Goal: Task Accomplishment & Management: Use online tool/utility

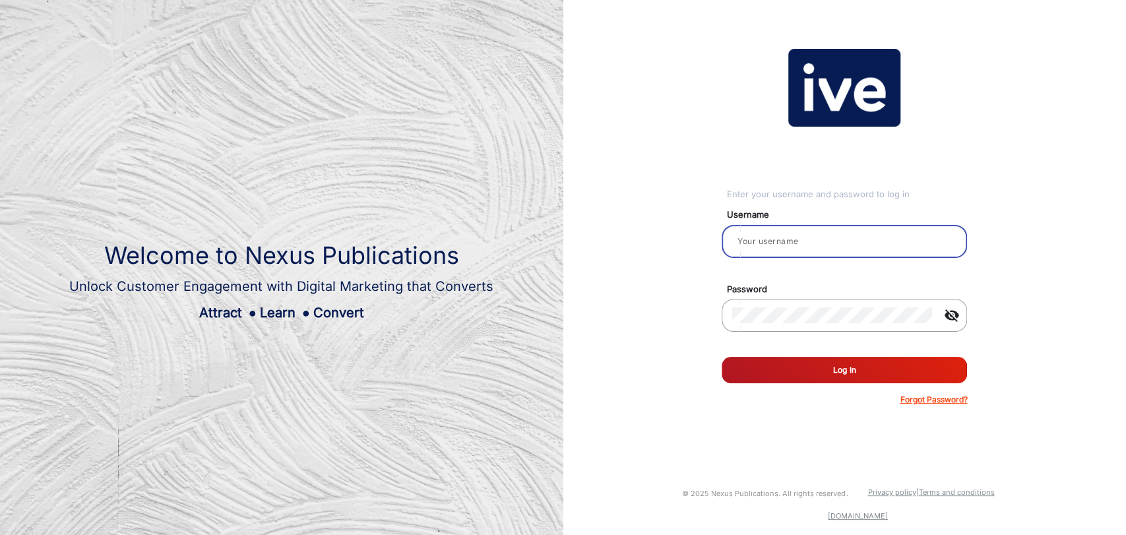
click at [804, 237] on input "email" at bounding box center [844, 241] width 224 height 16
type input "[PERSON_NAME]"
click at [842, 366] on button "Log In" at bounding box center [844, 370] width 245 height 26
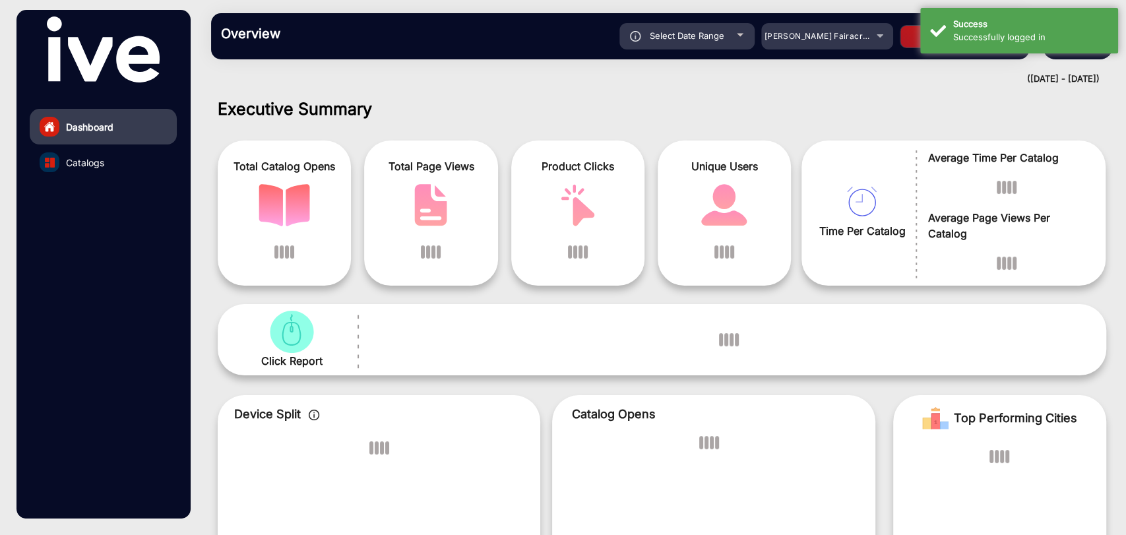
scroll to position [10, 0]
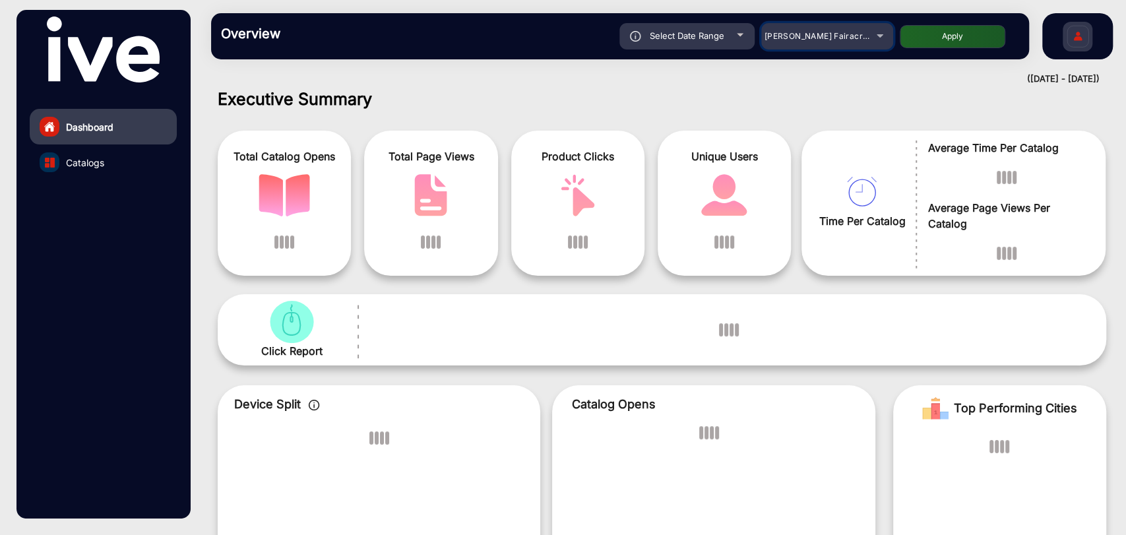
click at [878, 38] on div "[PERSON_NAME] Fairacre Farms" at bounding box center [827, 36] width 132 height 16
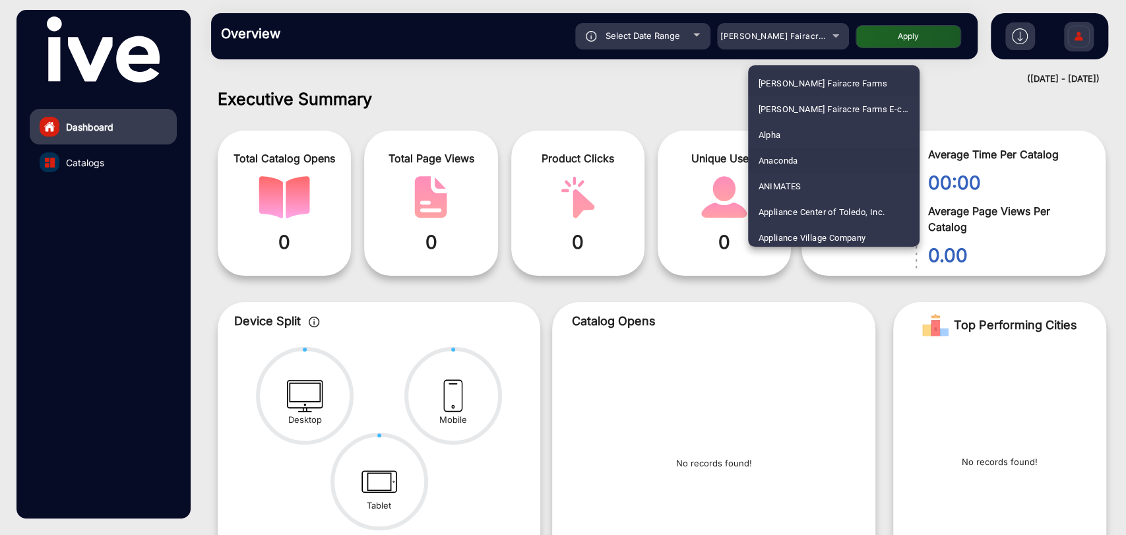
click at [794, 162] on span "Anaconda" at bounding box center [779, 161] width 40 height 26
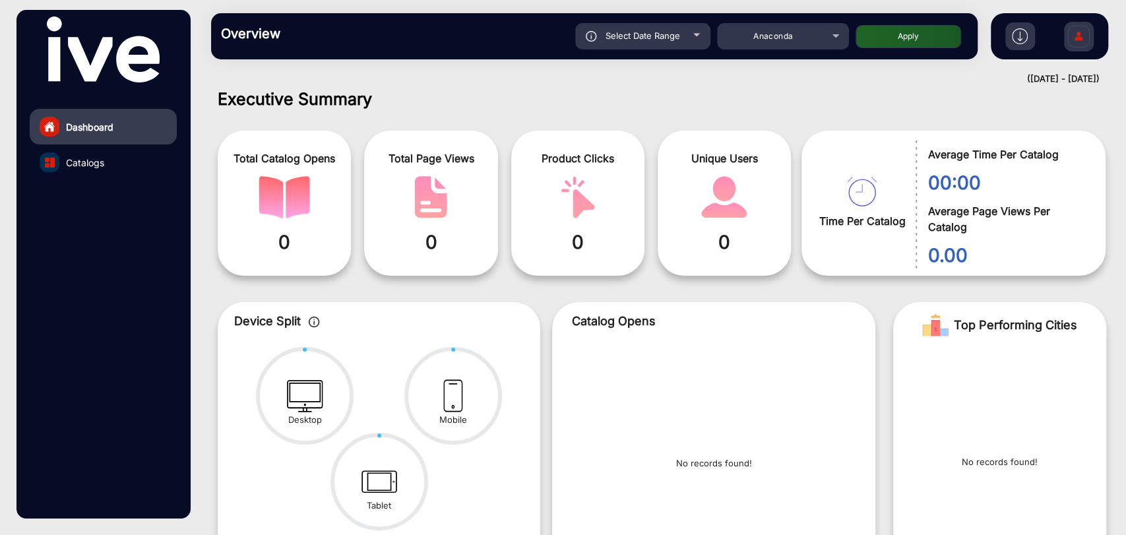
click at [928, 38] on button "Apply" at bounding box center [908, 36] width 106 height 23
type input "[DATE]"
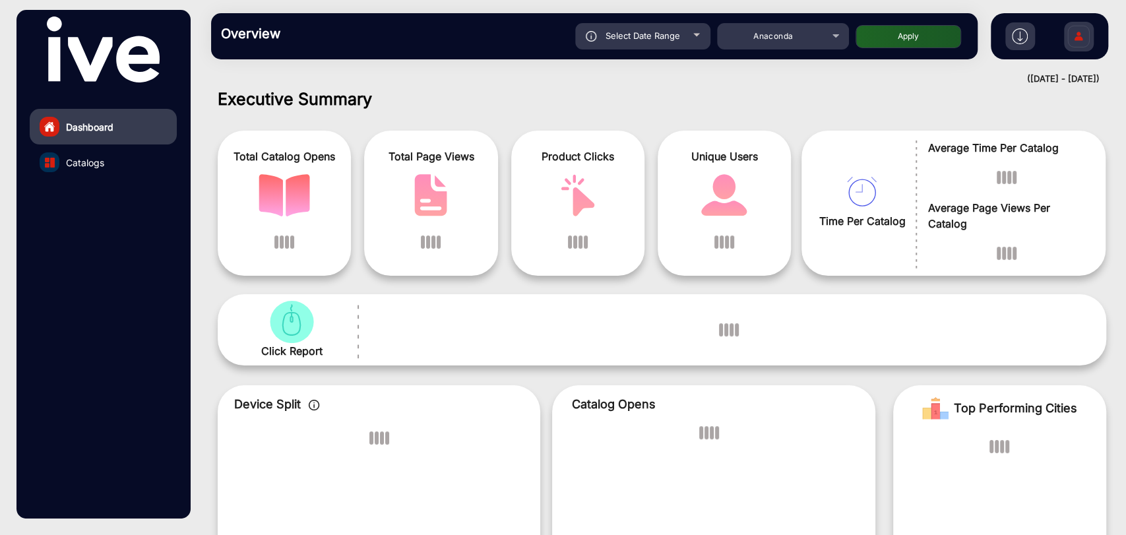
click at [658, 32] on span "Select Date Range" at bounding box center [642, 35] width 75 height 11
type input "[DATE]"
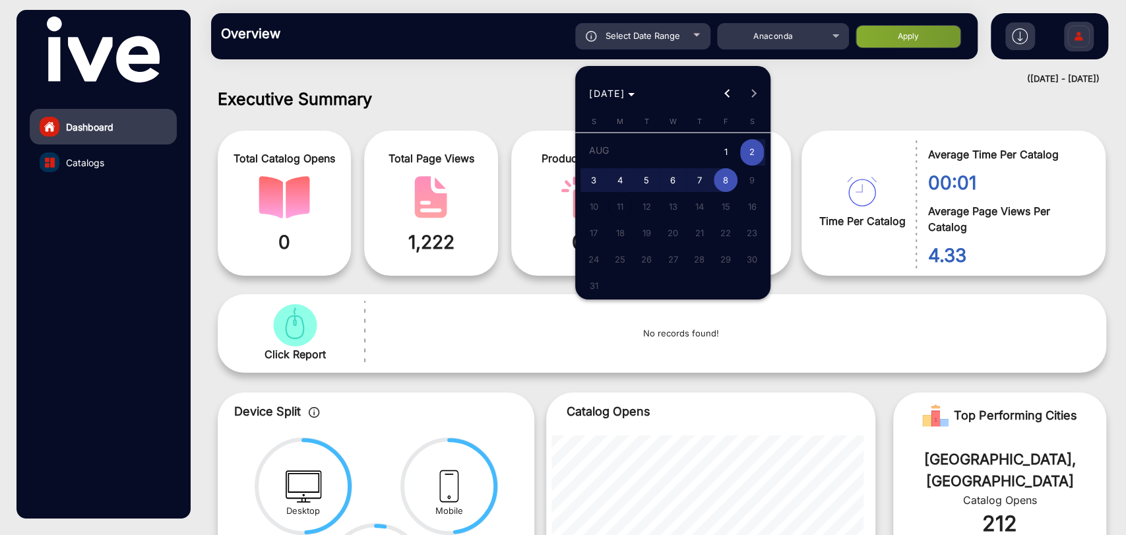
drag, startPoint x: 724, startPoint y: 186, endPoint x: 729, endPoint y: 207, distance: 21.6
click at [726, 189] on span "8" at bounding box center [726, 180] width 24 height 24
type input "[DATE]"
click at [729, 260] on span "29" at bounding box center [726, 259] width 24 height 24
click at [730, 90] on span "Previous month" at bounding box center [727, 93] width 26 height 26
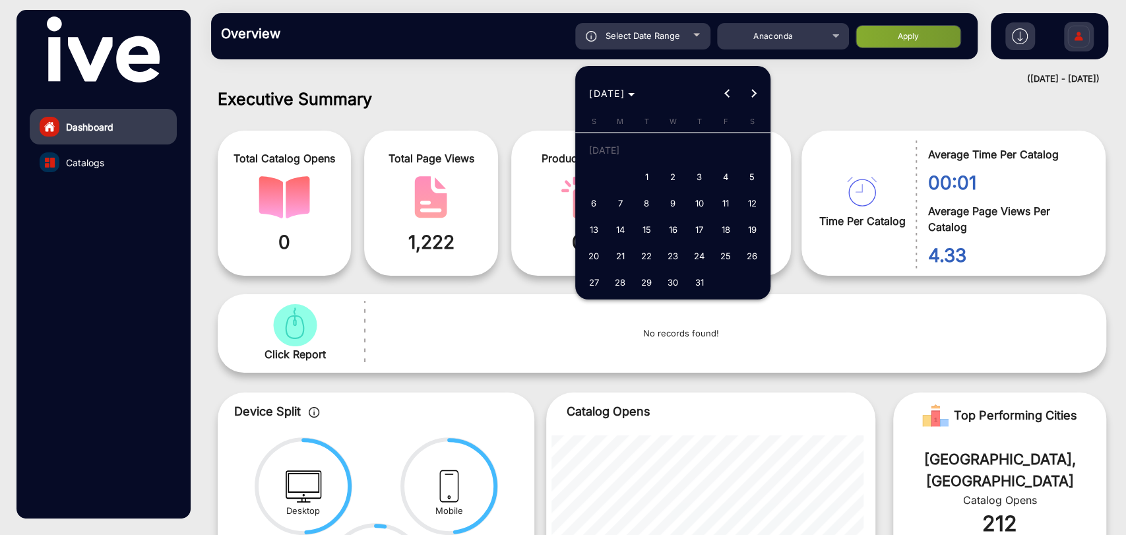
click at [641, 175] on span "1" at bounding box center [647, 177] width 24 height 24
type input "[DATE]"
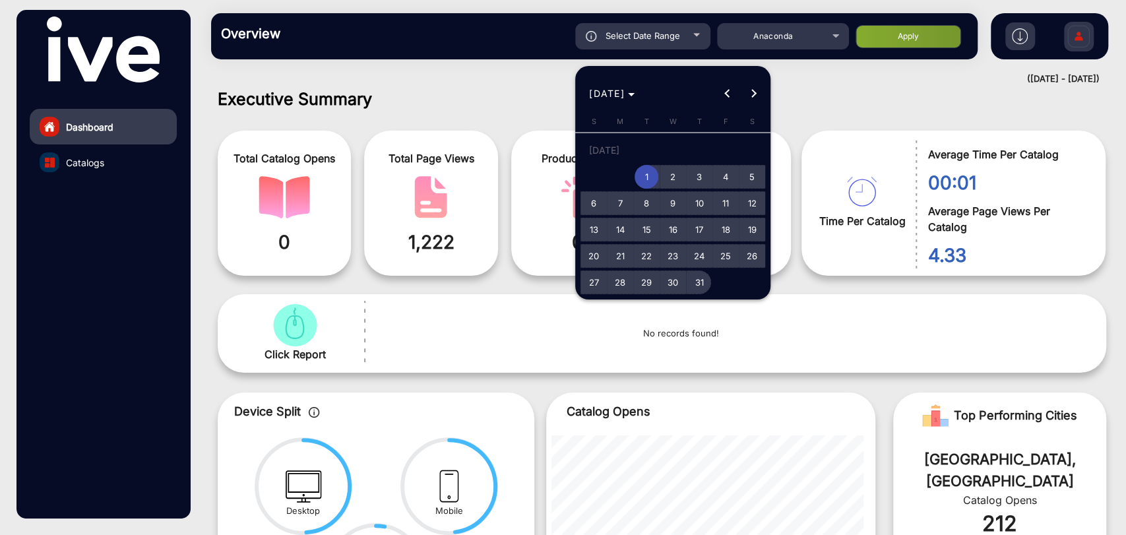
click at [703, 279] on span "31" at bounding box center [699, 282] width 24 height 24
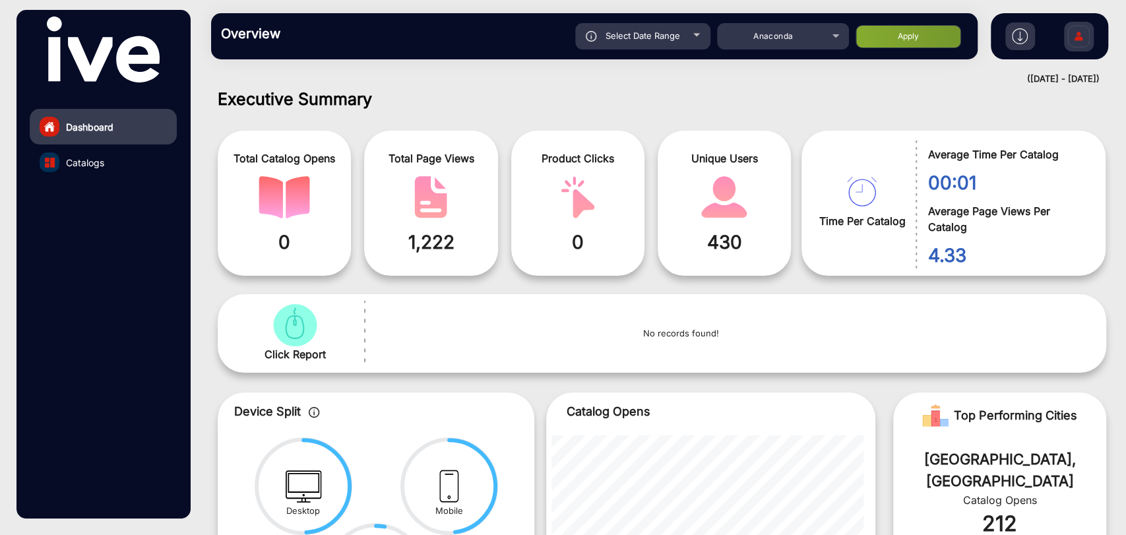
type input "[DATE]"
click at [908, 39] on button "Apply" at bounding box center [908, 36] width 106 height 23
type input "[DATE]"
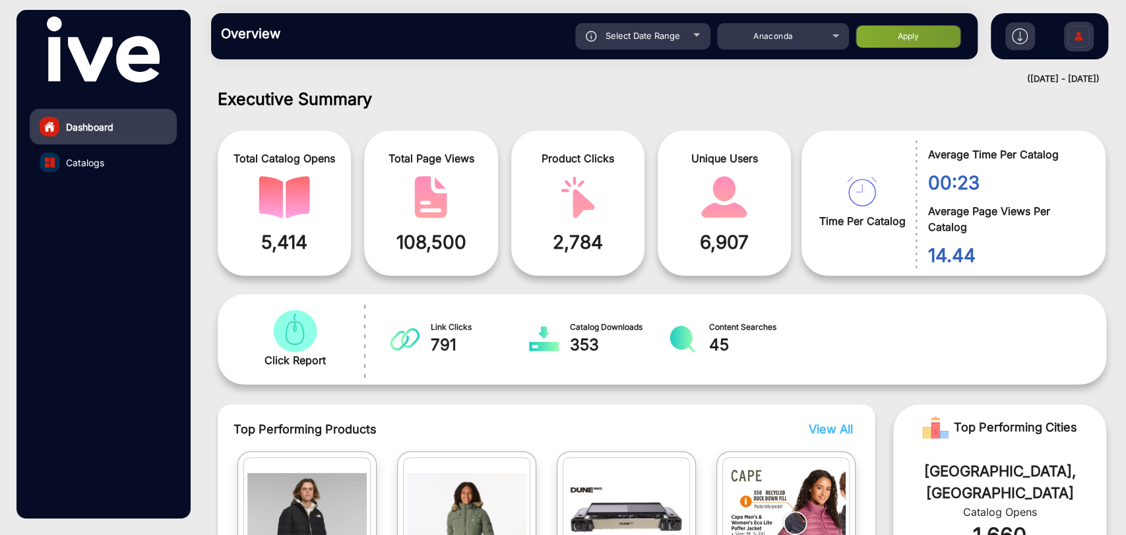
click at [113, 162] on link "Catalogs" at bounding box center [103, 162] width 147 height 36
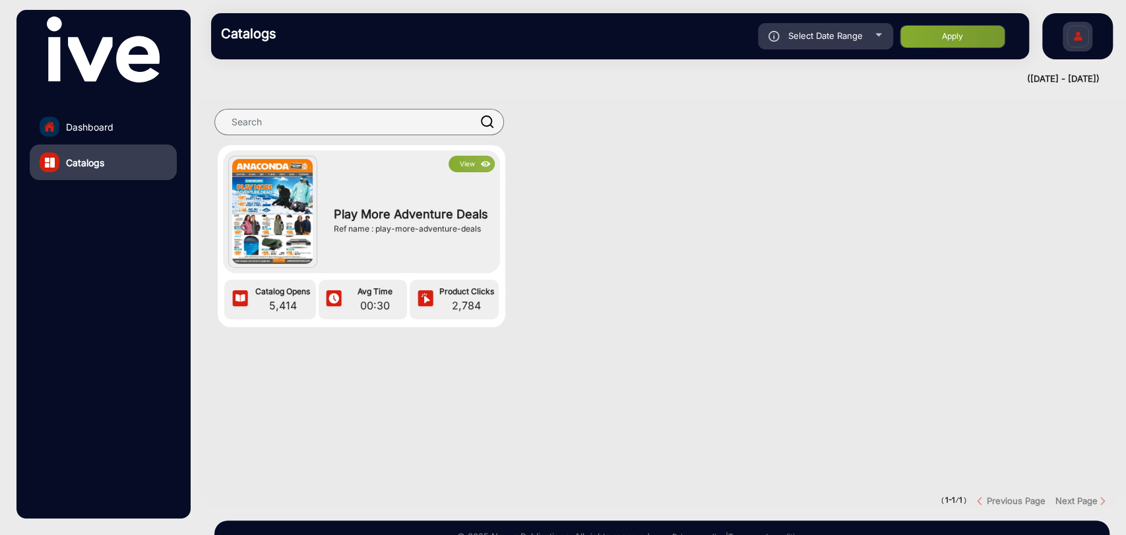
drag, startPoint x: 292, startPoint y: 182, endPoint x: 295, endPoint y: 189, distance: 7.7
click at [293, 184] on img at bounding box center [272, 212] width 80 height 106
click at [300, 189] on img at bounding box center [272, 212] width 80 height 106
click at [478, 164] on img at bounding box center [485, 164] width 15 height 15
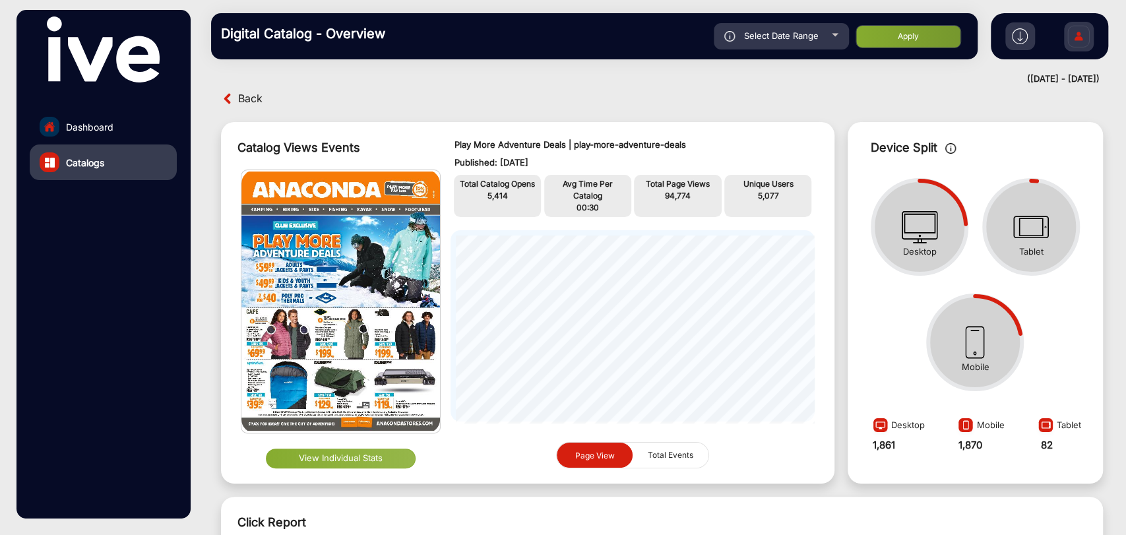
scroll to position [157, 0]
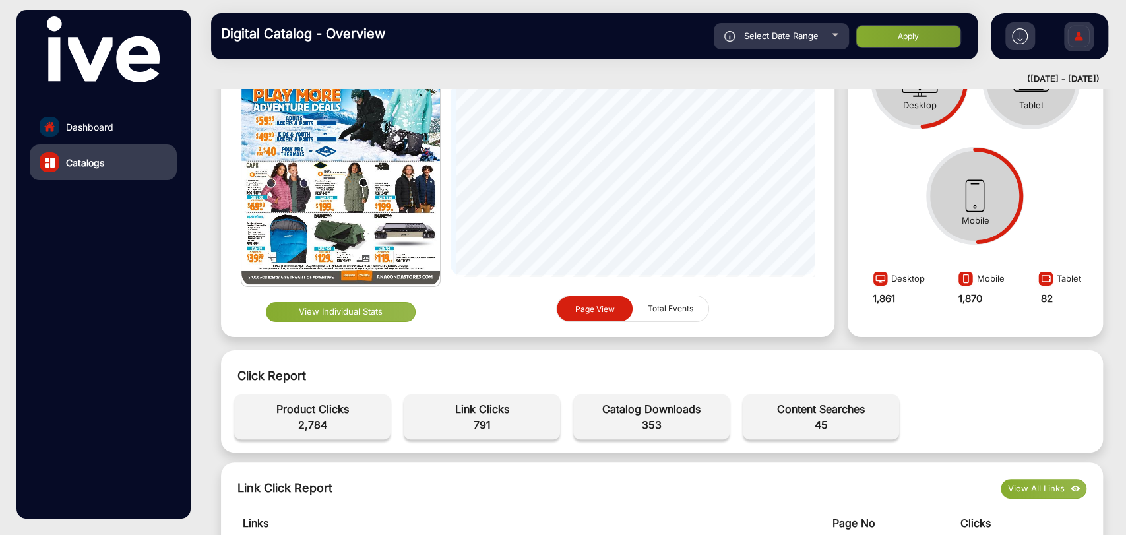
click at [382, 313] on button "View Individual Stats" at bounding box center [341, 312] width 150 height 20
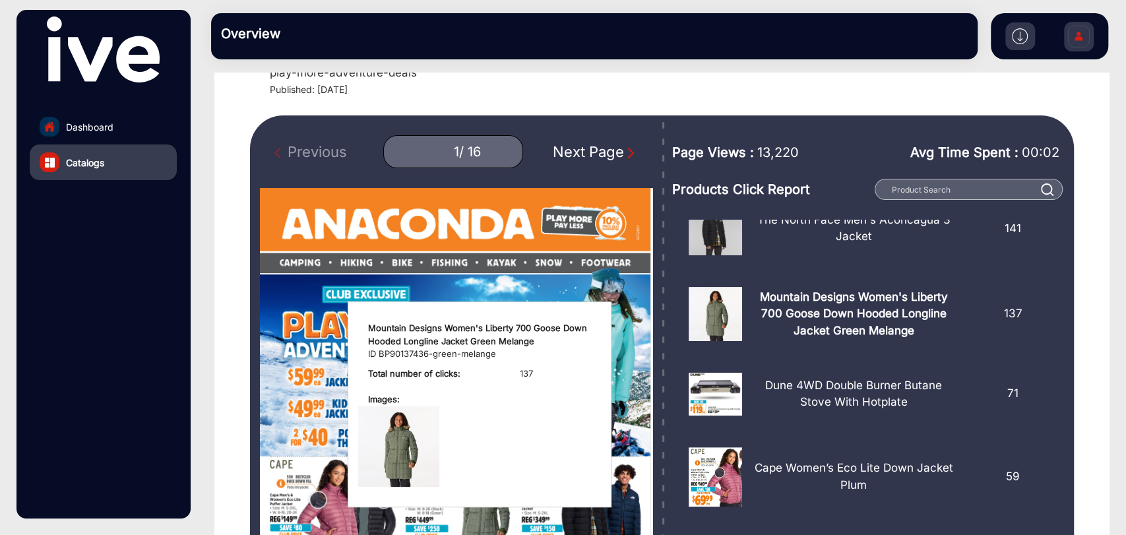
scroll to position [146, 0]
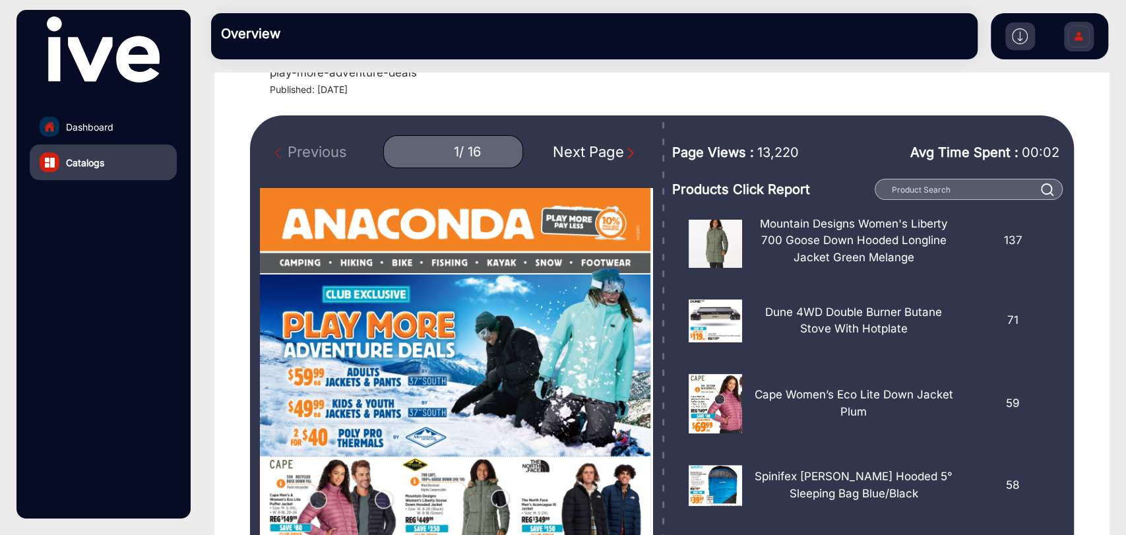
drag, startPoint x: 751, startPoint y: 154, endPoint x: 813, endPoint y: 150, distance: 62.1
click at [813, 150] on div "Page Views : 13,220" at bounding box center [751, 154] width 158 height 46
click at [624, 154] on img "Next Page" at bounding box center [630, 152] width 13 height 13
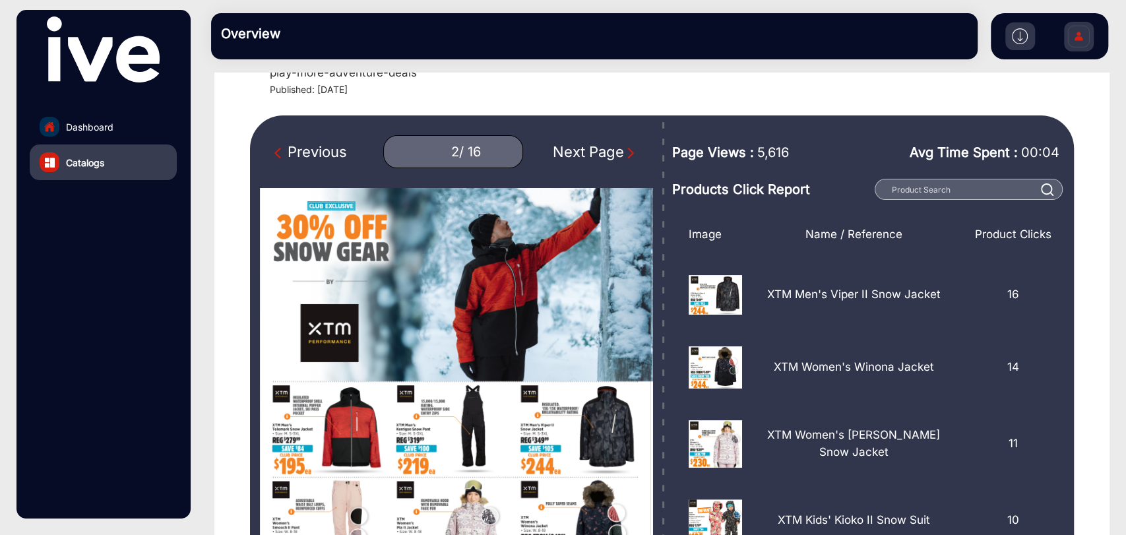
click at [624, 152] on img "Next Page" at bounding box center [630, 152] width 13 height 13
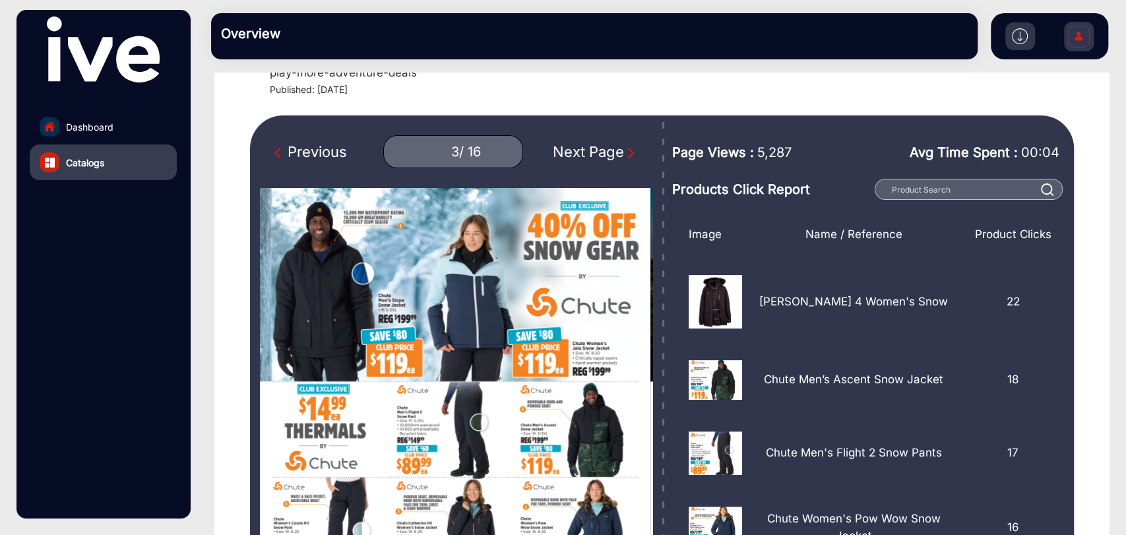
click at [624, 152] on img "Next Page" at bounding box center [630, 152] width 13 height 13
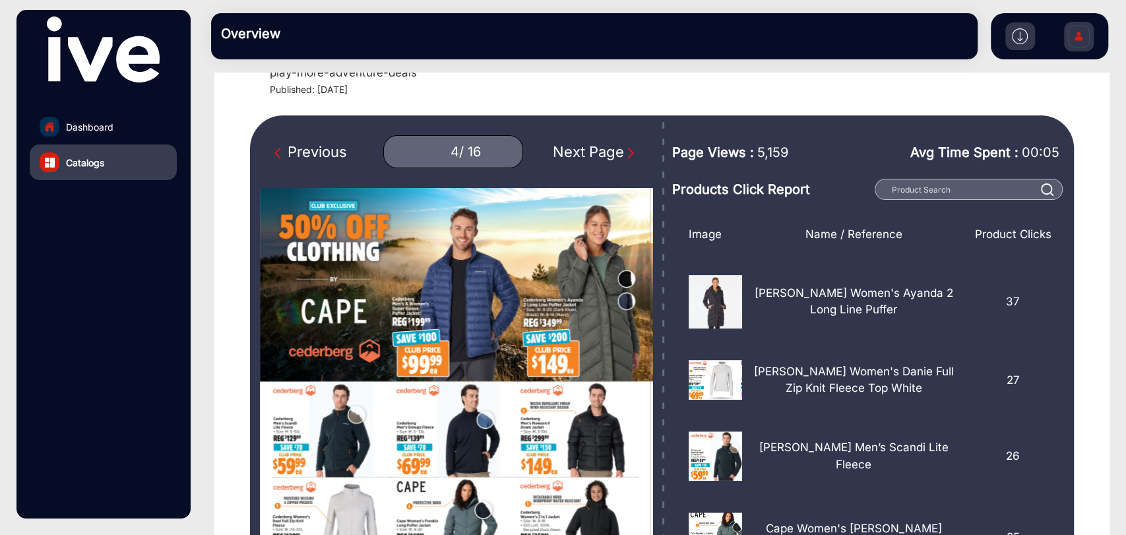
click at [624, 152] on img "Next Page" at bounding box center [630, 152] width 13 height 13
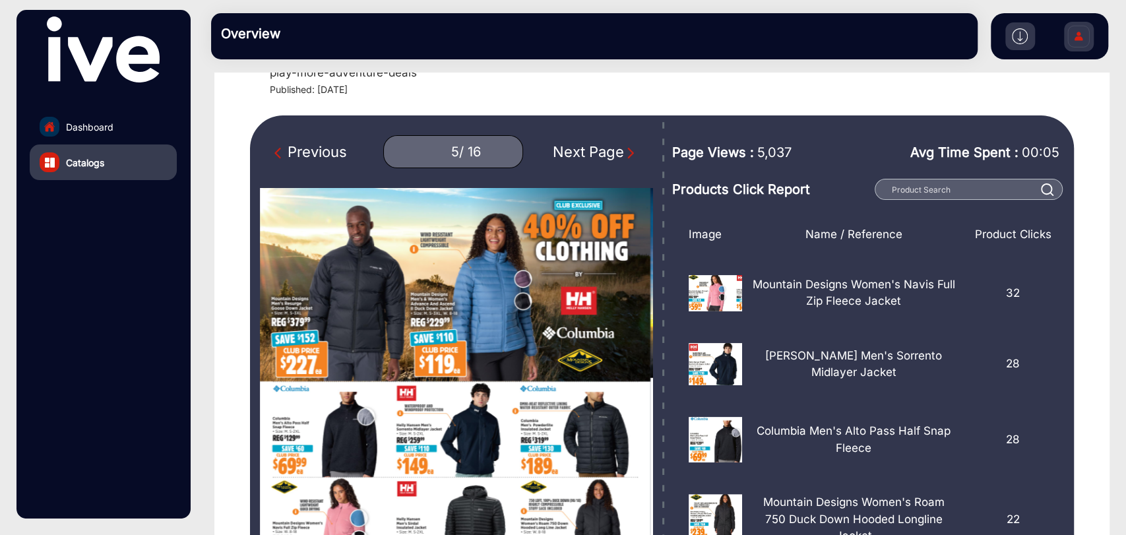
click at [624, 152] on img "Next Page" at bounding box center [630, 152] width 13 height 13
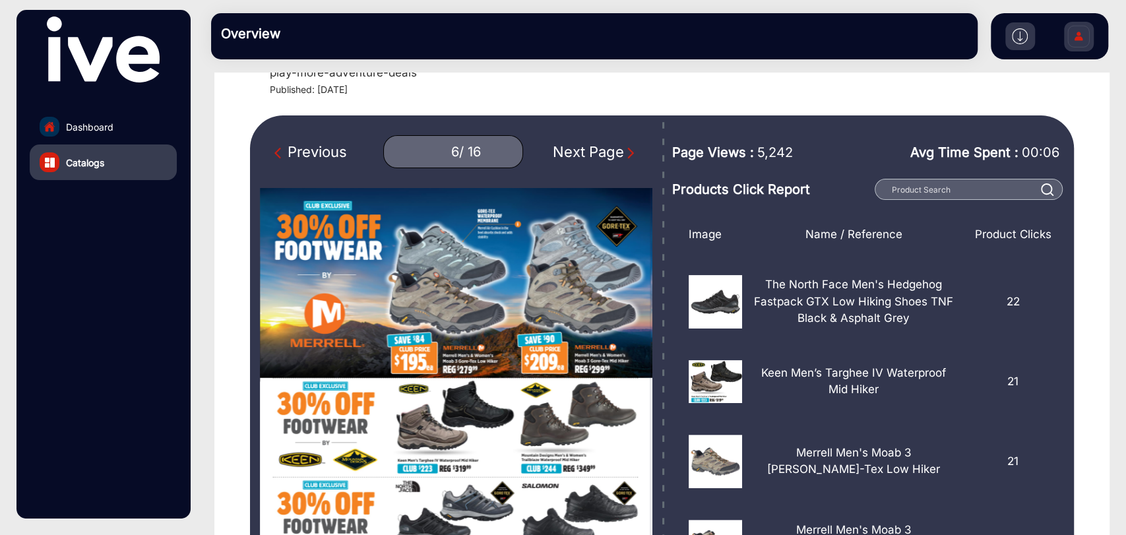
click at [624, 152] on img "Next Page" at bounding box center [630, 152] width 13 height 13
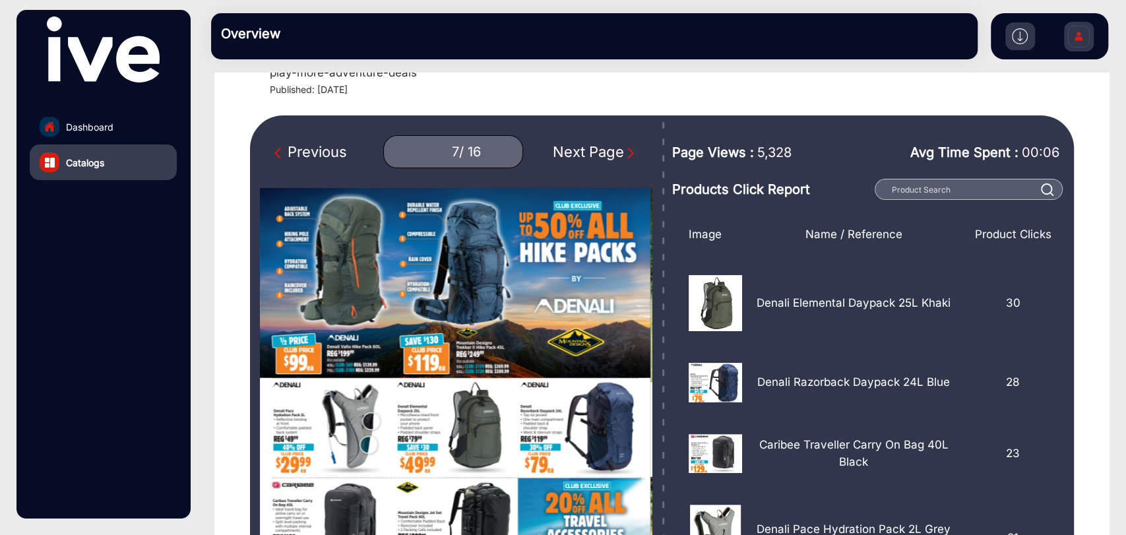
click at [624, 151] on img "Next Page" at bounding box center [630, 152] width 13 height 13
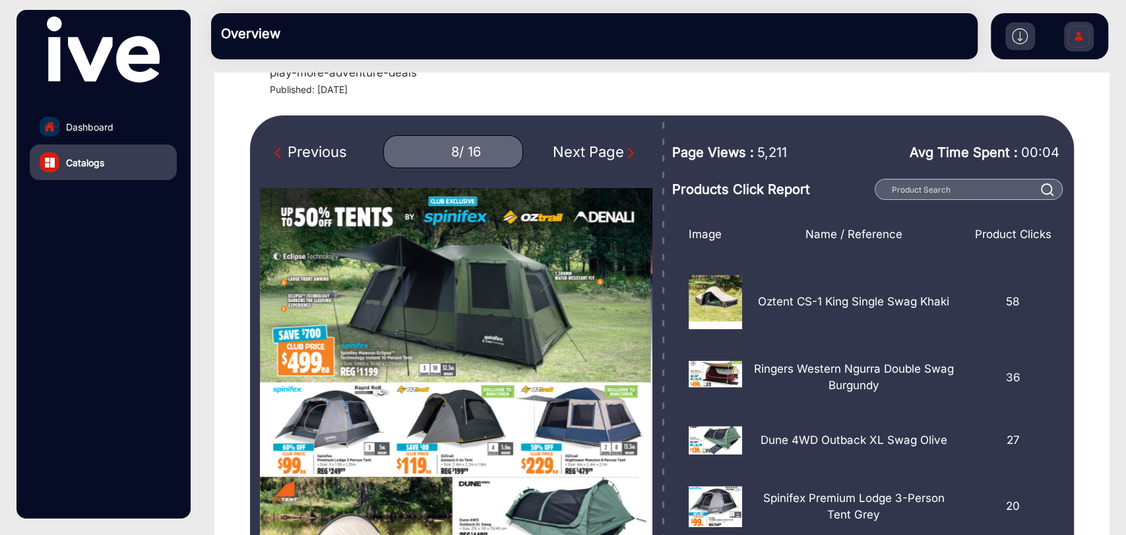
click at [624, 151] on img "Next Page" at bounding box center [630, 152] width 13 height 13
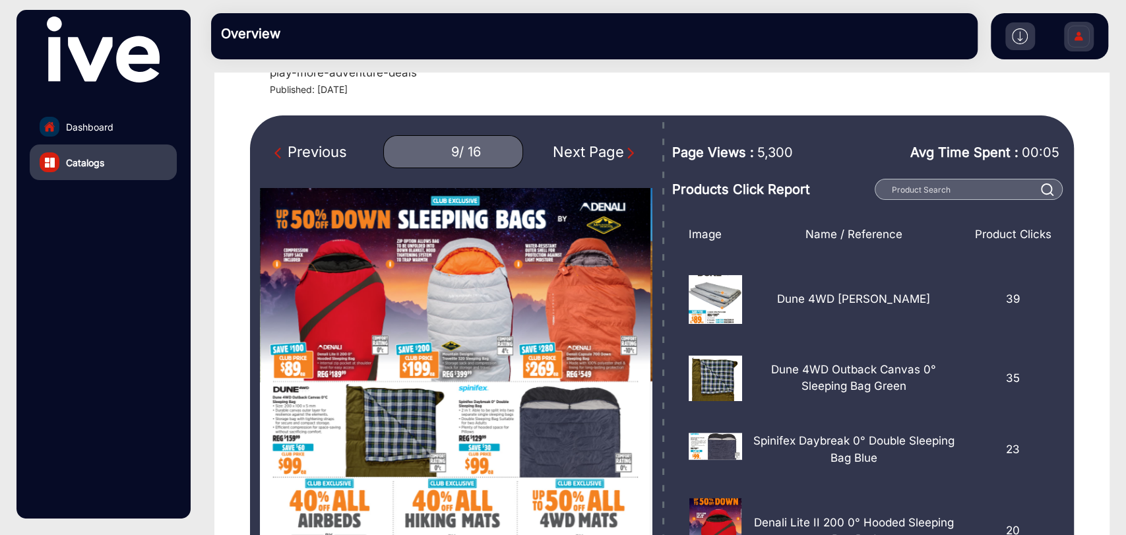
click at [624, 151] on img "Next Page" at bounding box center [630, 152] width 13 height 13
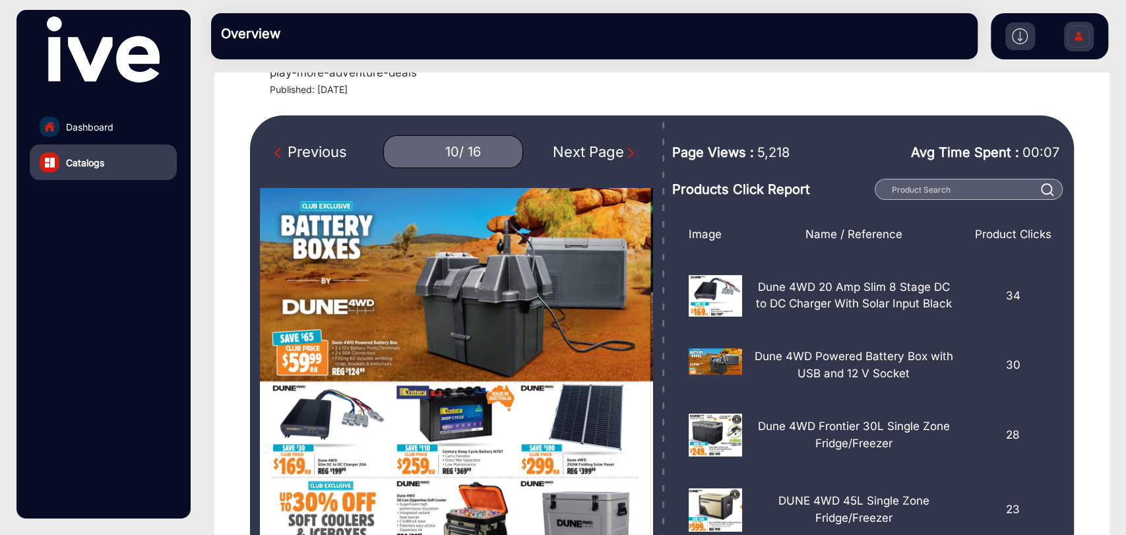
click at [624, 152] on img "Next Page" at bounding box center [630, 152] width 13 height 13
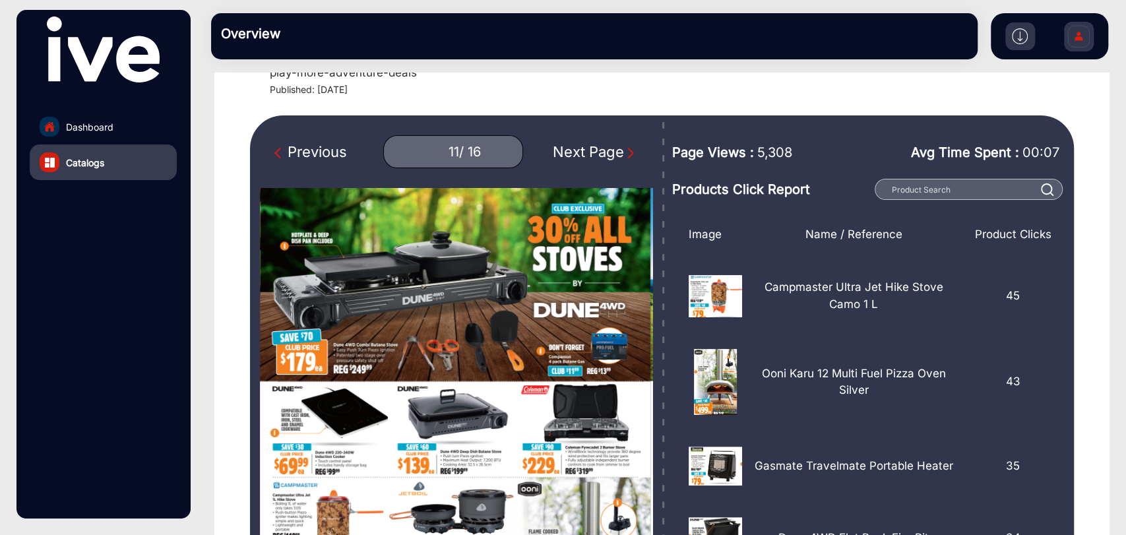
click at [624, 152] on img "Next Page" at bounding box center [630, 152] width 13 height 13
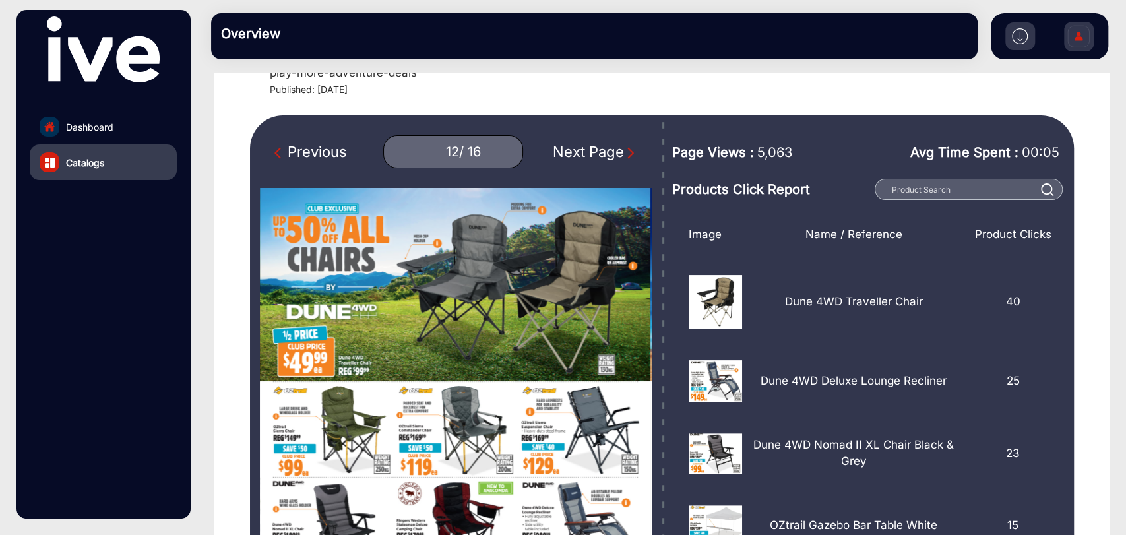
click at [624, 153] on img "Next Page" at bounding box center [630, 152] width 13 height 13
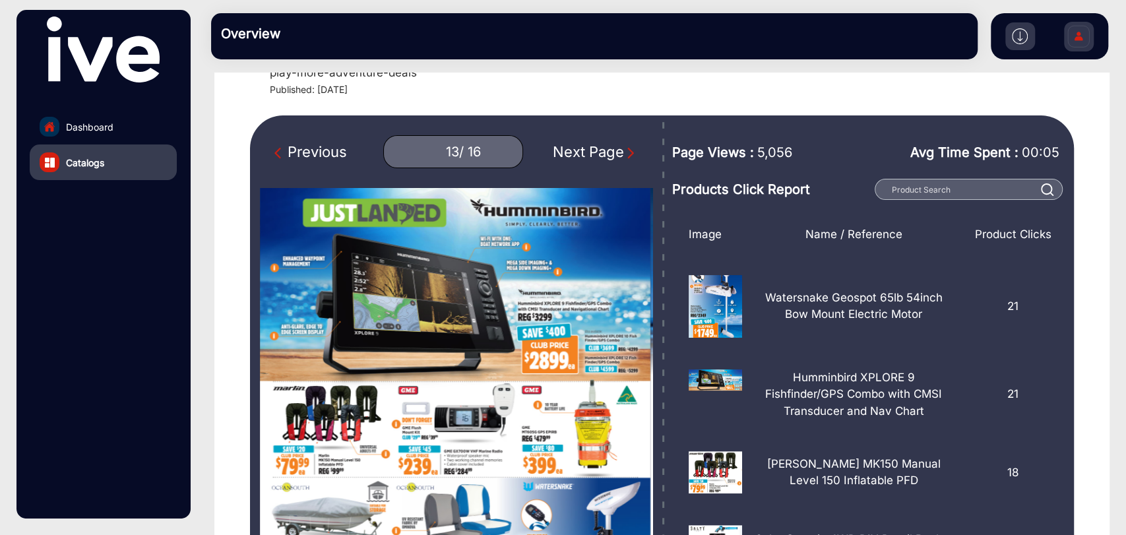
click at [624, 153] on img "Next Page" at bounding box center [630, 152] width 13 height 13
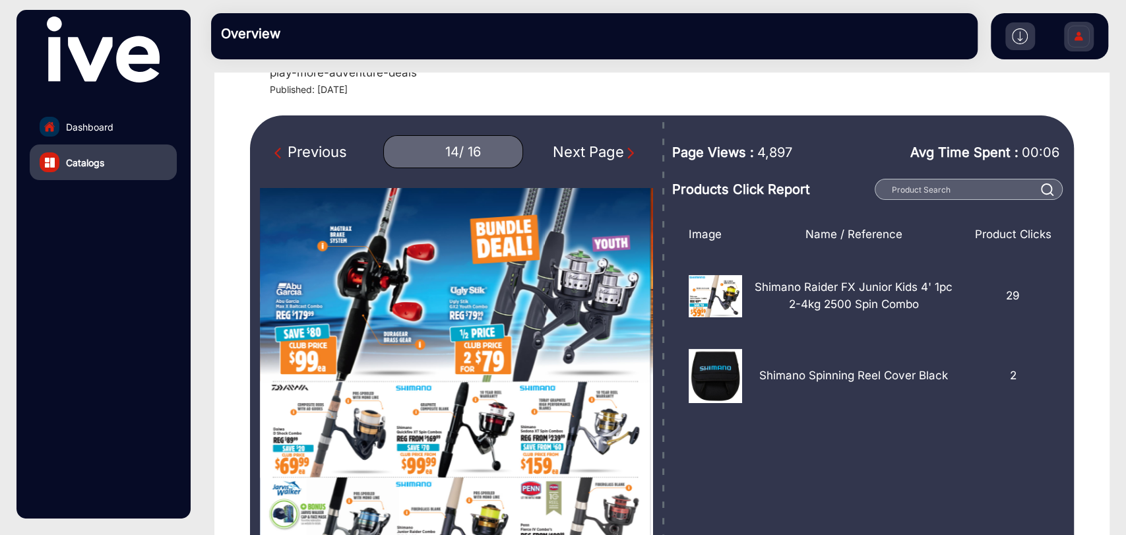
click at [624, 154] on img "Next Page" at bounding box center [630, 152] width 13 height 13
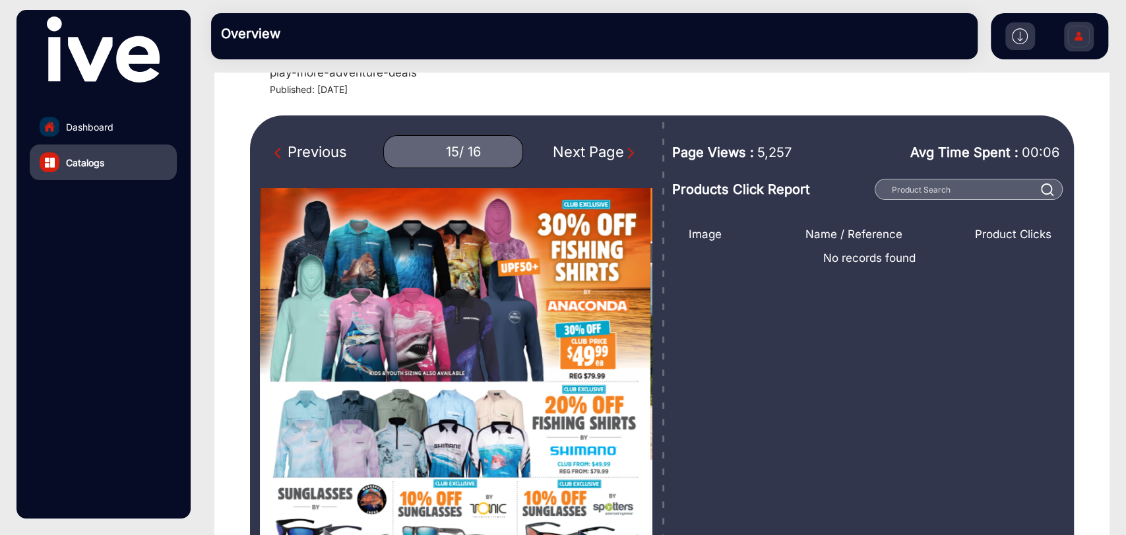
click at [624, 154] on img "Next Page" at bounding box center [630, 152] width 13 height 13
type input "16"
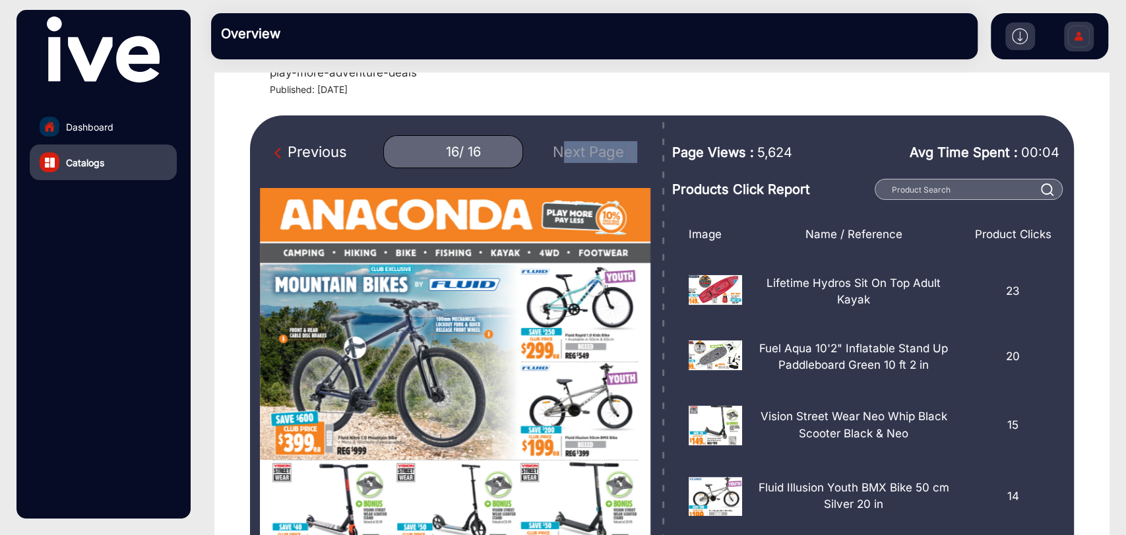
click at [619, 154] on div "Previous 16 / 16 Next Page" at bounding box center [456, 151] width 392 height 33
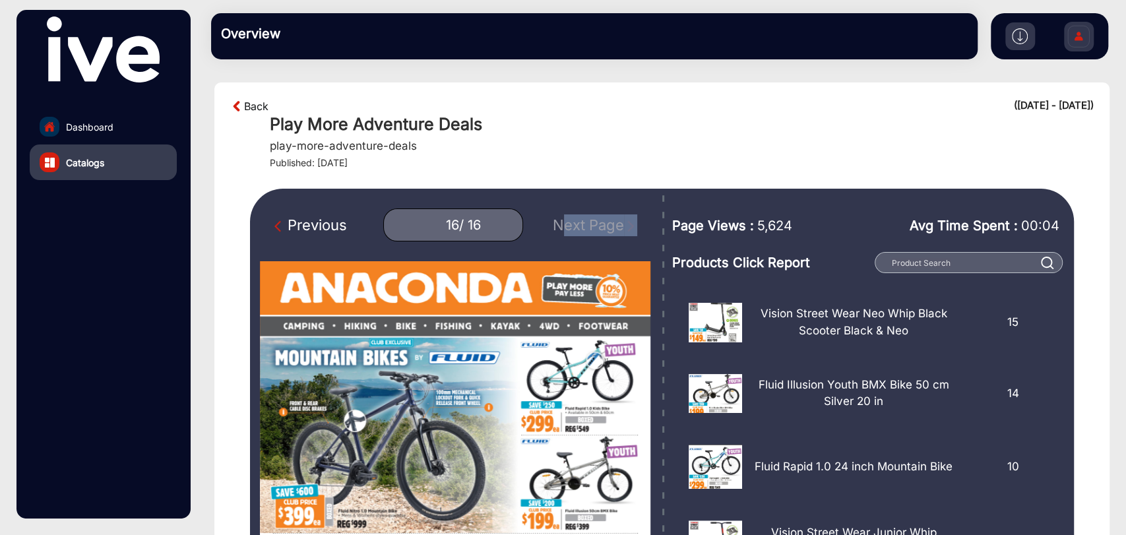
click at [245, 106] on link "Back" at bounding box center [256, 106] width 24 height 16
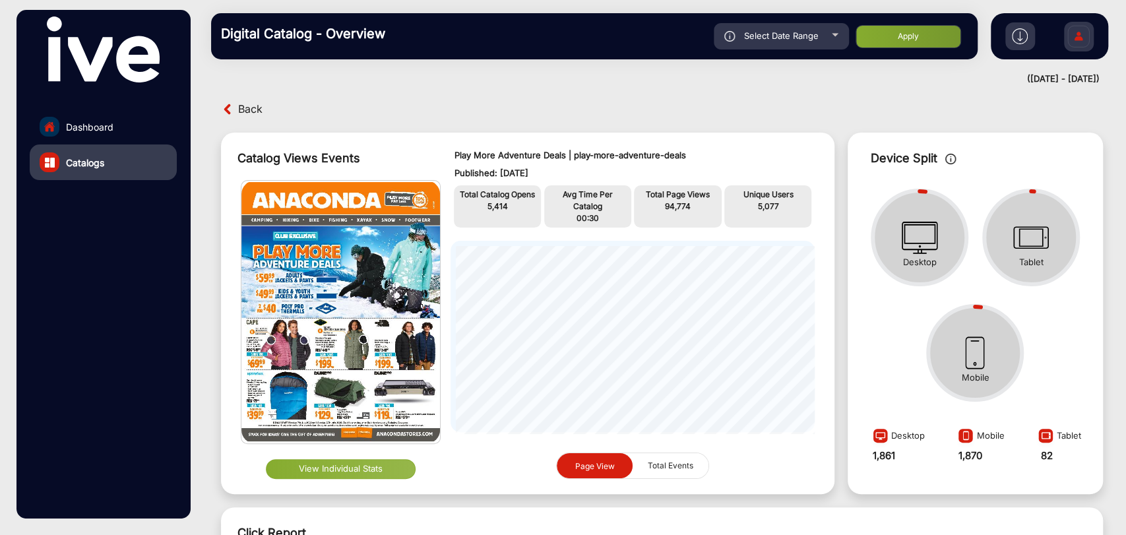
scroll to position [10, 0]
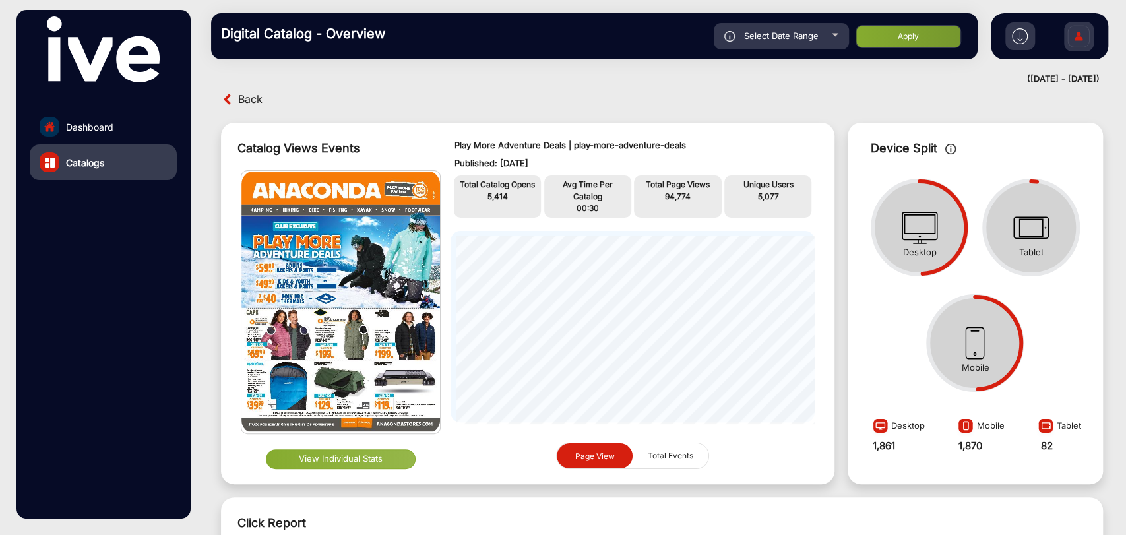
click at [1022, 32] on img at bounding box center [1020, 36] width 16 height 16
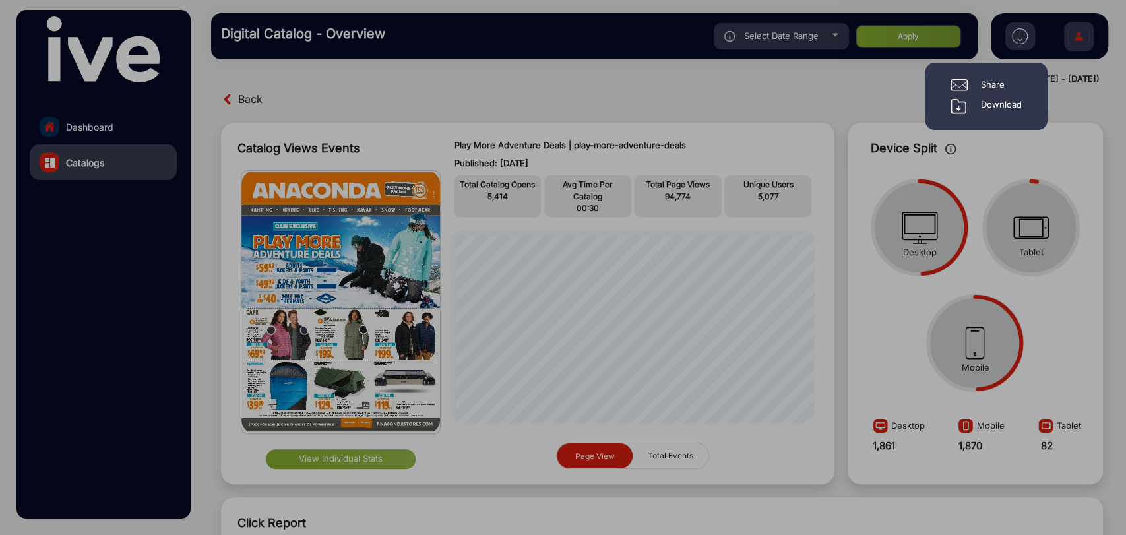
click at [1000, 106] on div "Download" at bounding box center [1001, 106] width 41 height 16
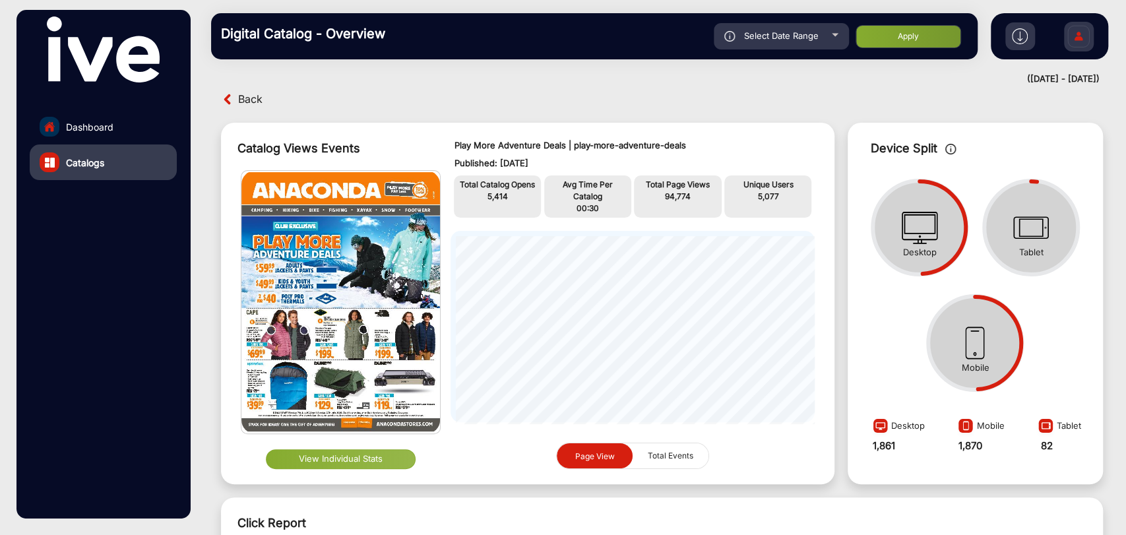
click at [813, 36] on span "Select Date Range" at bounding box center [781, 35] width 75 height 11
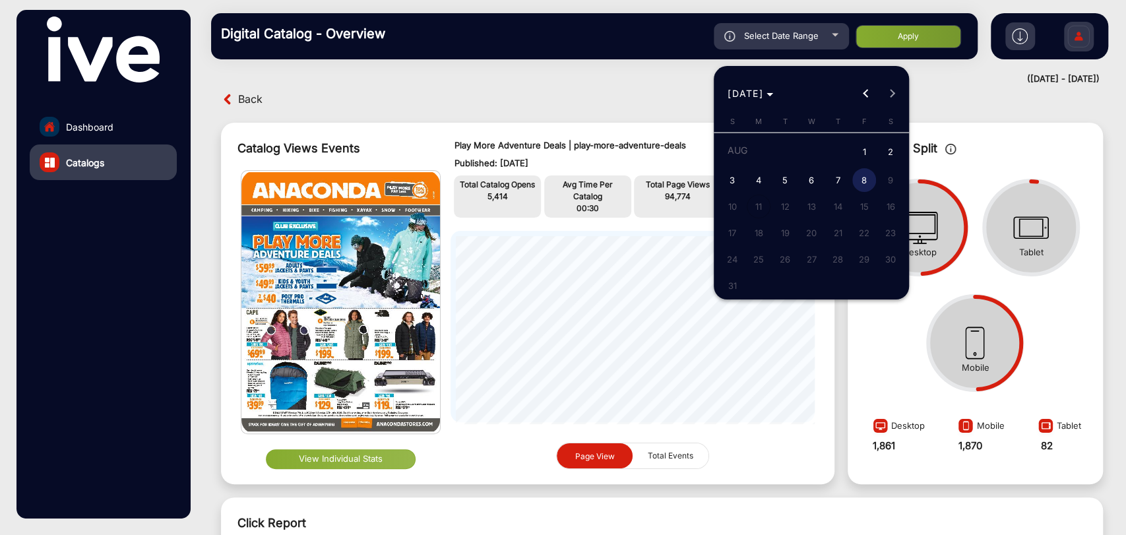
click at [863, 146] on span "1" at bounding box center [864, 152] width 24 height 27
type input "[DATE]"
click at [868, 206] on span "15" at bounding box center [864, 207] width 24 height 24
click at [863, 185] on span "8" at bounding box center [864, 180] width 24 height 24
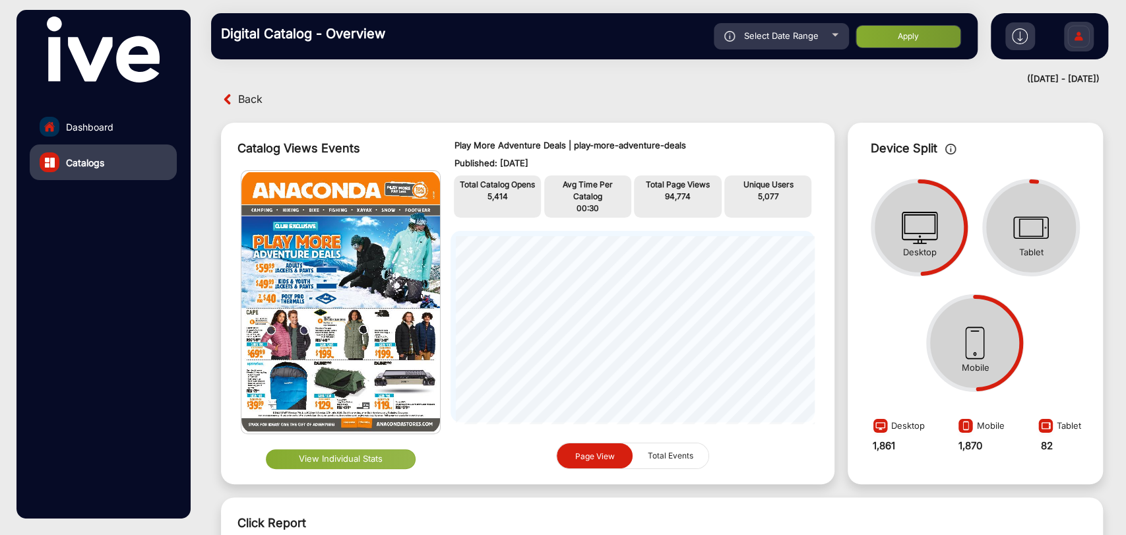
type input "[DATE]"
click at [915, 46] on button "Apply" at bounding box center [908, 36] width 106 height 23
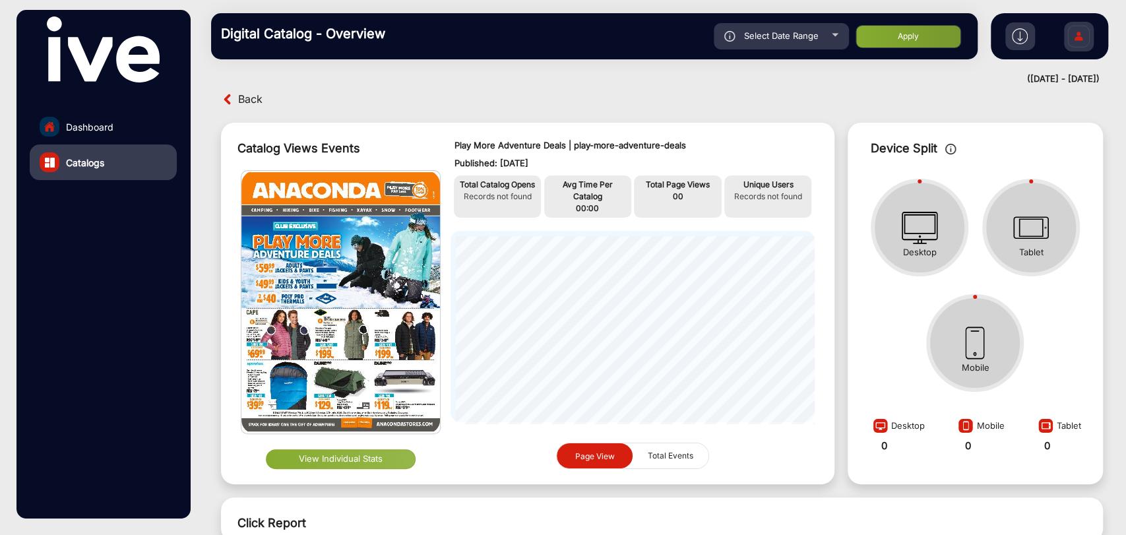
click at [917, 42] on button "Apply" at bounding box center [908, 36] width 106 height 23
type input "[DATE]"
click at [129, 125] on link "Dashboard" at bounding box center [103, 127] width 147 height 36
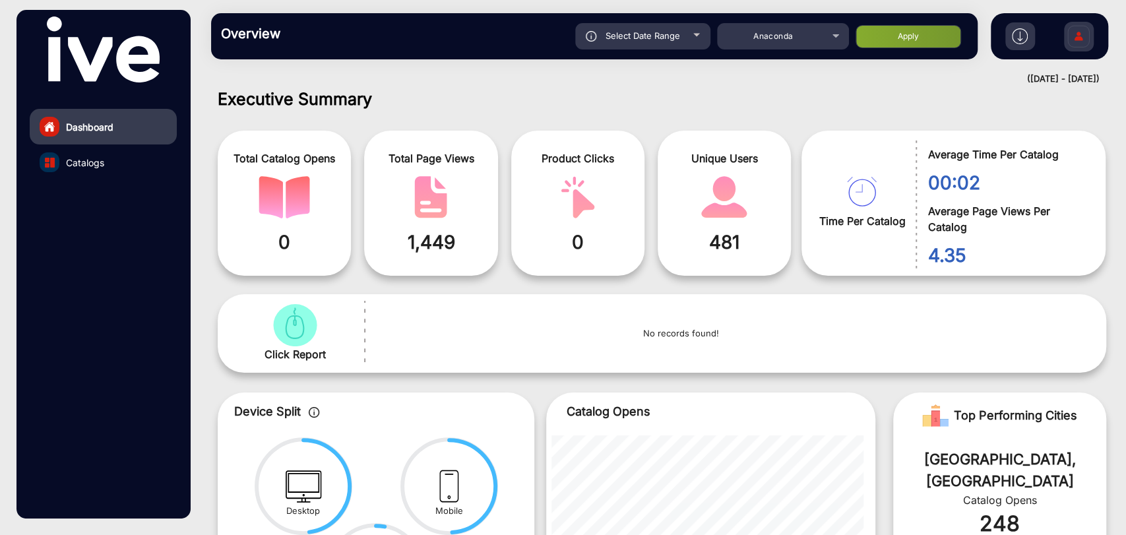
click at [925, 36] on button "Apply" at bounding box center [908, 36] width 106 height 23
type input "[DATE]"
click at [667, 38] on span "Select Date Range" at bounding box center [642, 35] width 75 height 11
type input "[DATE]"
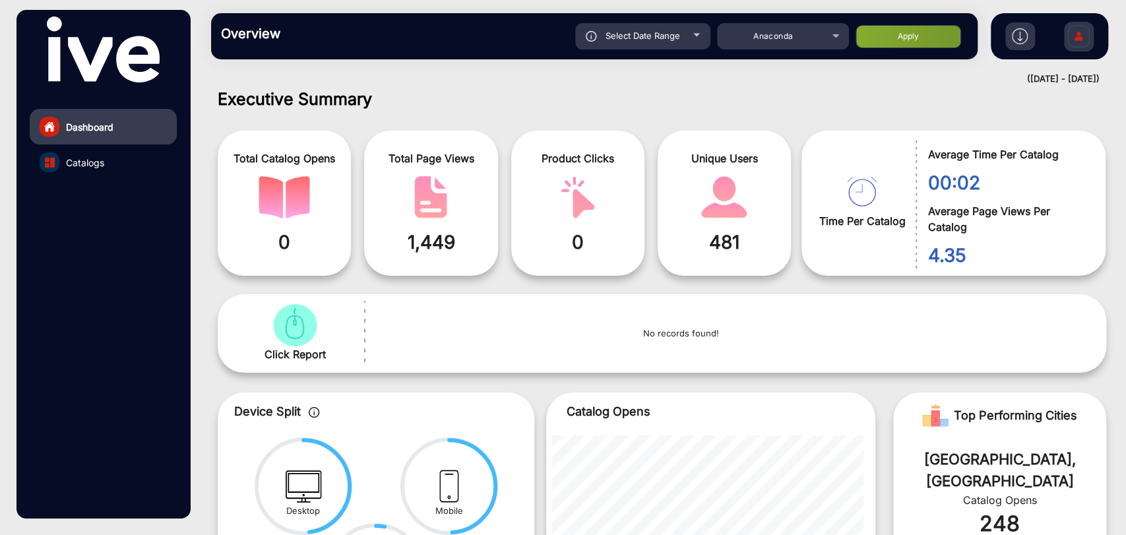
type input "[DATE]"
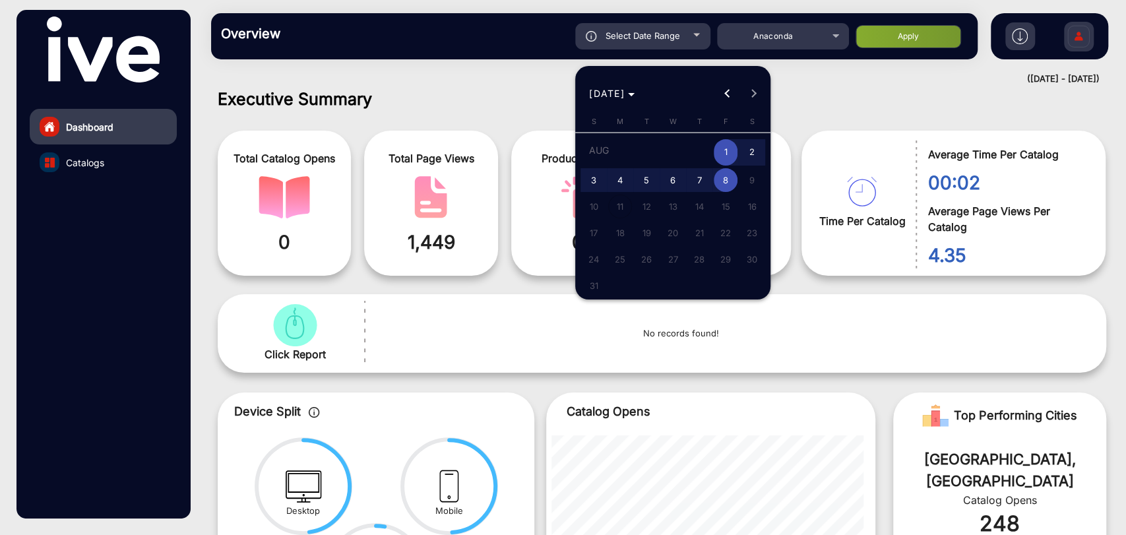
click at [726, 147] on span "1" at bounding box center [726, 152] width 24 height 27
click at [726, 178] on span "8" at bounding box center [726, 180] width 24 height 24
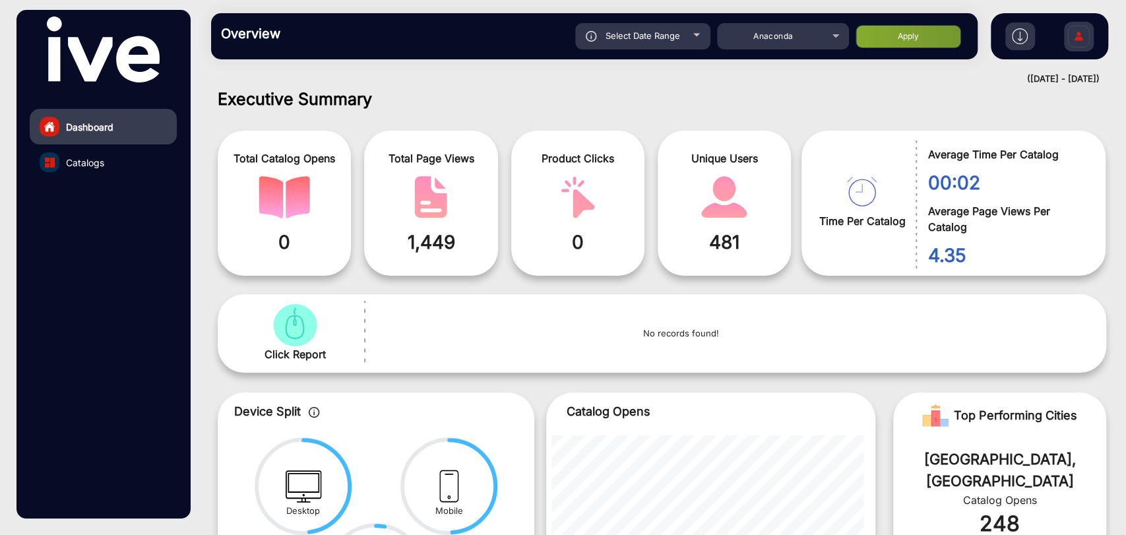
type input "[DATE]"
click at [916, 44] on button "Apply" at bounding box center [908, 36] width 106 height 23
type input "[DATE]"
drag, startPoint x: 917, startPoint y: 40, endPoint x: 301, endPoint y: 168, distance: 629.7
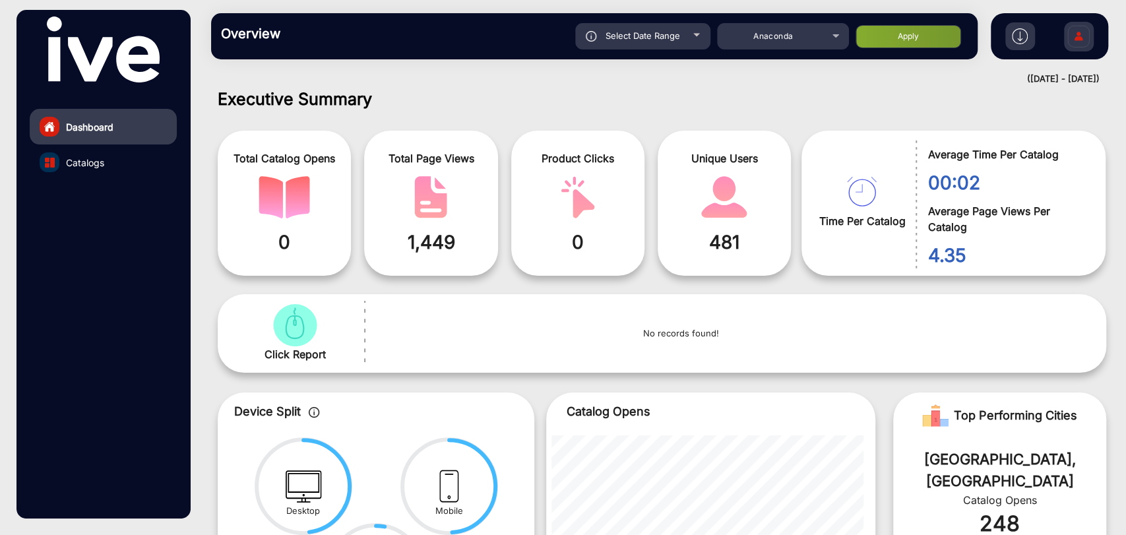
click at [917, 39] on button "Apply" at bounding box center [908, 36] width 106 height 23
type input "[DATE]"
click at [84, 166] on span "Catalogs" at bounding box center [85, 163] width 38 height 14
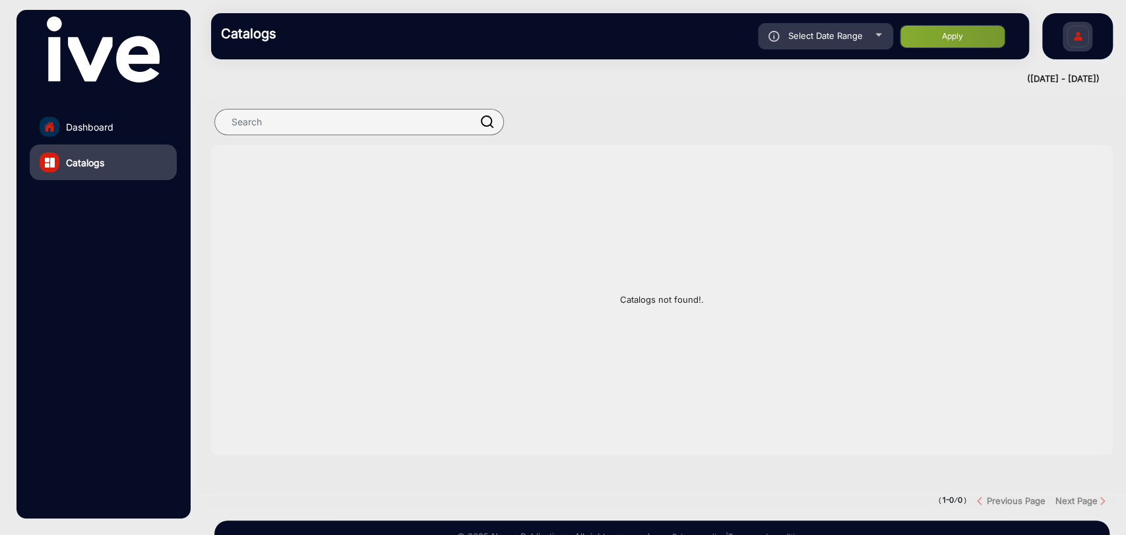
click at [871, 38] on div "Select Date Range" at bounding box center [825, 36] width 135 height 26
type input "[DATE]"
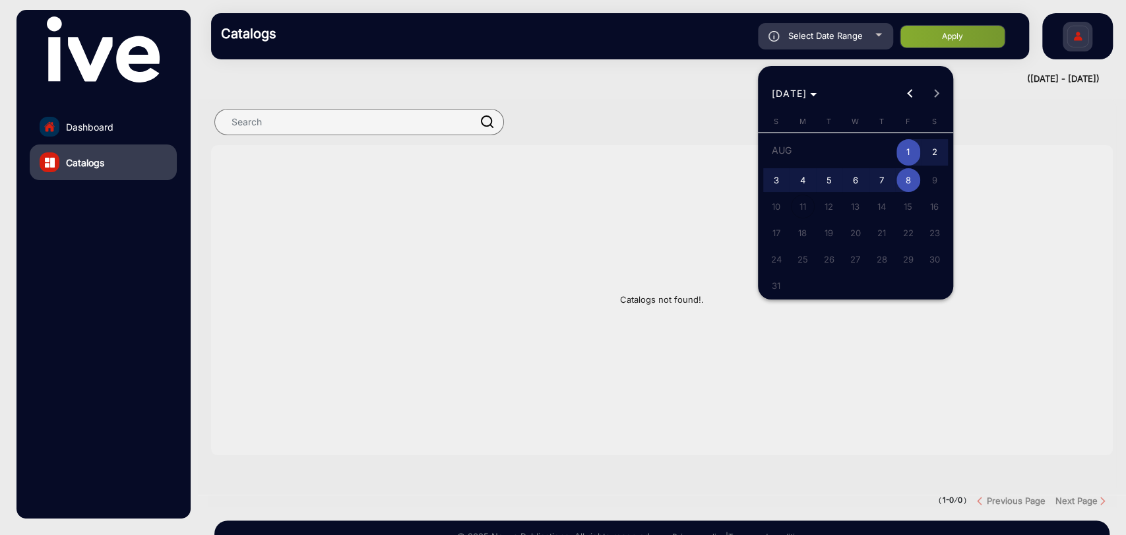
click at [863, 38] on div at bounding box center [563, 267] width 1126 height 535
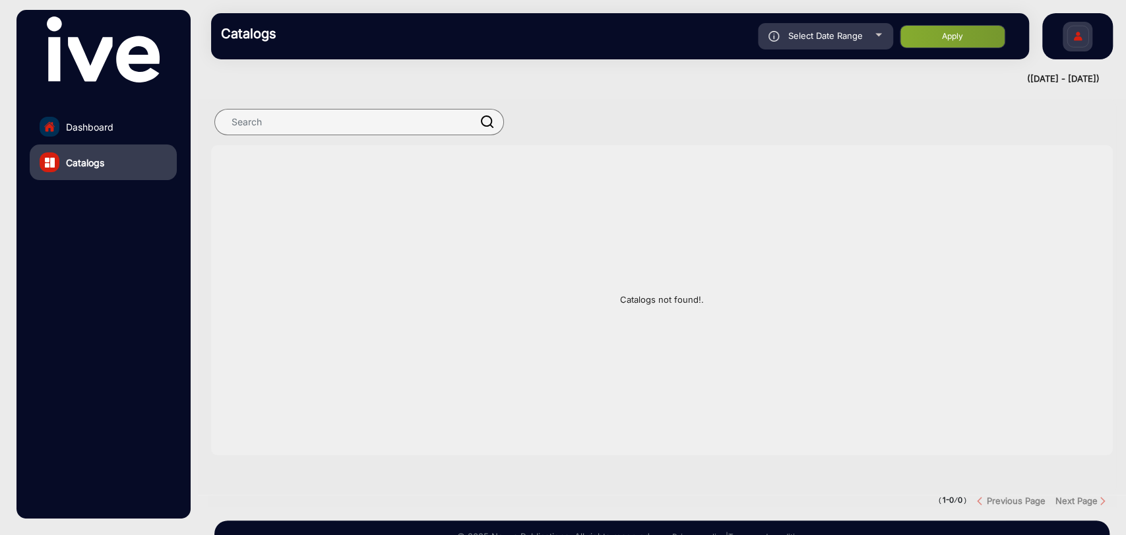
click at [857, 35] on span "Select Date Range" at bounding box center [825, 35] width 75 height 11
type input "[DATE]"
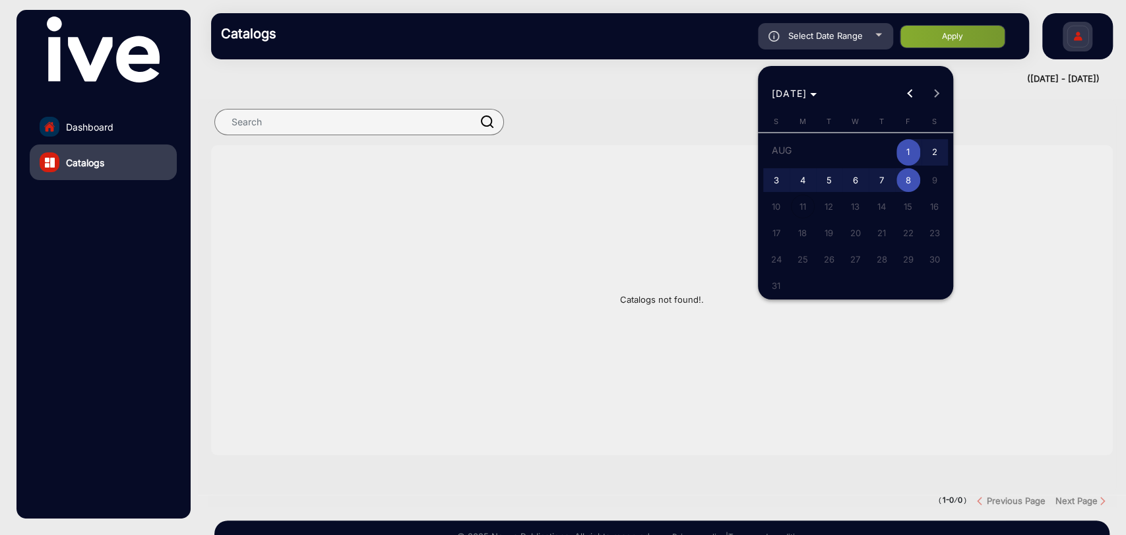
click at [859, 36] on div at bounding box center [563, 267] width 1126 height 535
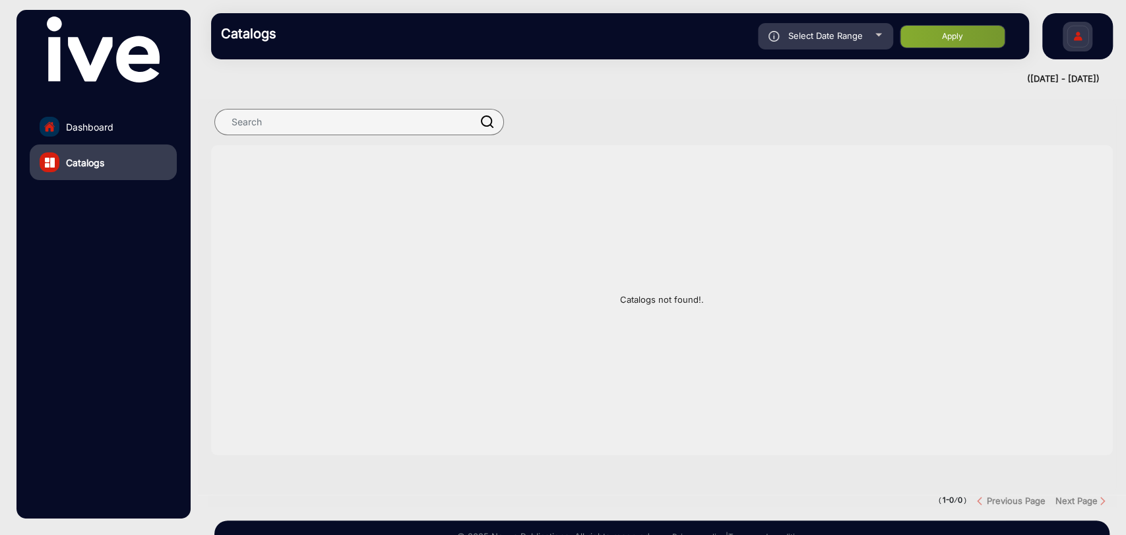
click at [929, 39] on button "Apply" at bounding box center [953, 36] width 106 height 23
type input "[DATE]"
click at [865, 37] on div "Select Date Range" at bounding box center [825, 36] width 135 height 26
type input "[DATE]"
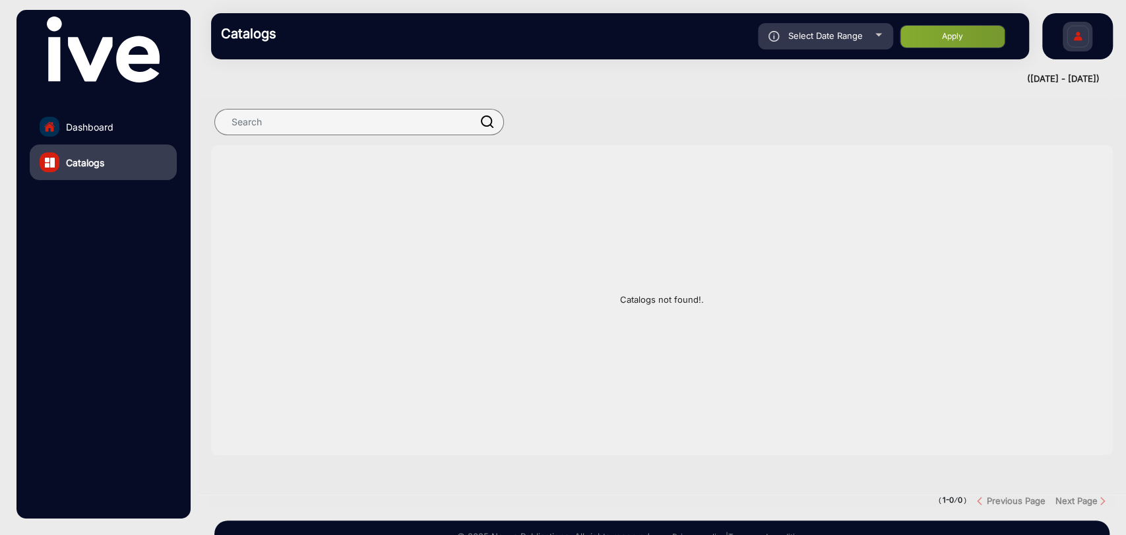
type input "[DATE]"
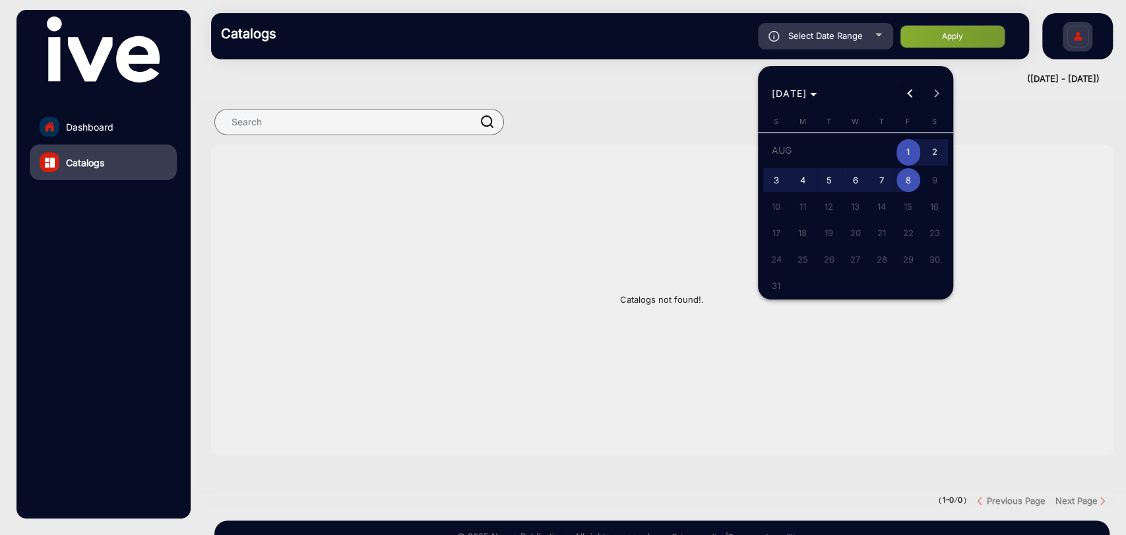
click at [905, 92] on span "Previous month" at bounding box center [909, 93] width 26 height 26
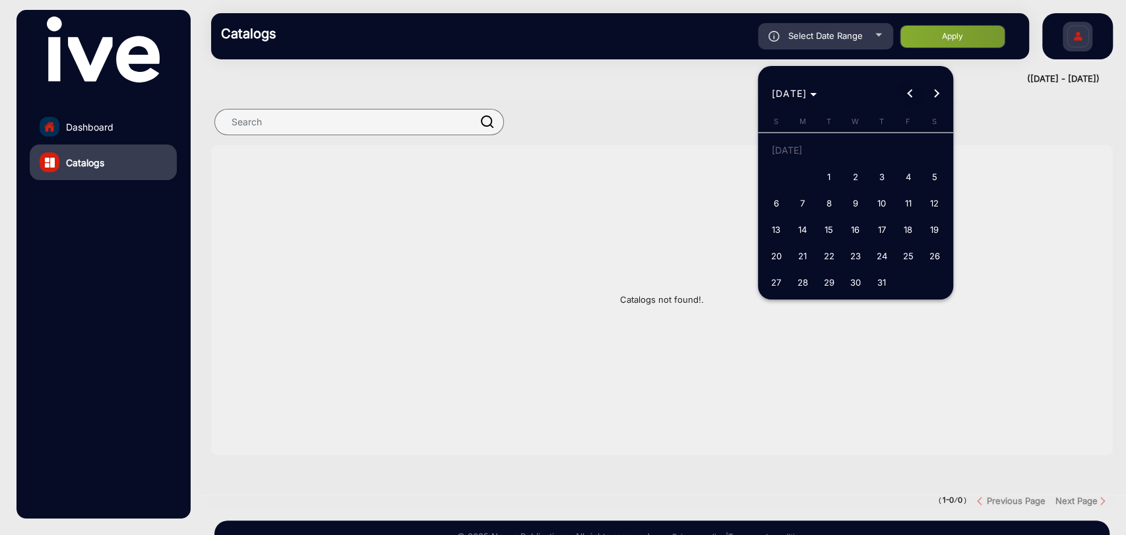
click at [906, 88] on span "Previous month" at bounding box center [909, 93] width 26 height 26
click at [955, 38] on div at bounding box center [563, 267] width 1126 height 535
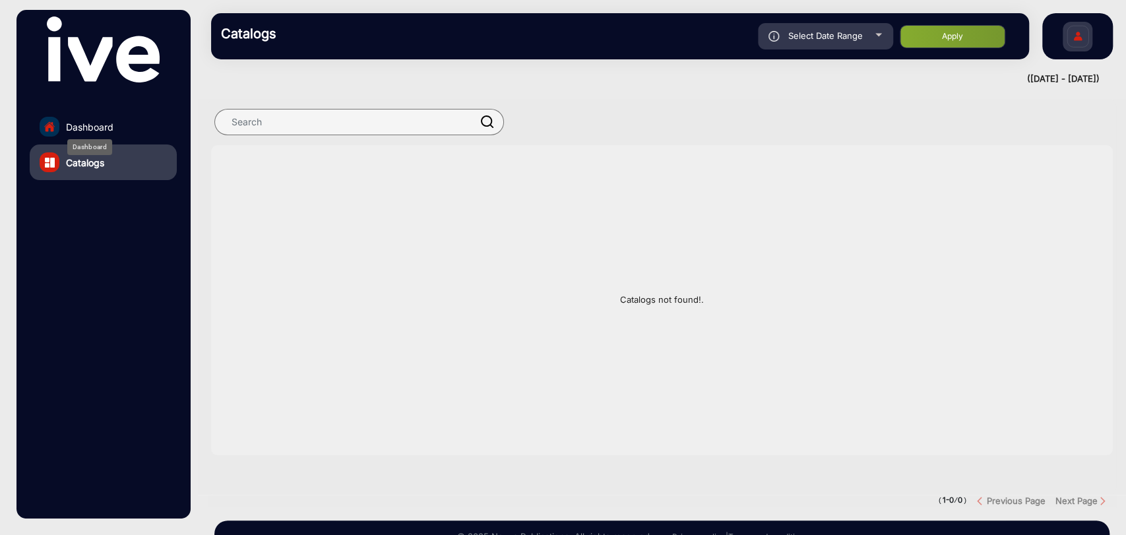
click at [99, 123] on span "Dashboard" at bounding box center [89, 127] width 47 height 14
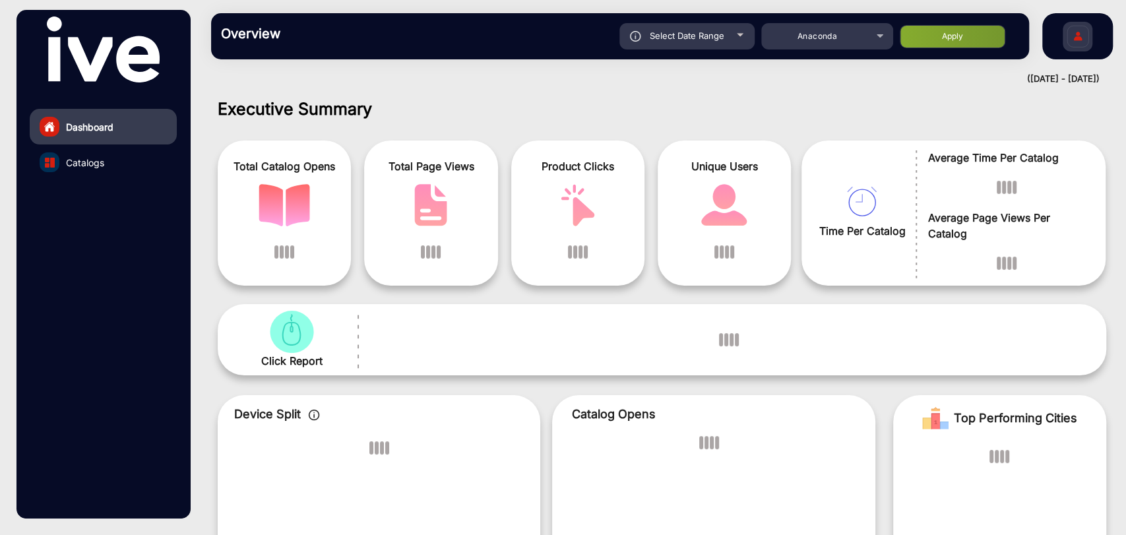
scroll to position [10, 0]
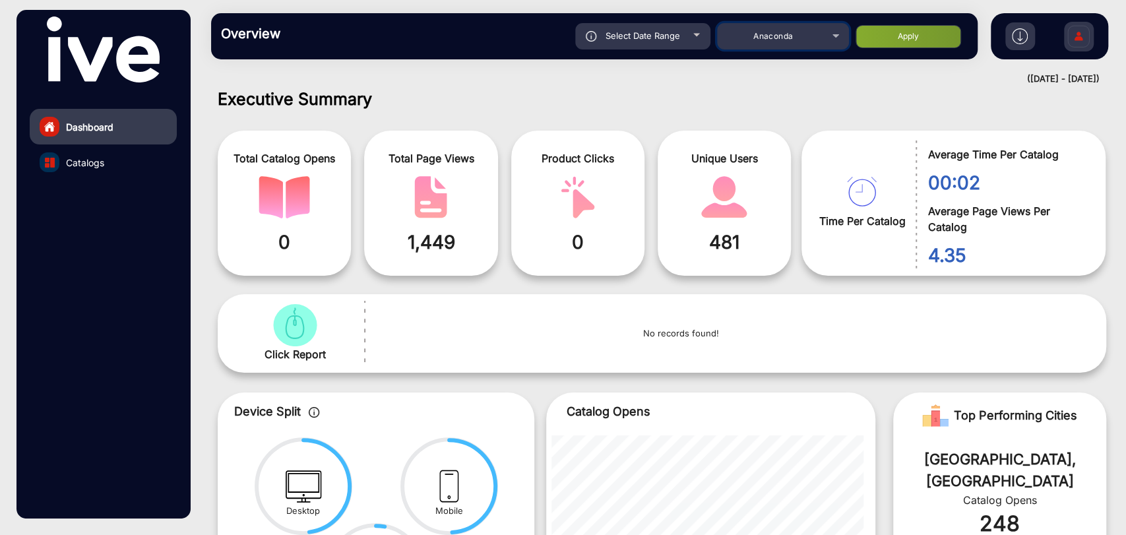
click at [823, 38] on div "Anaconda" at bounding box center [773, 36] width 106 height 16
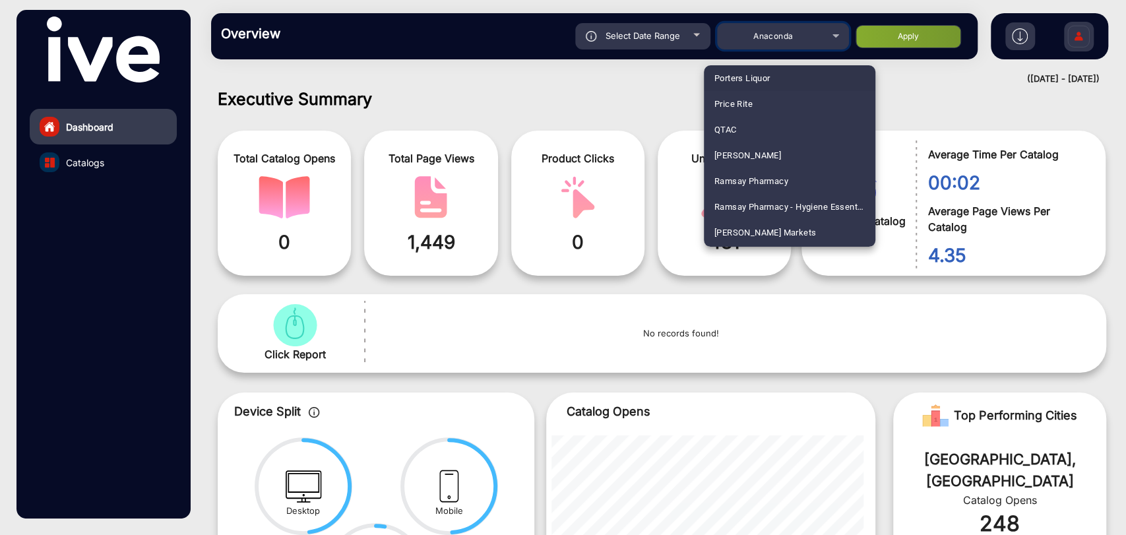
scroll to position [3348, 0]
click at [765, 78] on mat-option "Spotlight SG" at bounding box center [789, 80] width 171 height 26
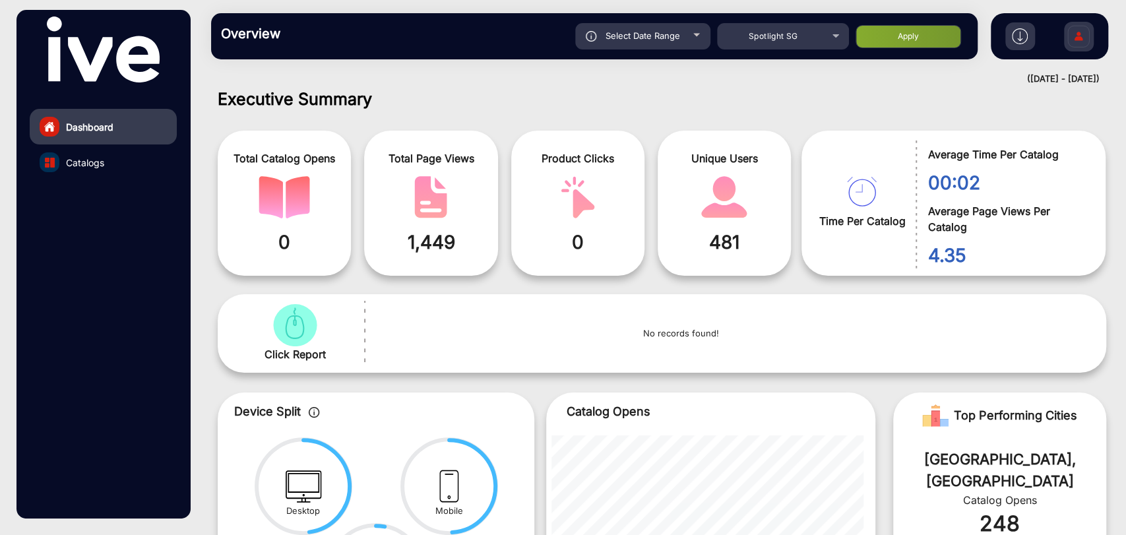
click at [689, 34] on div "Select Date Range" at bounding box center [642, 36] width 135 height 26
type input "[DATE]"
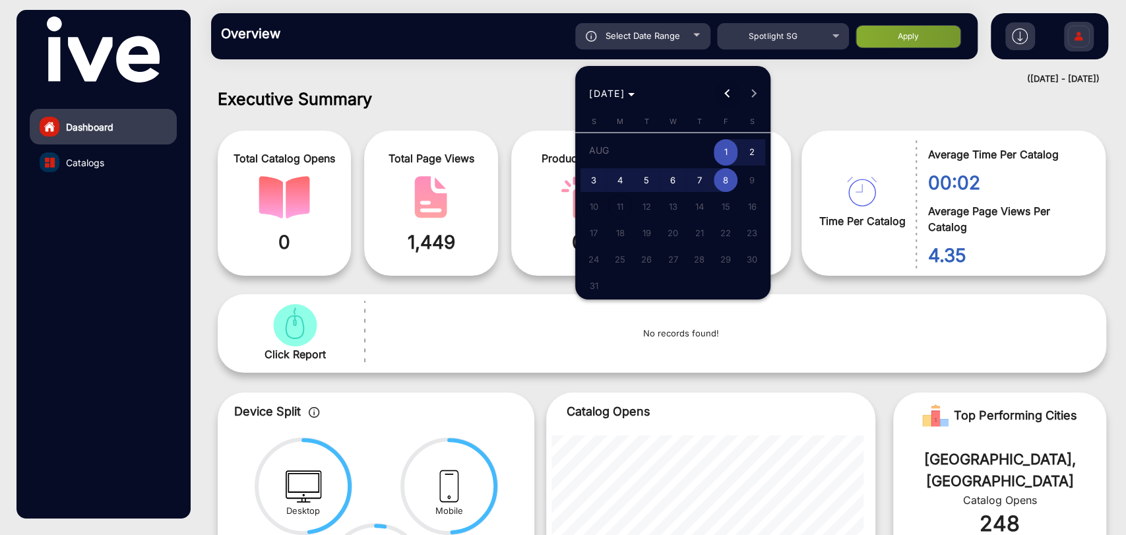
click at [724, 96] on span "Previous month" at bounding box center [727, 93] width 26 height 26
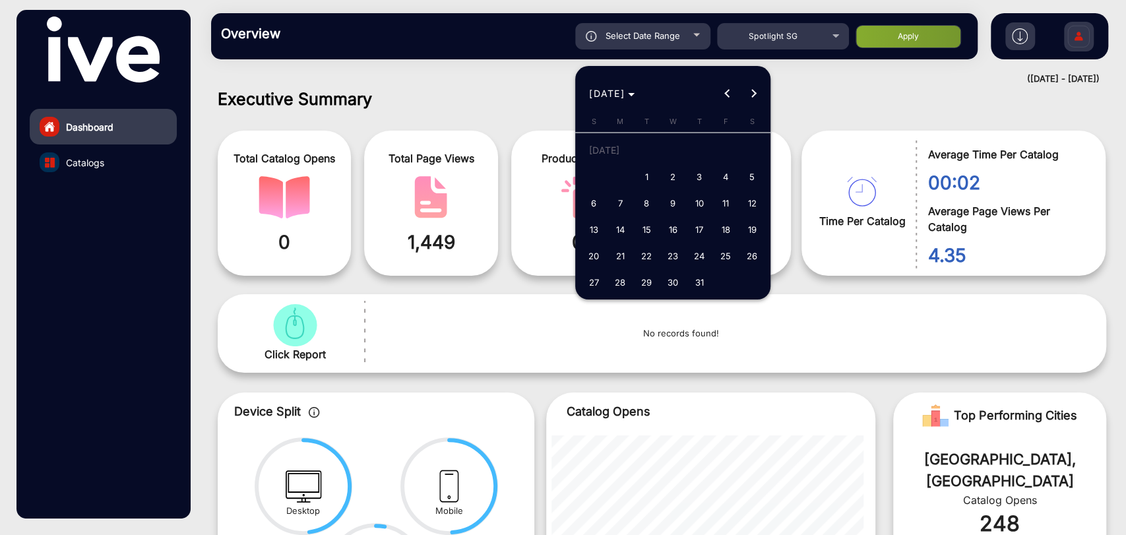
click at [593, 257] on span "20" at bounding box center [594, 256] width 24 height 24
type input "[DATE]"
click at [763, 96] on span "Next month" at bounding box center [754, 93] width 26 height 26
click at [728, 152] on span "1" at bounding box center [726, 152] width 24 height 27
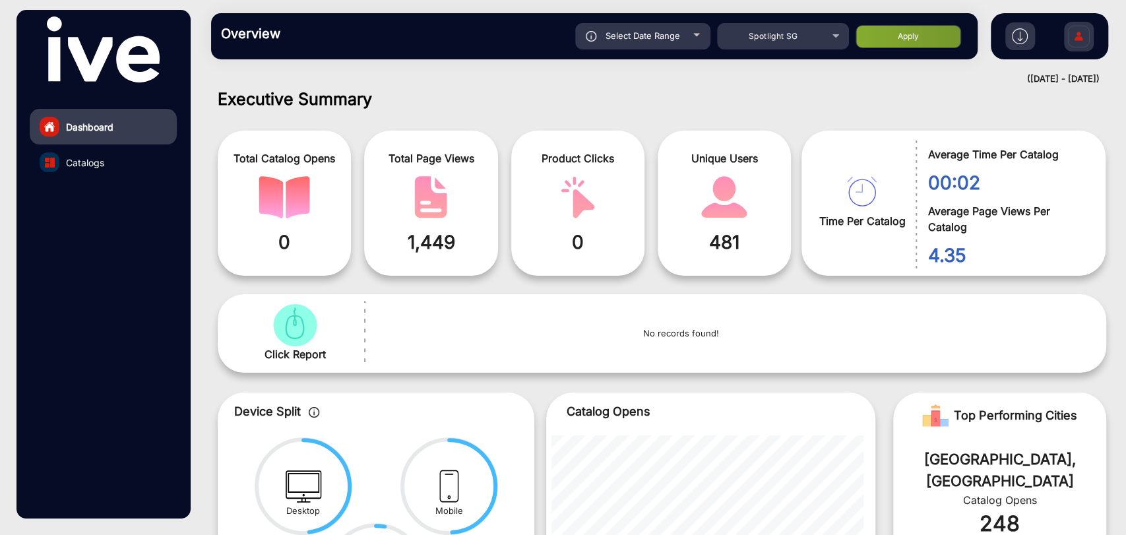
type input "[DATE]"
click at [684, 40] on div "Select Date Range" at bounding box center [642, 36] width 135 height 26
type input "[DATE]"
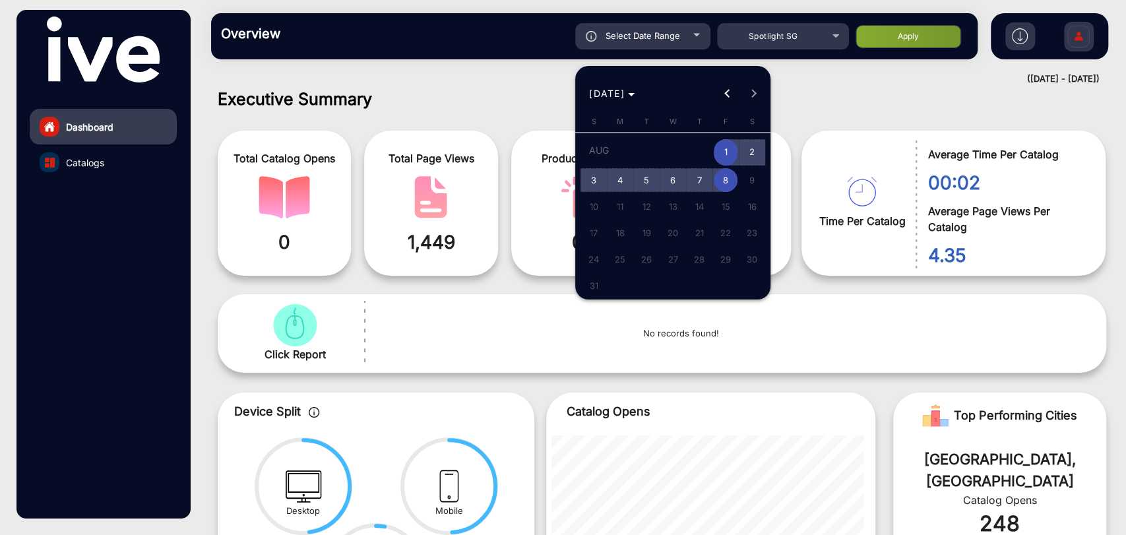
click at [729, 179] on span "8" at bounding box center [726, 180] width 24 height 24
type input "[DATE]"
click at [723, 148] on span "1" at bounding box center [726, 152] width 24 height 27
type input "[DATE]"
click at [728, 175] on span "8" at bounding box center [726, 180] width 24 height 24
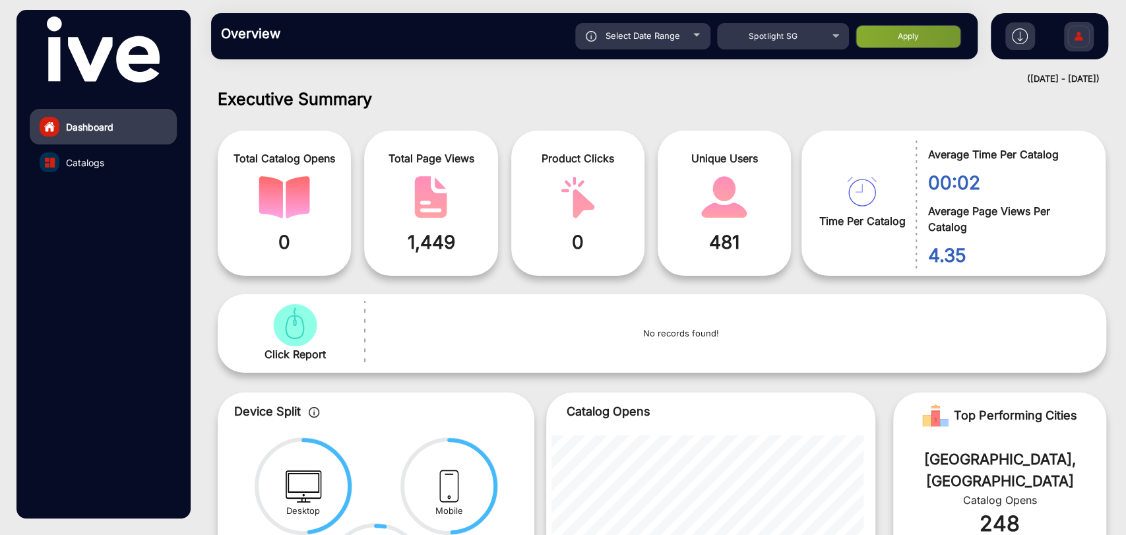
type input "[DATE]"
click at [877, 38] on button "Apply" at bounding box center [908, 36] width 106 height 23
type input "[DATE]"
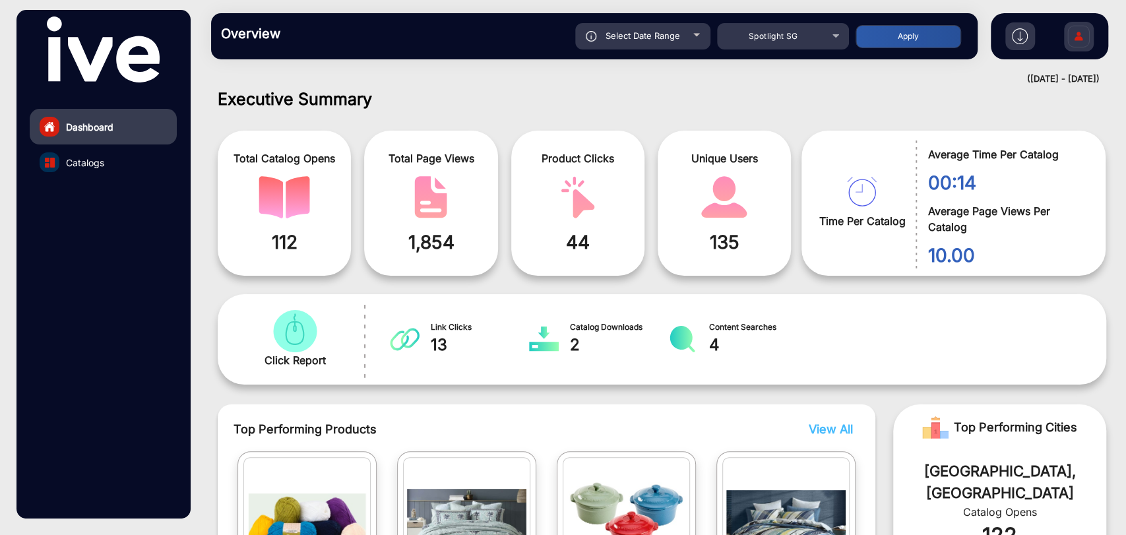
click at [117, 159] on link "Catalogs" at bounding box center [103, 162] width 147 height 36
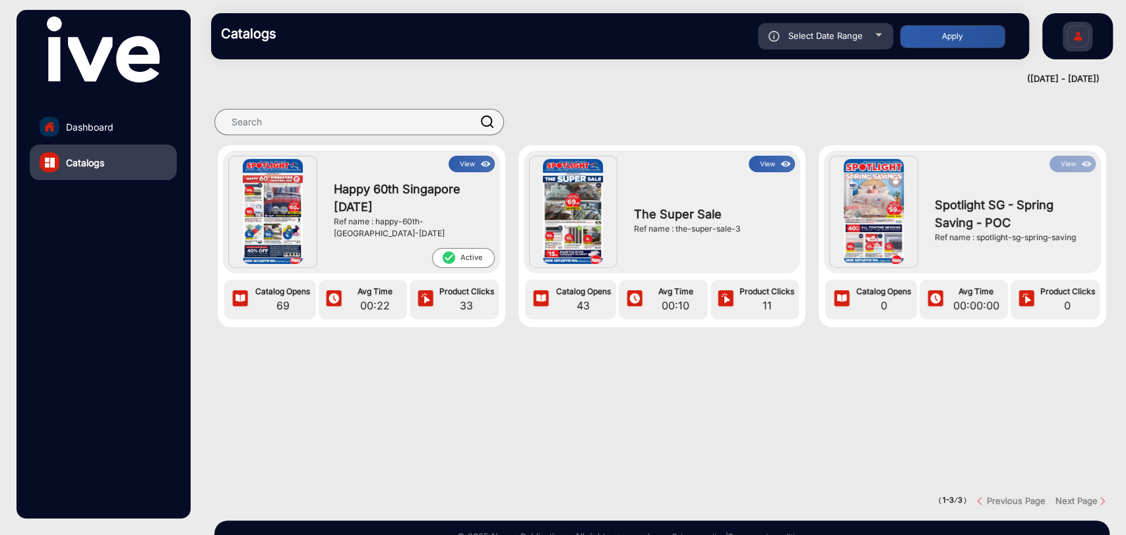
click at [574, 207] on img at bounding box center [573, 212] width 60 height 106
click at [565, 214] on img at bounding box center [573, 212] width 60 height 106
click at [756, 156] on button "View" at bounding box center [772, 164] width 46 height 16
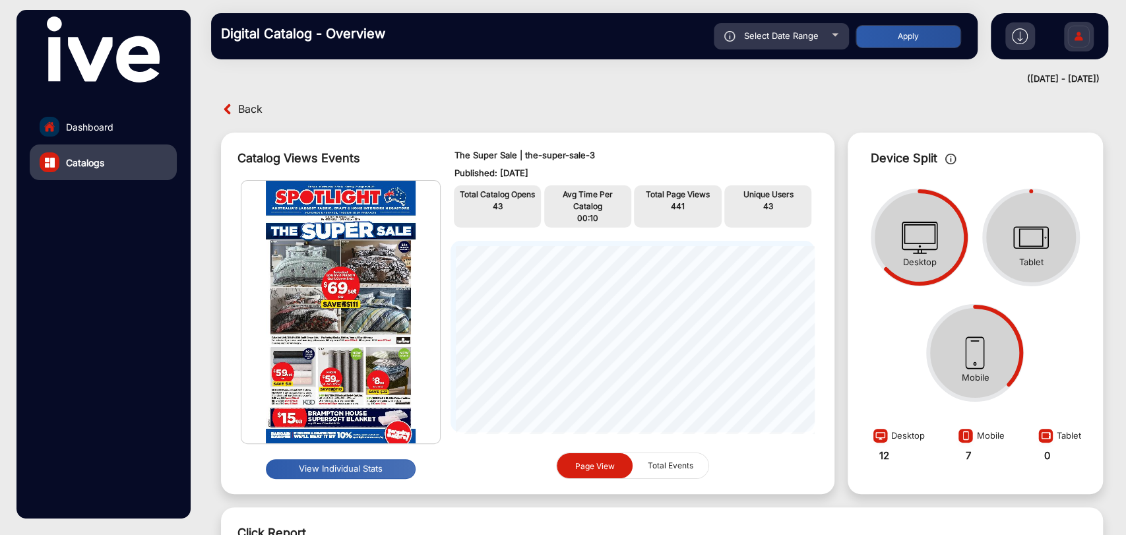
click at [1022, 34] on img at bounding box center [1020, 36] width 16 height 16
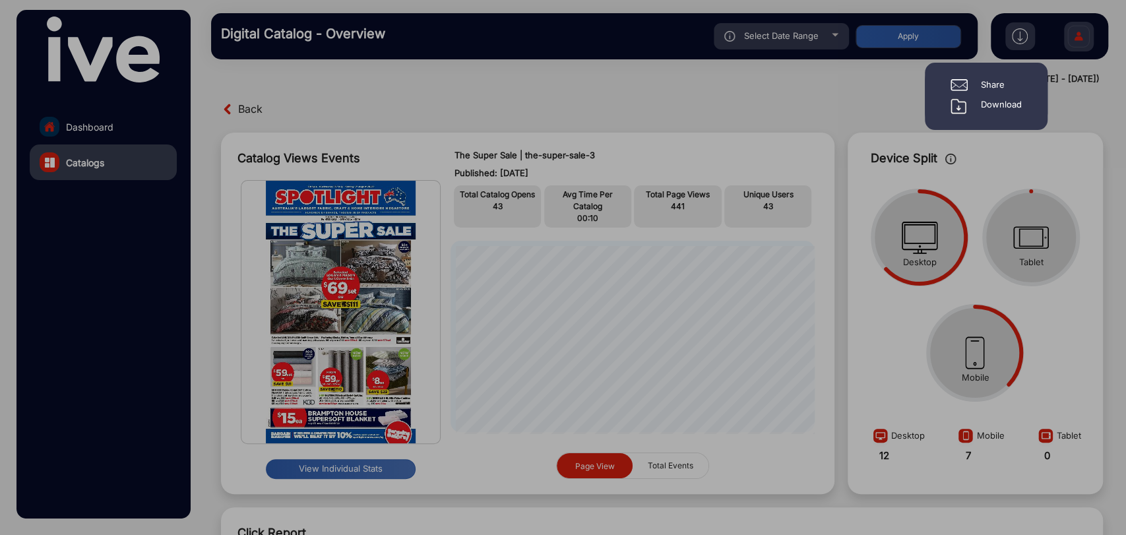
click at [1003, 106] on div "Download" at bounding box center [1001, 106] width 41 height 16
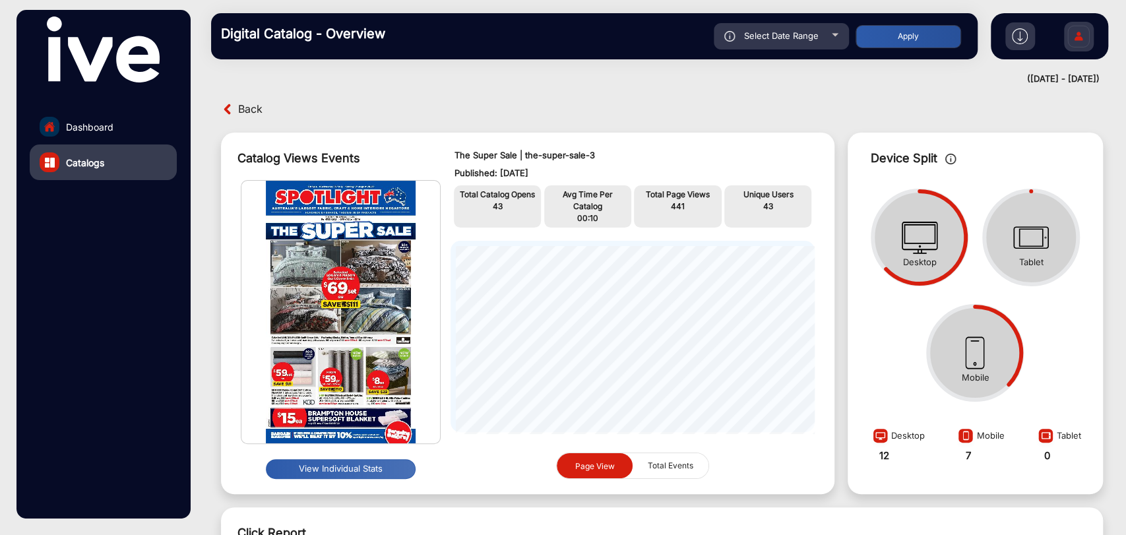
click at [354, 307] on img at bounding box center [340, 312] width 199 height 263
click at [352, 466] on button "View Individual Stats" at bounding box center [341, 469] width 150 height 20
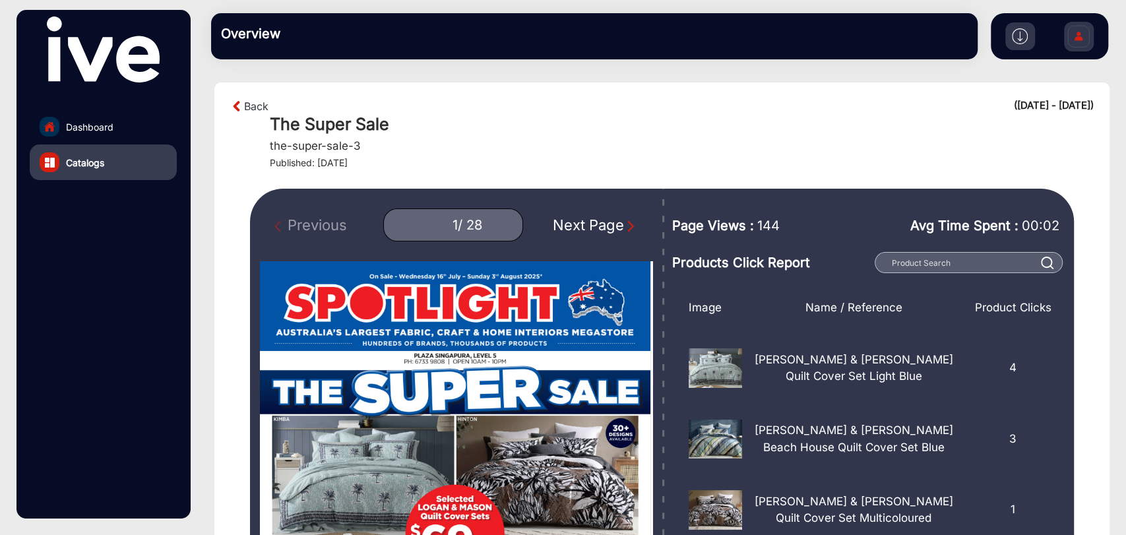
click at [624, 230] on img "Next Page" at bounding box center [630, 226] width 13 height 13
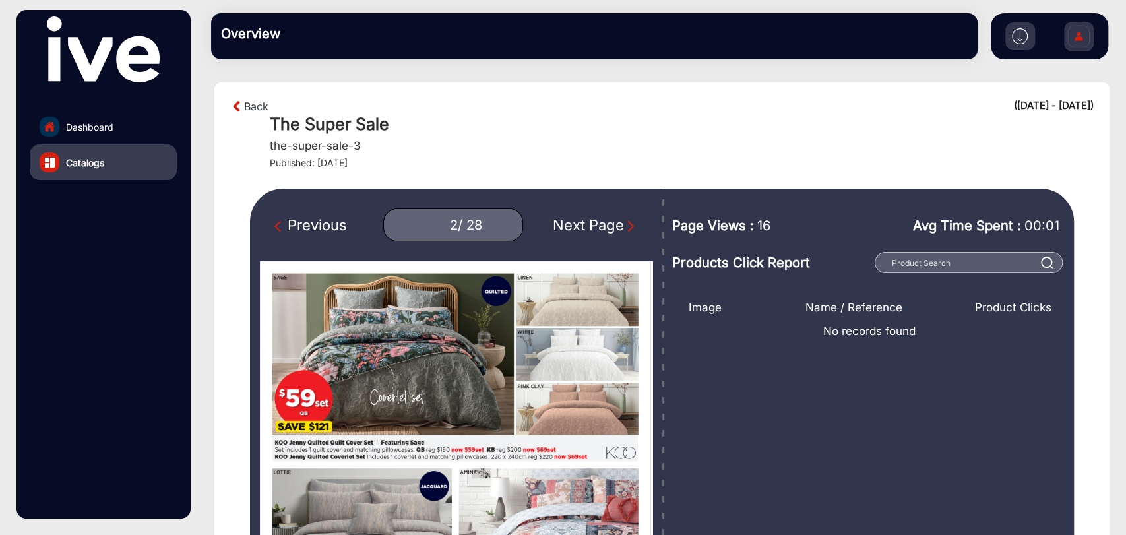
click at [624, 230] on img "Next Page" at bounding box center [630, 226] width 13 height 13
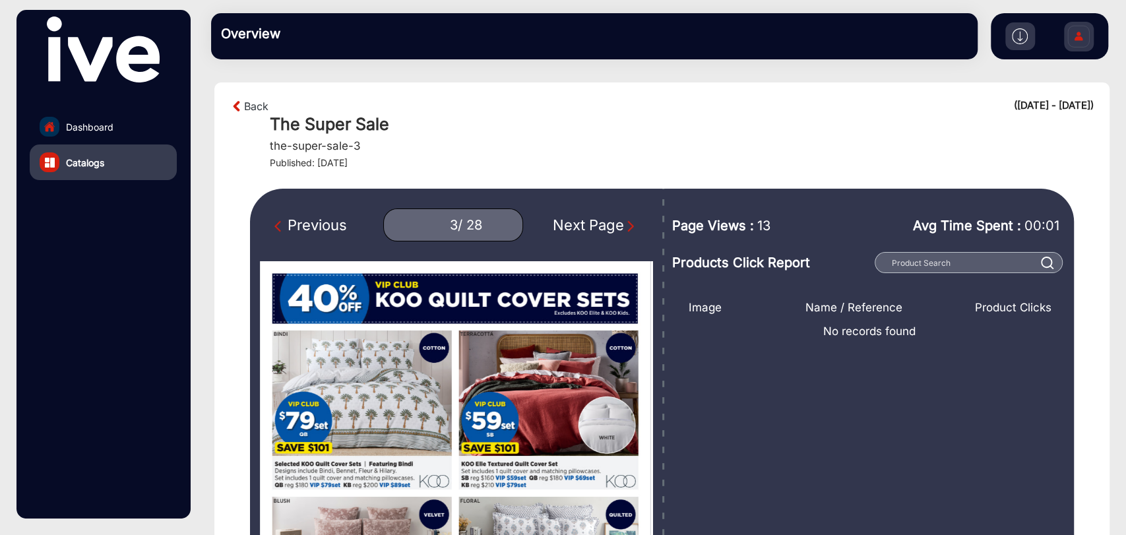
click at [624, 230] on img "Next Page" at bounding box center [630, 226] width 13 height 13
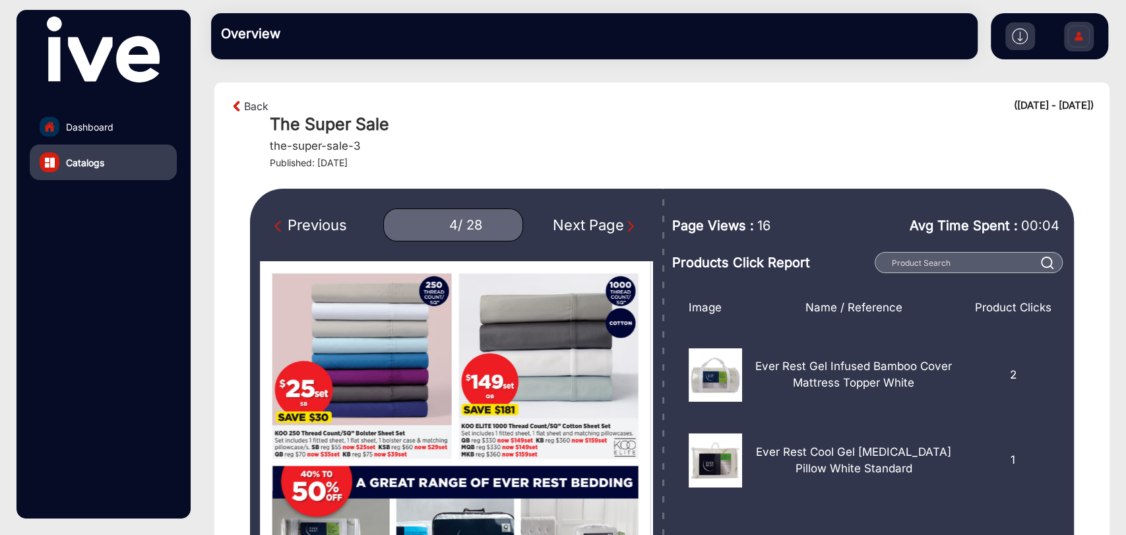
click at [285, 232] on img "Previous Page" at bounding box center [280, 226] width 13 height 13
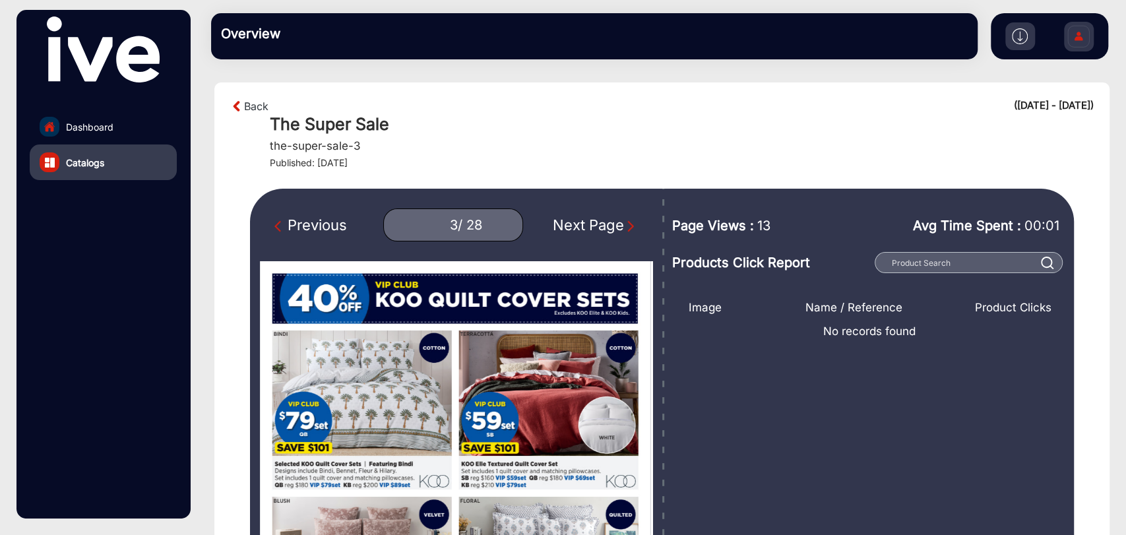
click at [285, 232] on img "Previous Page" at bounding box center [280, 226] width 13 height 13
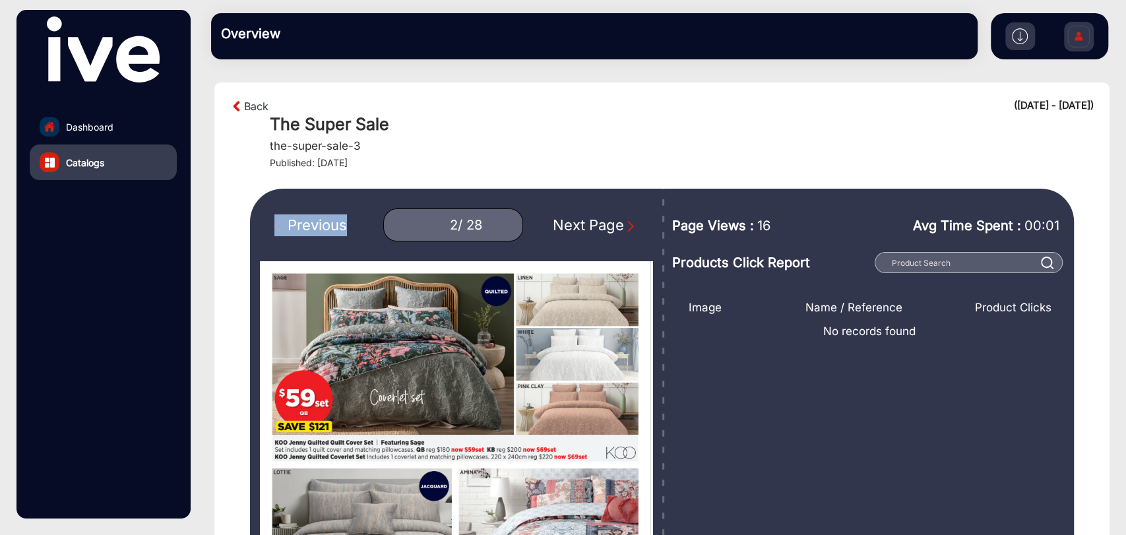
click at [285, 234] on div "Previous" at bounding box center [310, 225] width 73 height 22
type input "1"
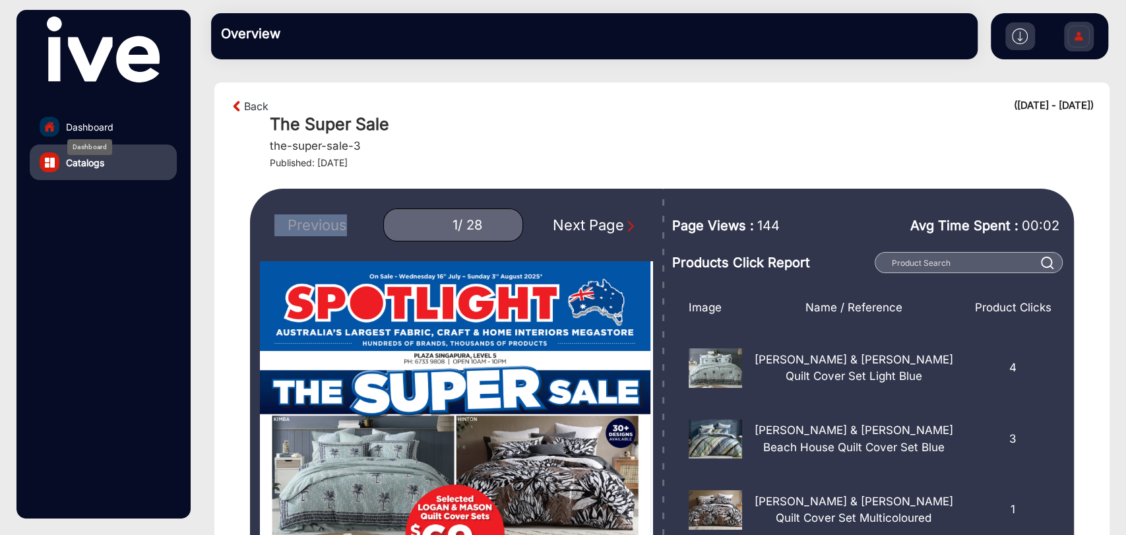
click at [102, 131] on span "Dashboard" at bounding box center [89, 127] width 47 height 14
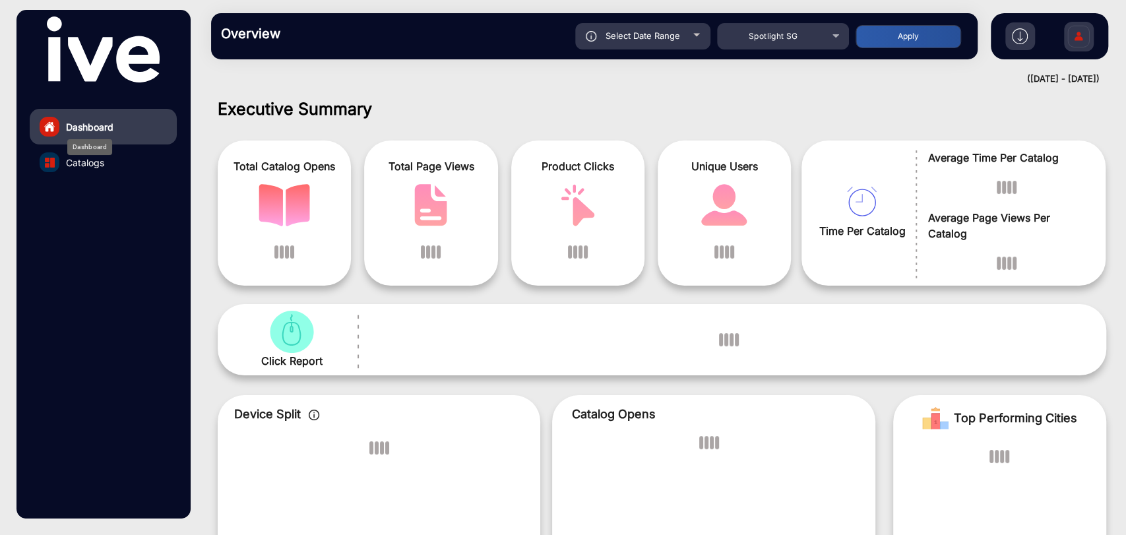
scroll to position [10, 0]
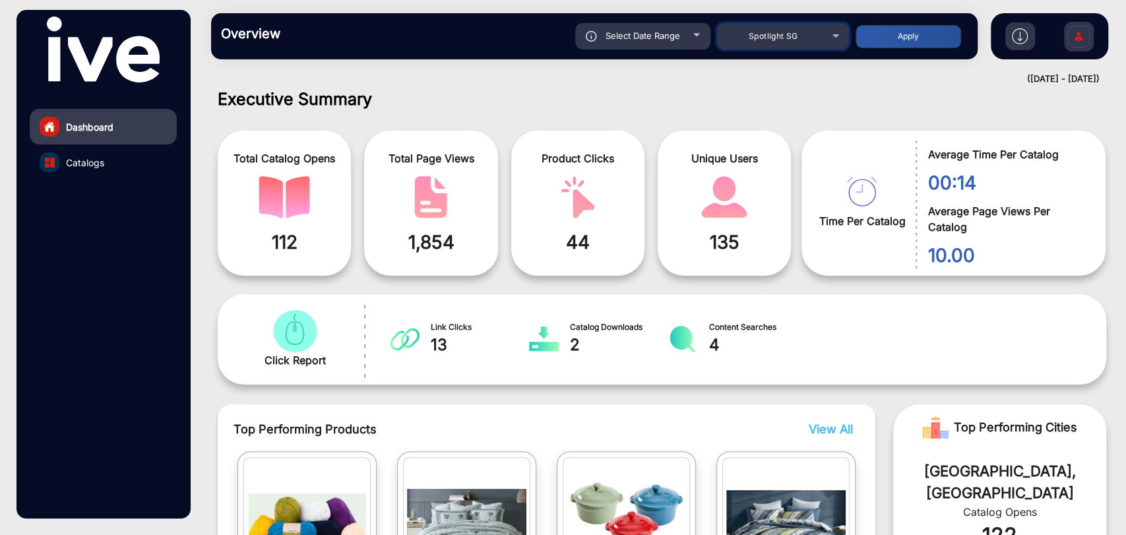
click at [830, 38] on div "Spotlight SG" at bounding box center [783, 36] width 132 height 16
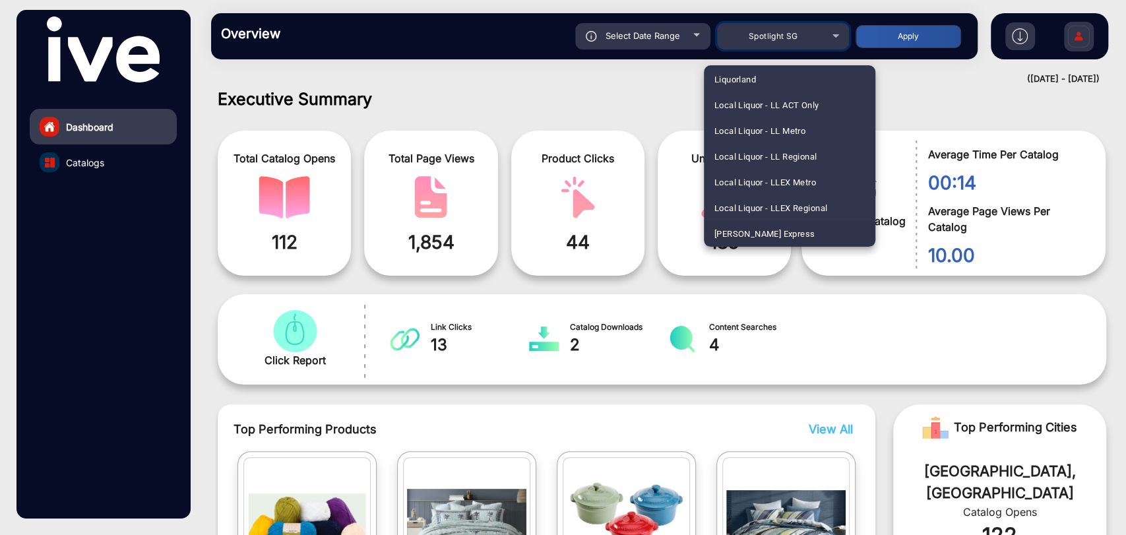
scroll to position [1652, 0]
click at [784, 394] on div at bounding box center [563, 267] width 1126 height 535
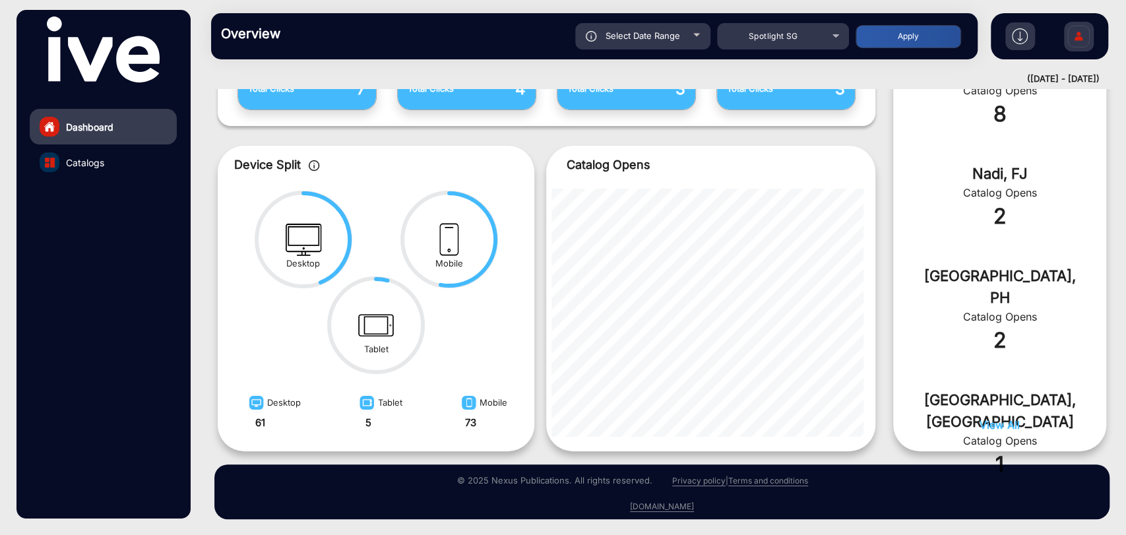
scroll to position [189, 0]
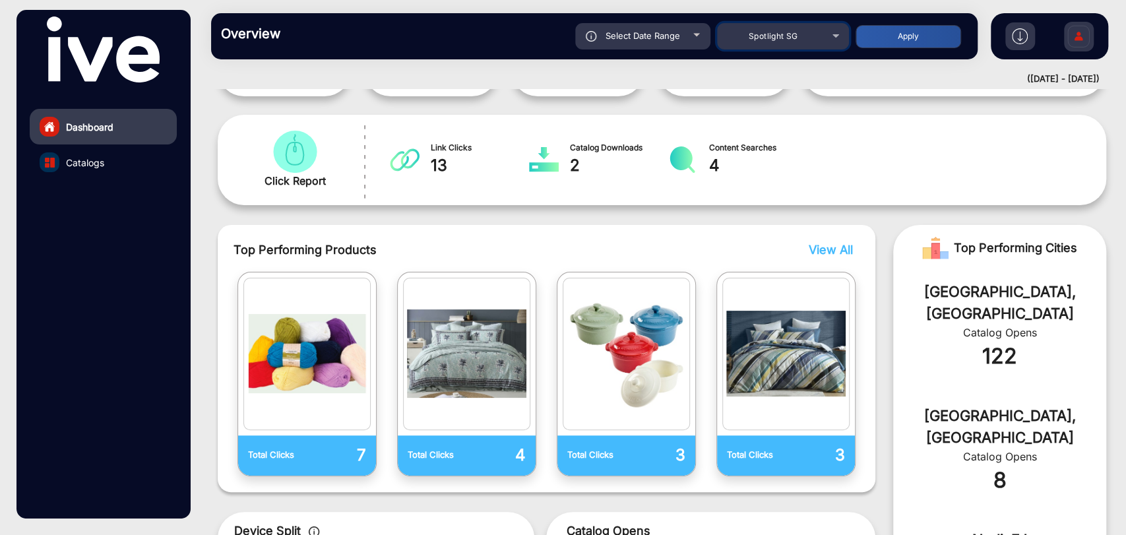
click at [815, 42] on div "Spotlight SG" at bounding box center [773, 36] width 106 height 16
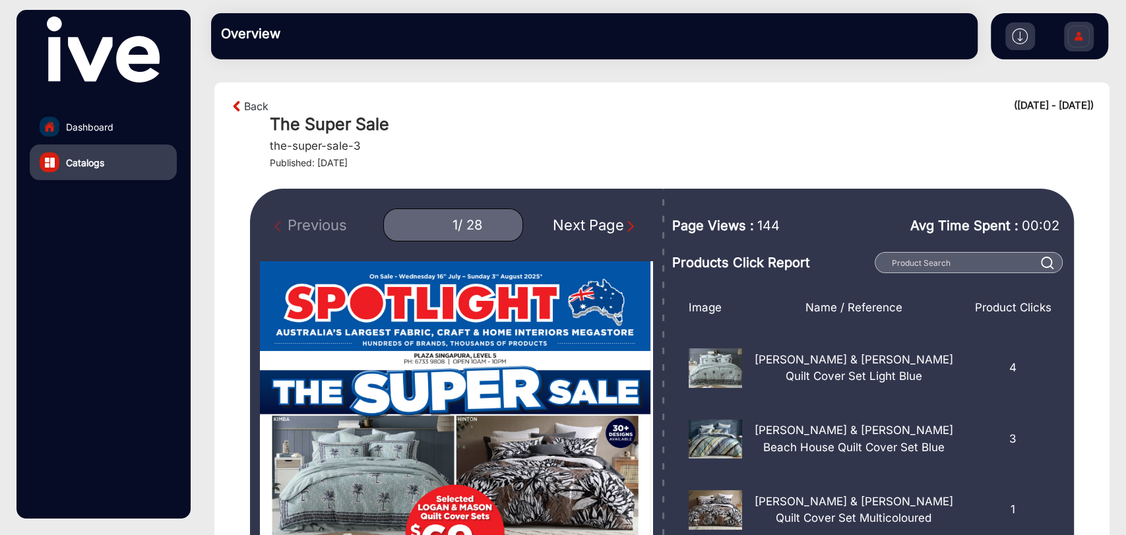
click at [116, 127] on link "Dashboard" at bounding box center [103, 127] width 147 height 36
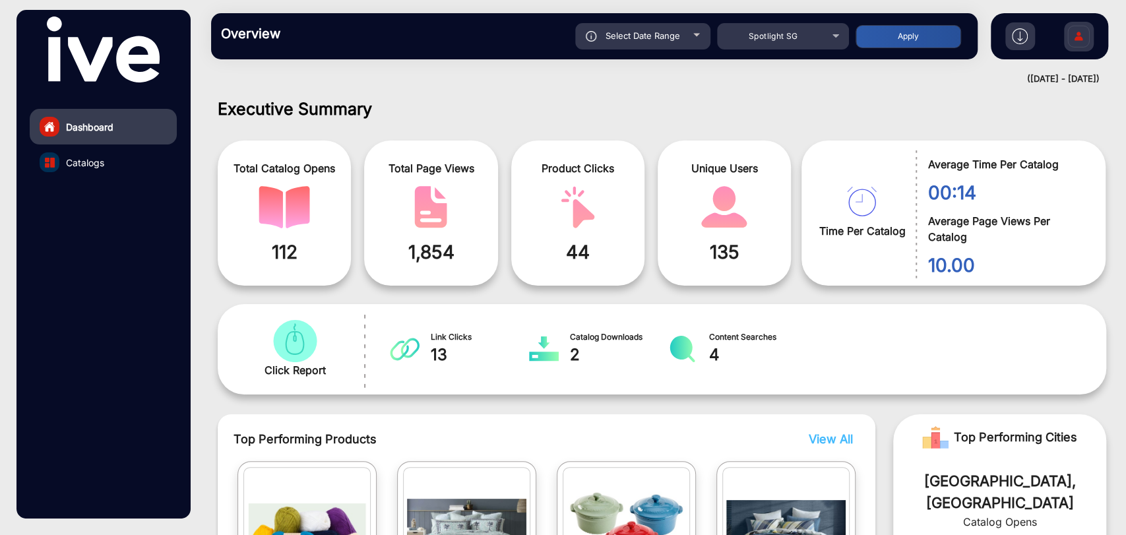
scroll to position [10, 0]
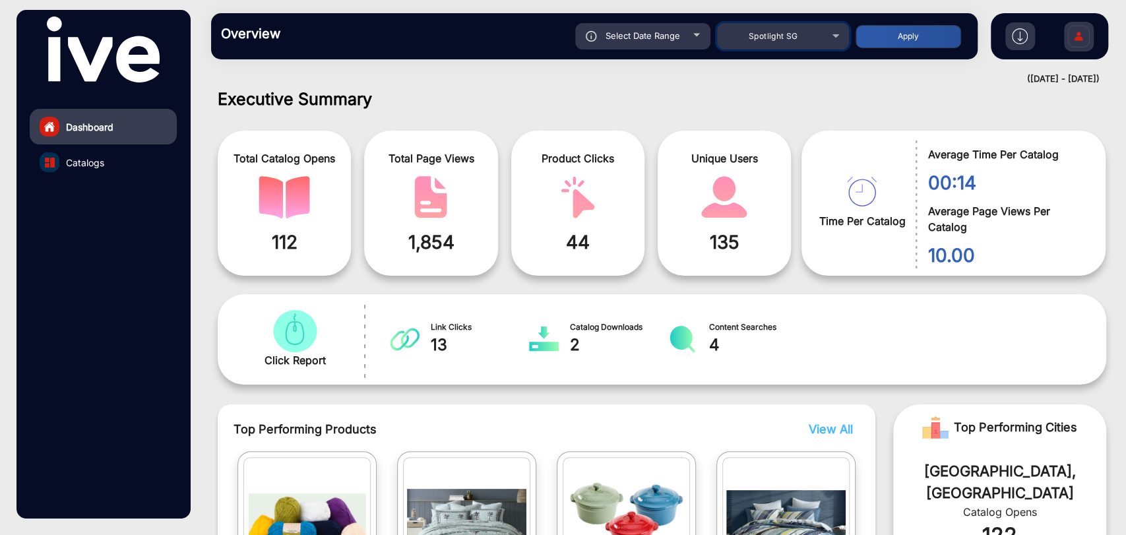
click at [834, 40] on div "Spotlight SG" at bounding box center [783, 36] width 132 height 16
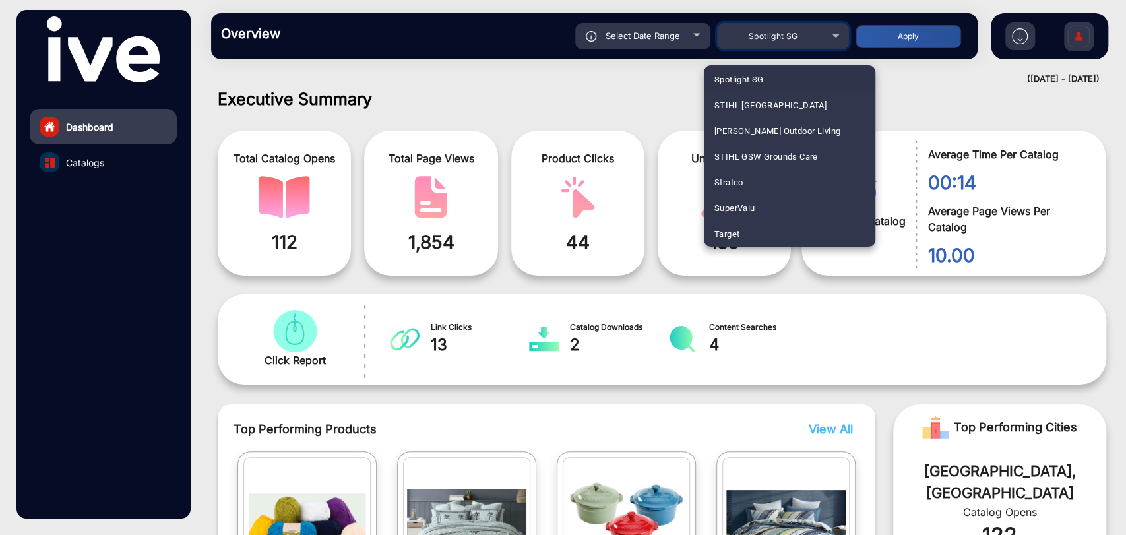
scroll to position [1317, 0]
click at [832, 34] on div at bounding box center [563, 267] width 1126 height 535
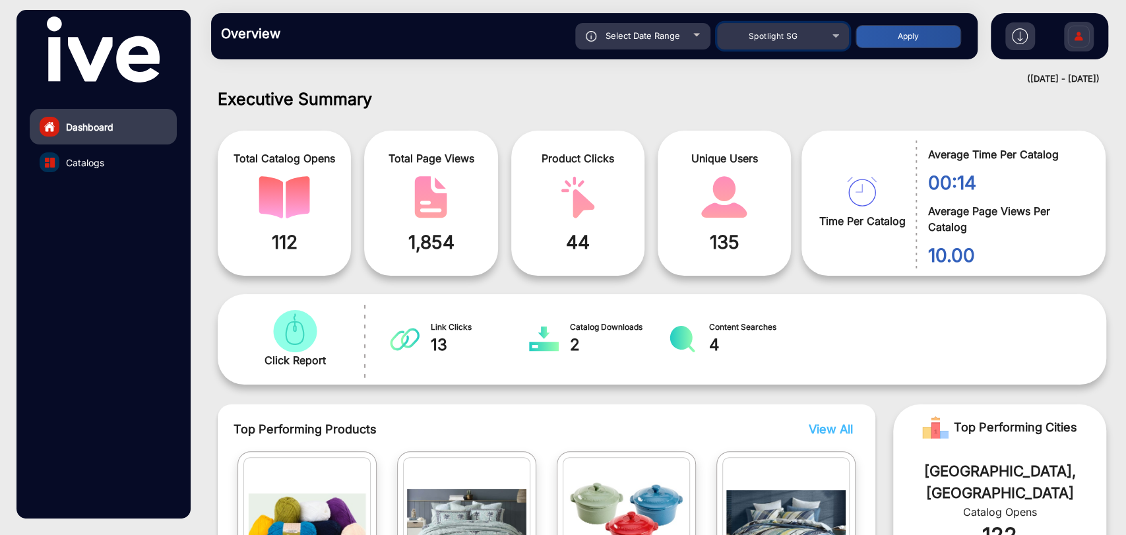
click at [832, 34] on div "Spotlight SG" at bounding box center [783, 36] width 132 height 16
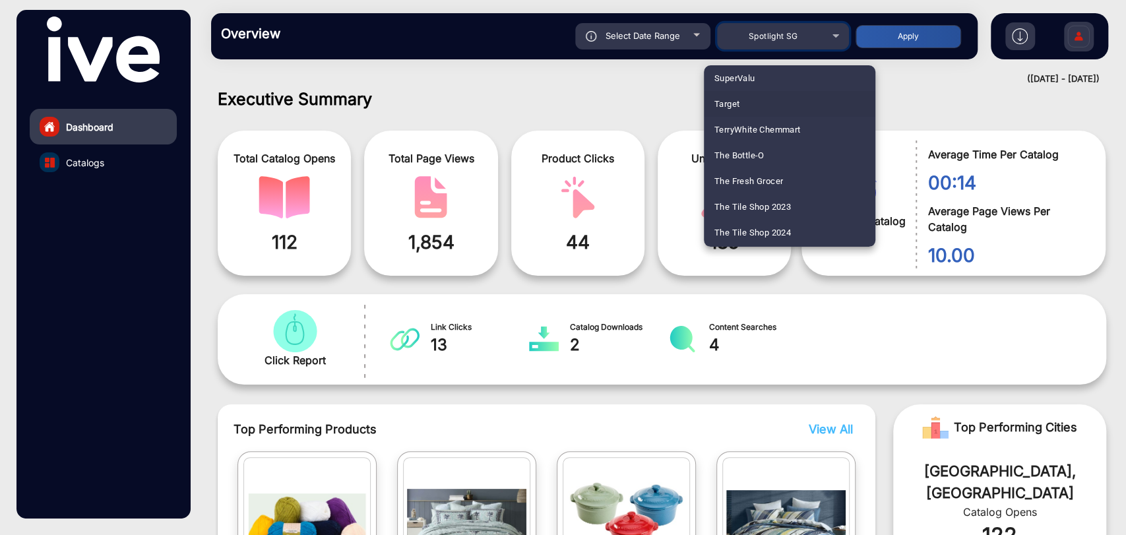
scroll to position [3494, 0]
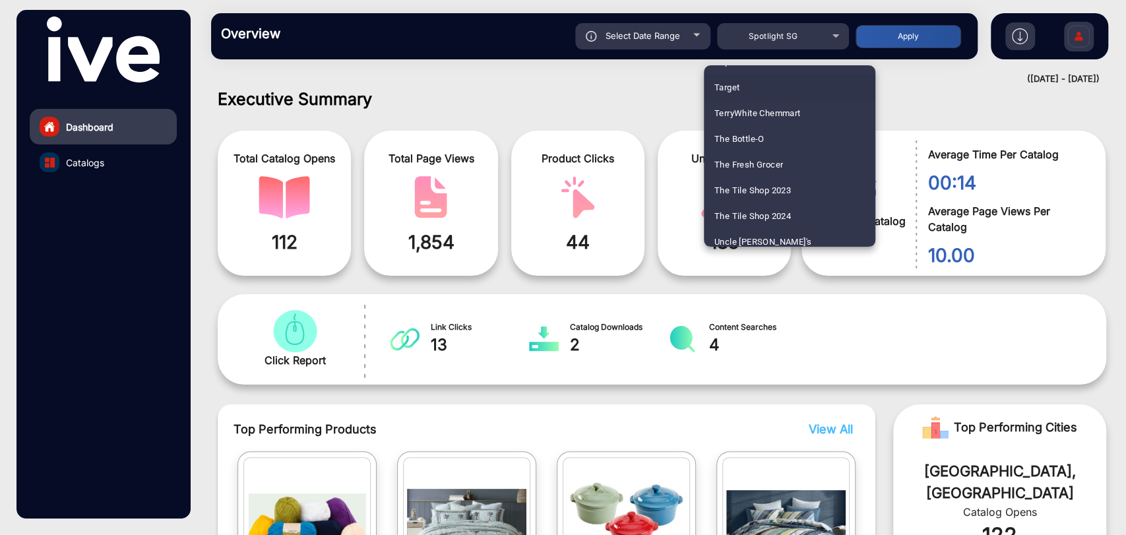
click at [776, 112] on span "TerryWhite Chemmart" at bounding box center [757, 113] width 86 height 26
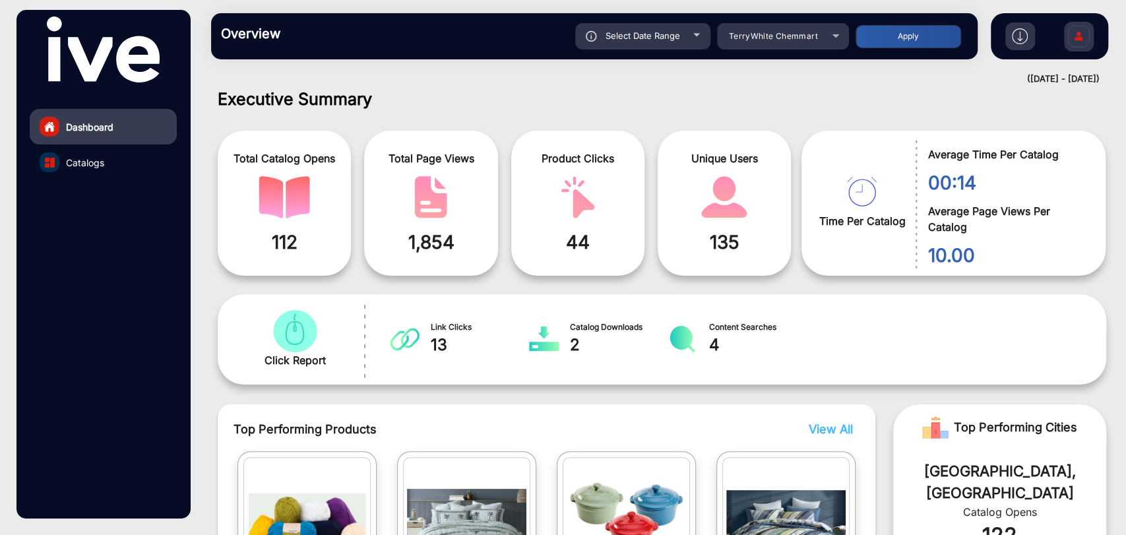
click at [691, 33] on div "Select Date Range" at bounding box center [642, 36] width 135 height 26
type input "[DATE]"
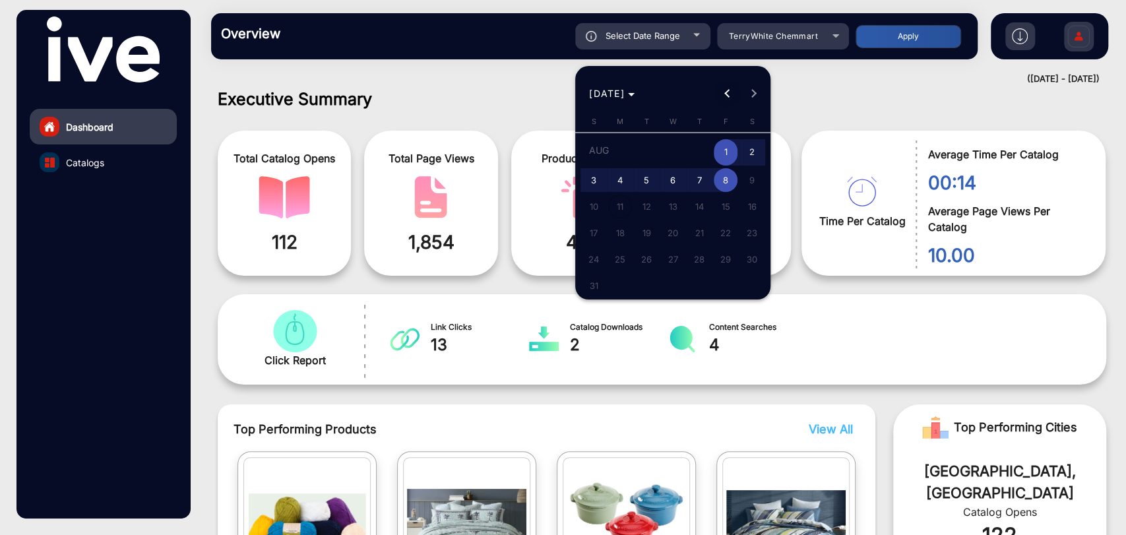
click at [722, 92] on span "Previous month" at bounding box center [727, 93] width 26 height 26
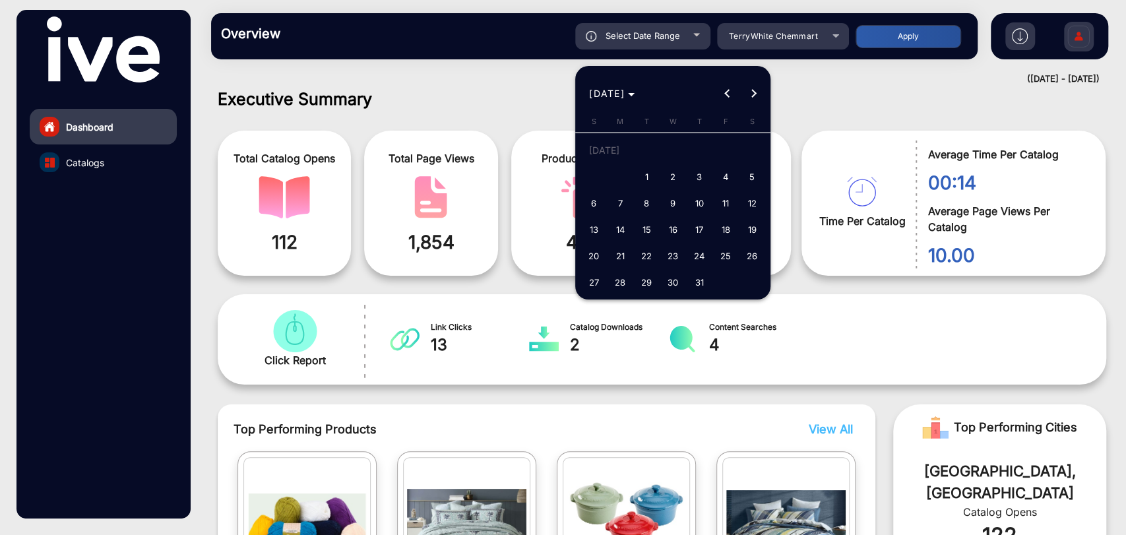
click at [654, 176] on span "1" at bounding box center [647, 177] width 24 height 24
type input "[DATE]"
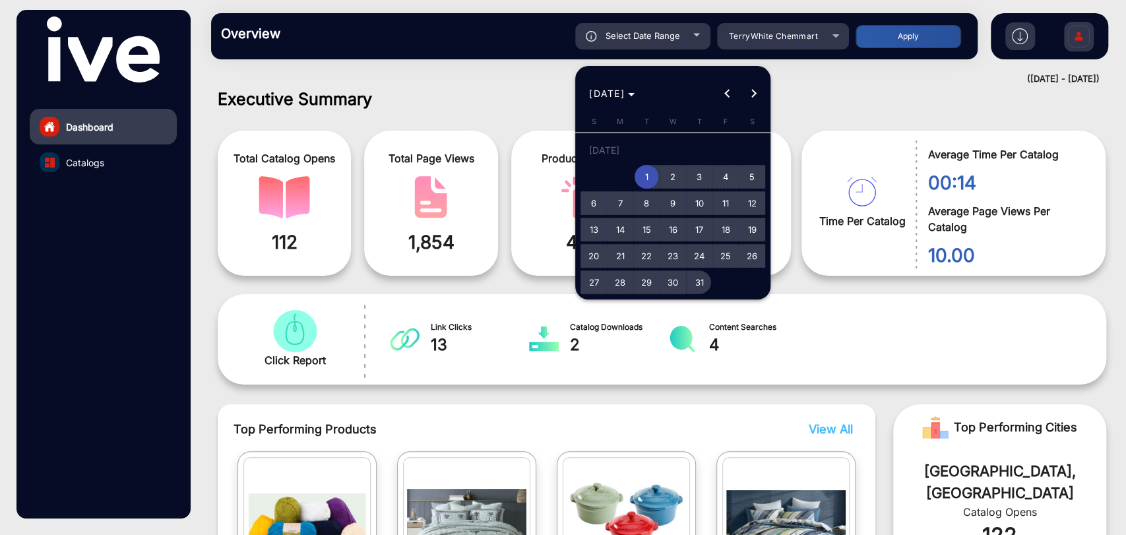
click at [699, 286] on span "31" at bounding box center [699, 282] width 24 height 24
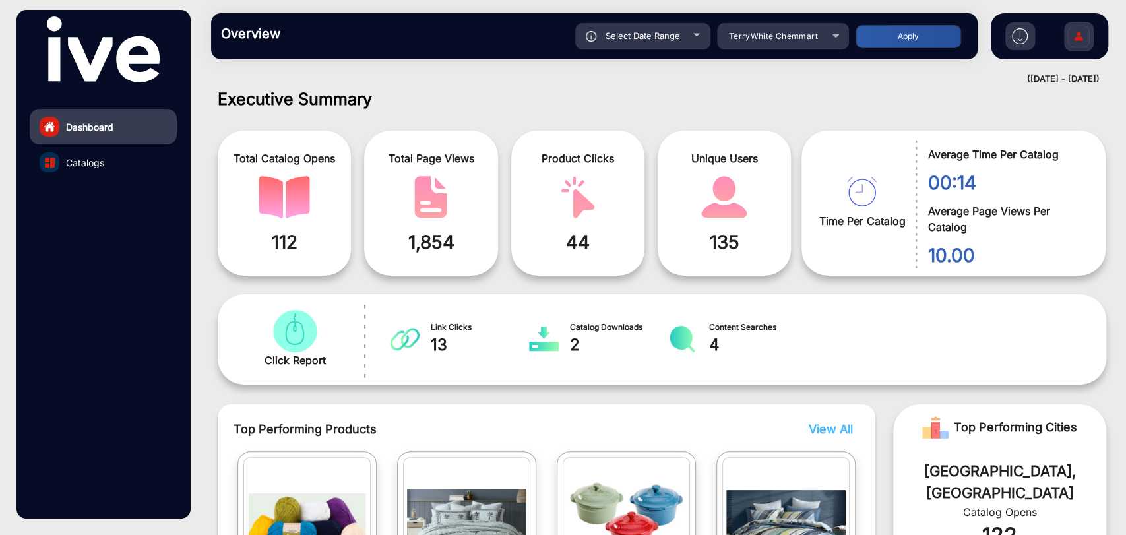
type input "[DATE]"
click at [921, 36] on button "Apply" at bounding box center [908, 36] width 106 height 23
type input "[DATE]"
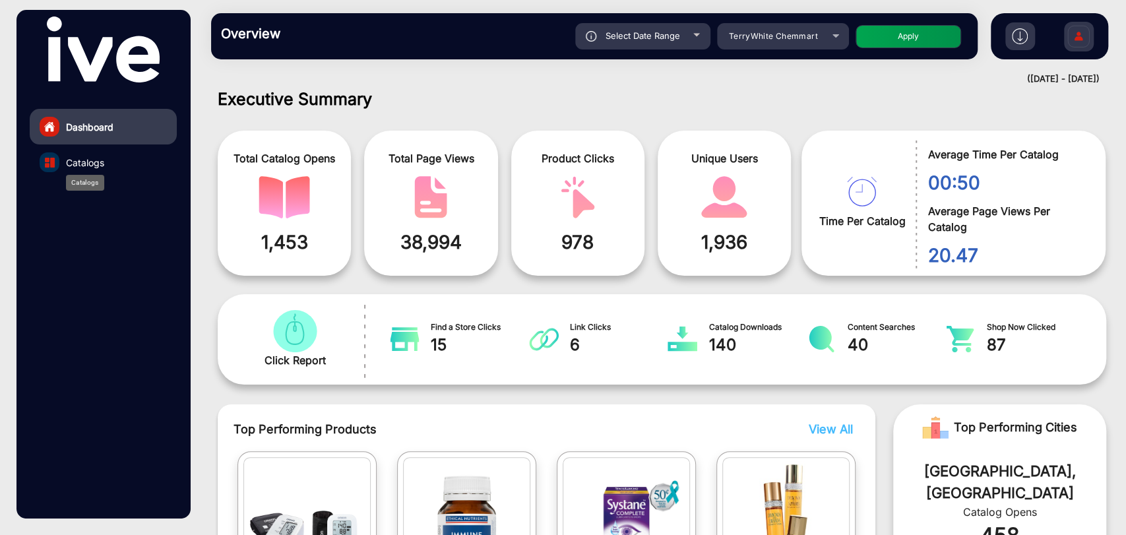
click at [88, 165] on span "Catalogs" at bounding box center [85, 163] width 38 height 14
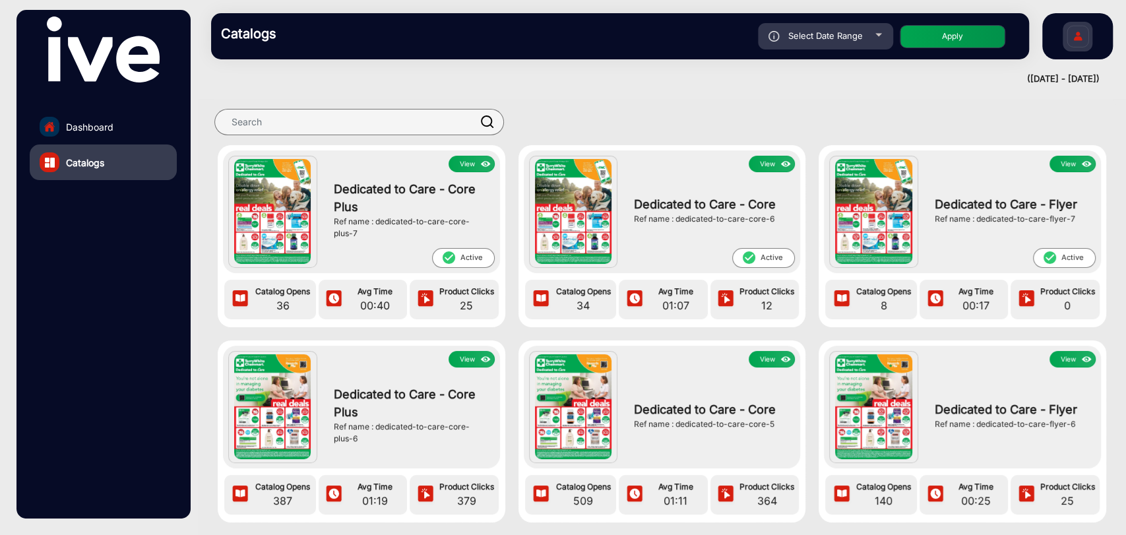
click at [275, 193] on img at bounding box center [272, 212] width 77 height 106
click at [286, 236] on img at bounding box center [272, 212] width 77 height 106
click at [470, 166] on button "View" at bounding box center [472, 164] width 46 height 16
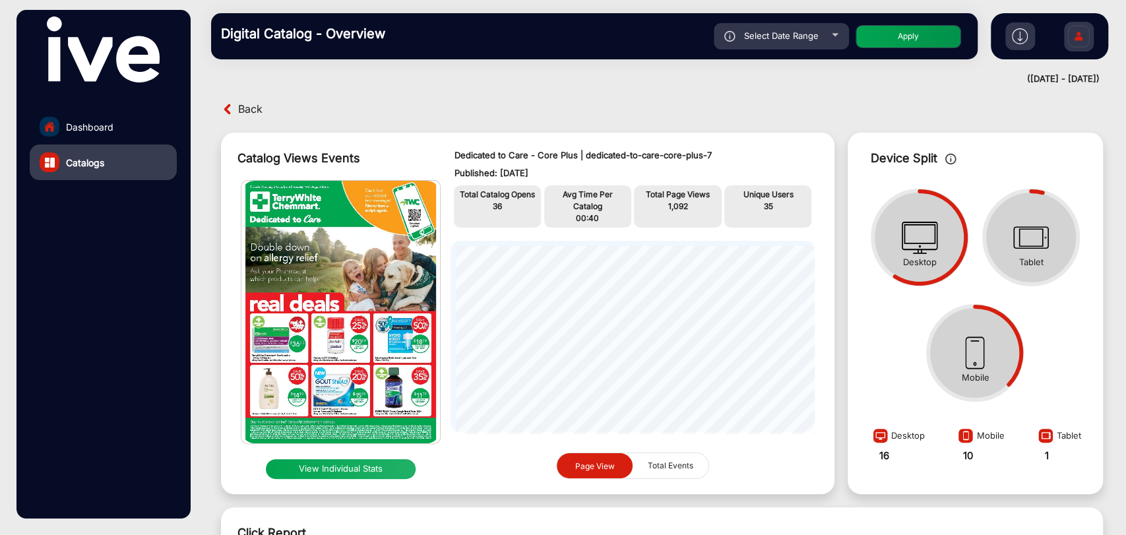
click at [801, 36] on span "Select Date Range" at bounding box center [781, 35] width 75 height 11
type input "[DATE]"
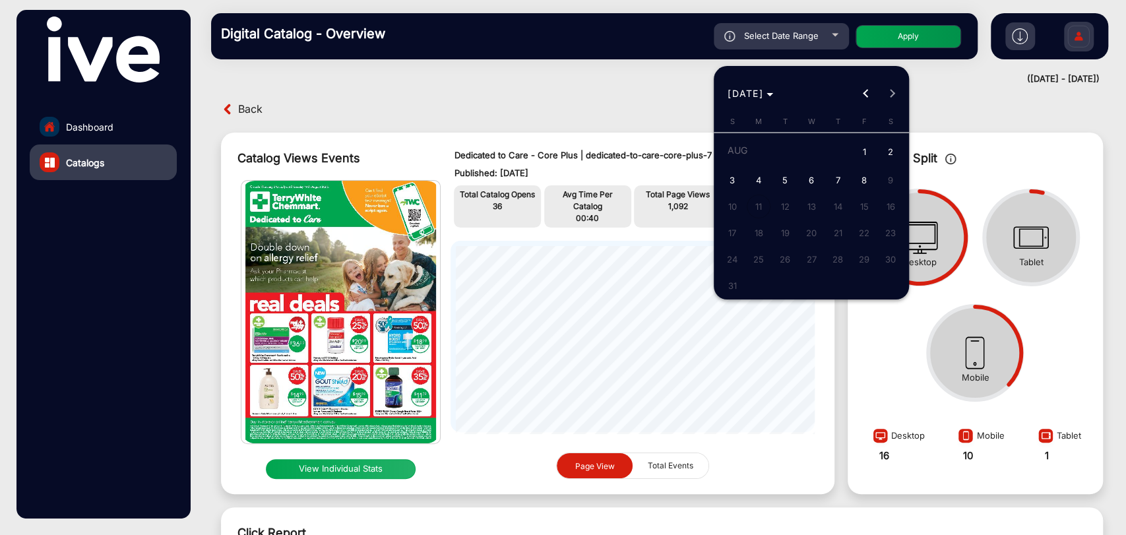
click at [533, 83] on div at bounding box center [563, 267] width 1126 height 535
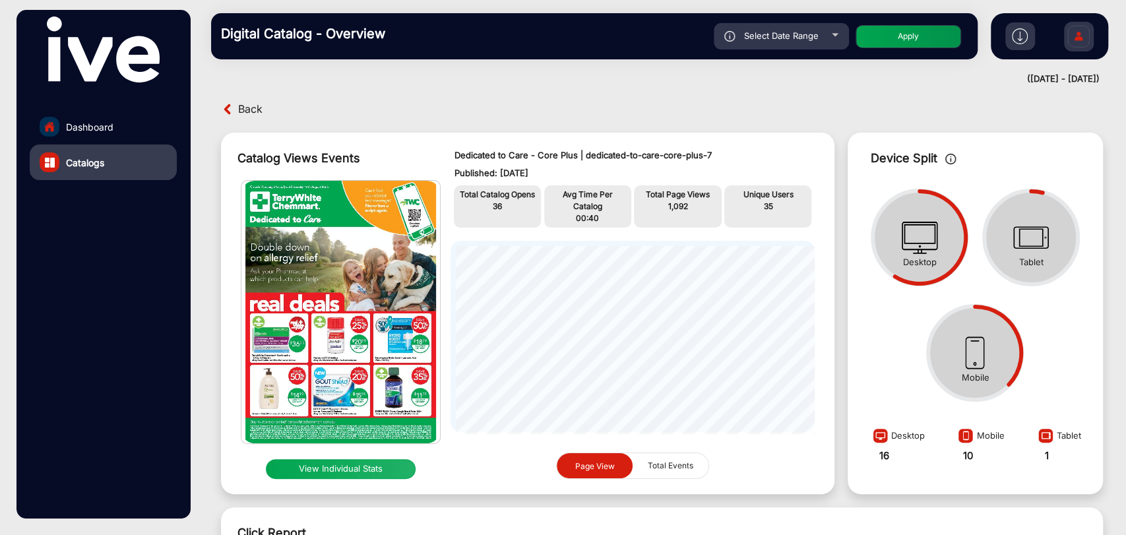
click at [342, 466] on button "View Individual Stats" at bounding box center [341, 469] width 150 height 20
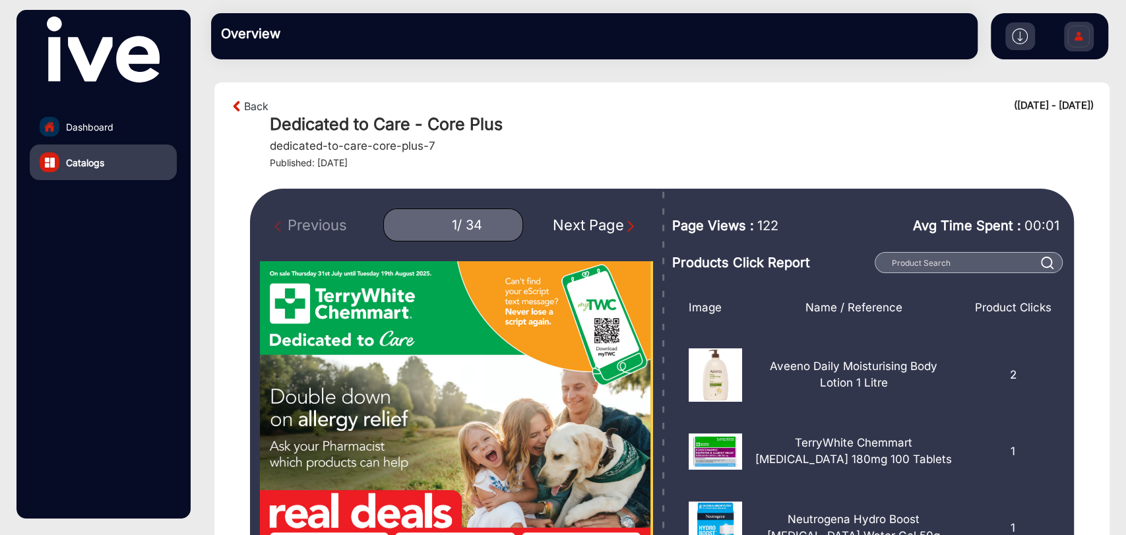
click at [607, 226] on div "Next Page" at bounding box center [595, 225] width 84 height 22
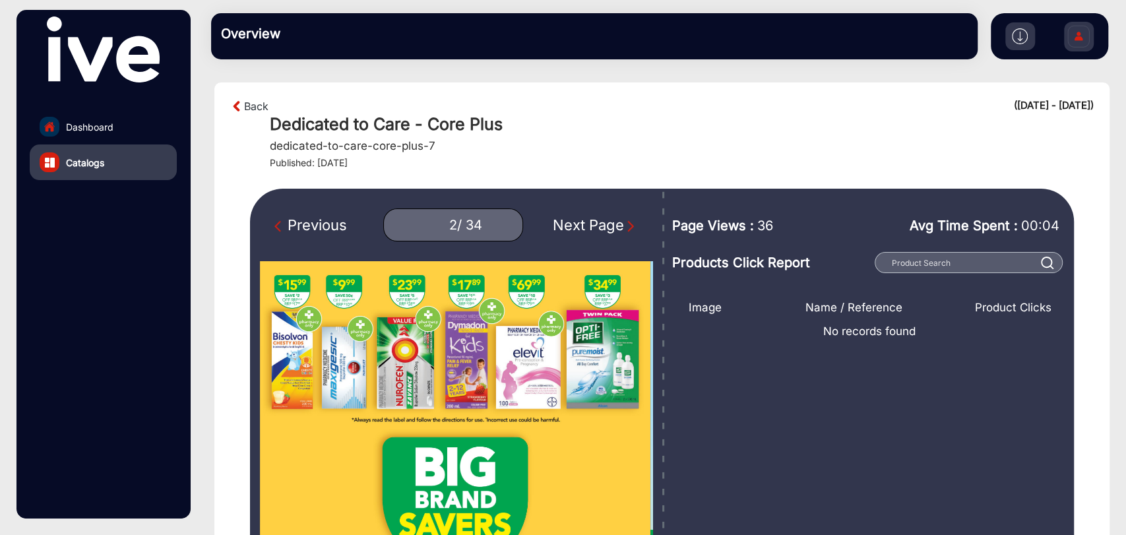
scroll to position [220, 0]
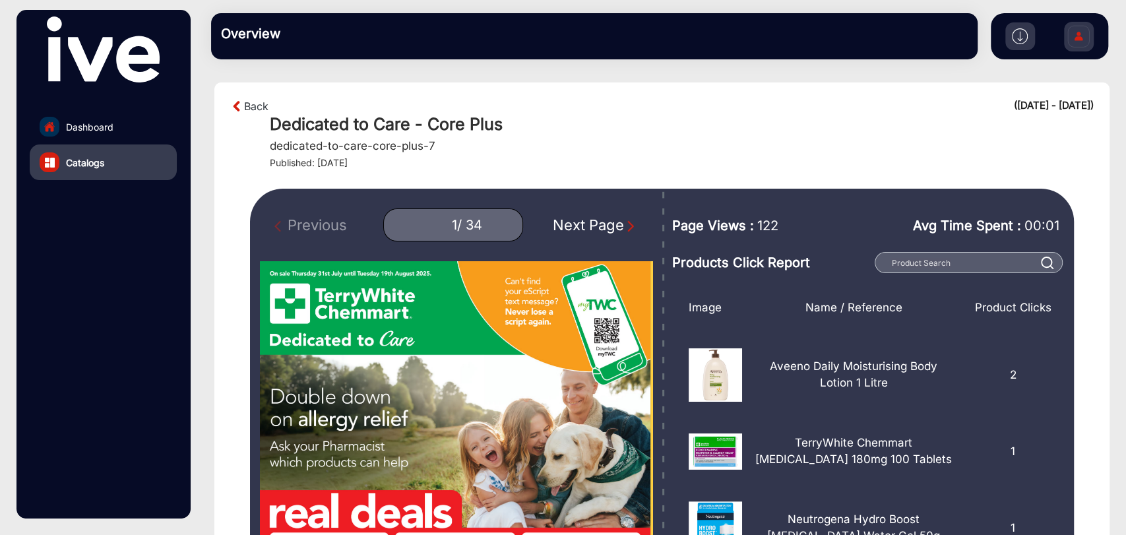
click at [609, 228] on div "Next Page" at bounding box center [595, 225] width 84 height 22
click at [612, 227] on div "Next Page" at bounding box center [595, 225] width 84 height 22
click at [613, 228] on div "Next Page" at bounding box center [595, 225] width 84 height 22
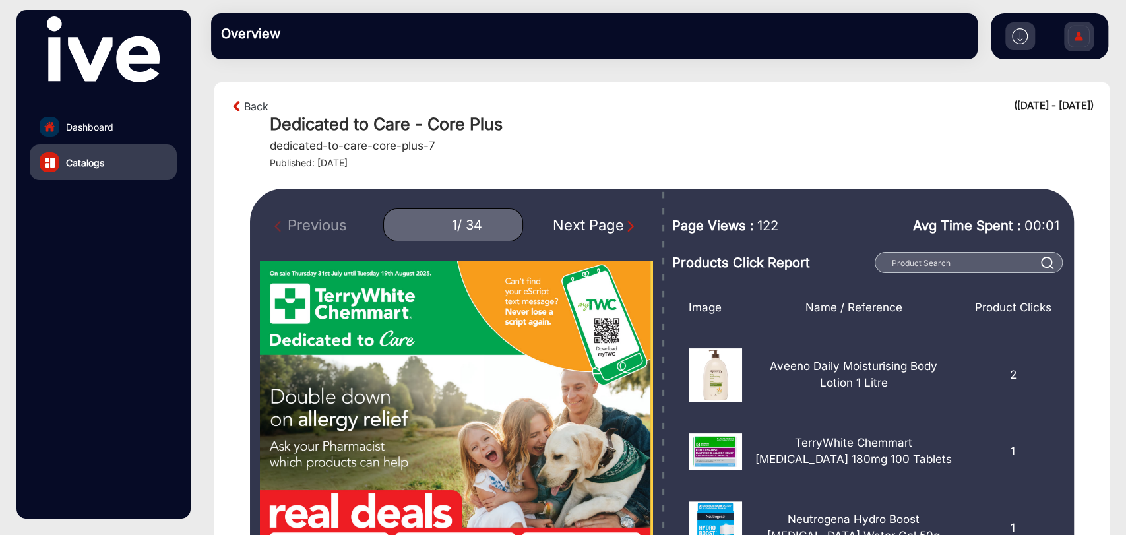
click at [613, 228] on div "Next Page" at bounding box center [595, 225] width 84 height 22
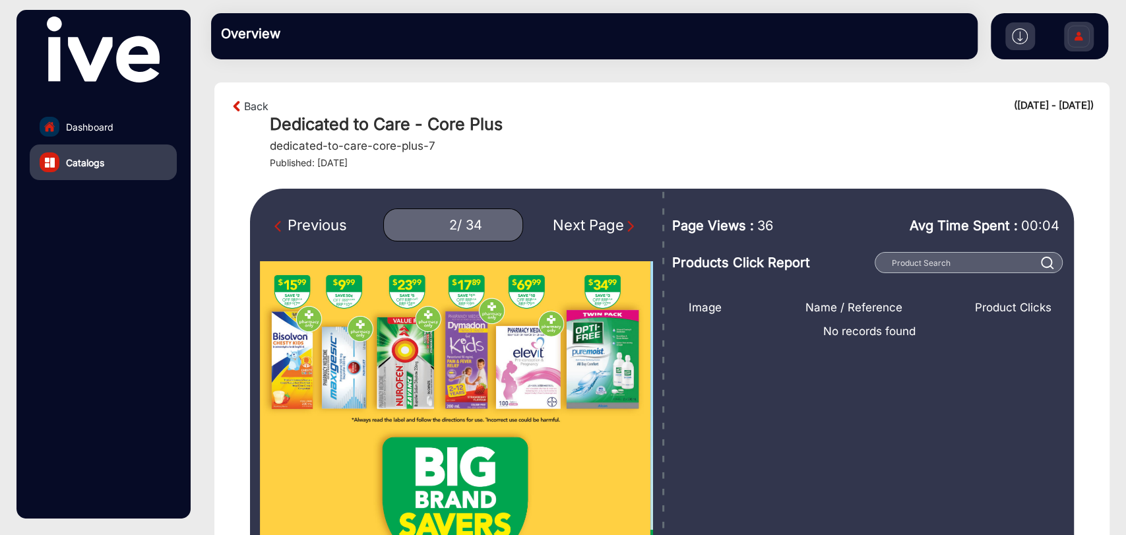
click at [613, 228] on div "Next Page" at bounding box center [595, 225] width 84 height 22
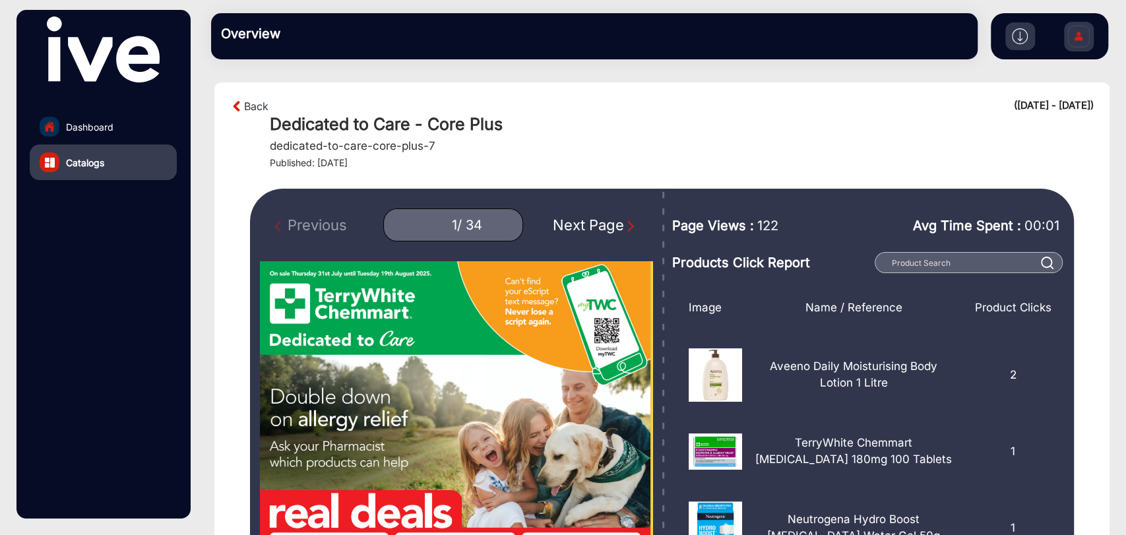
click at [613, 228] on div "Next Page" at bounding box center [595, 225] width 84 height 22
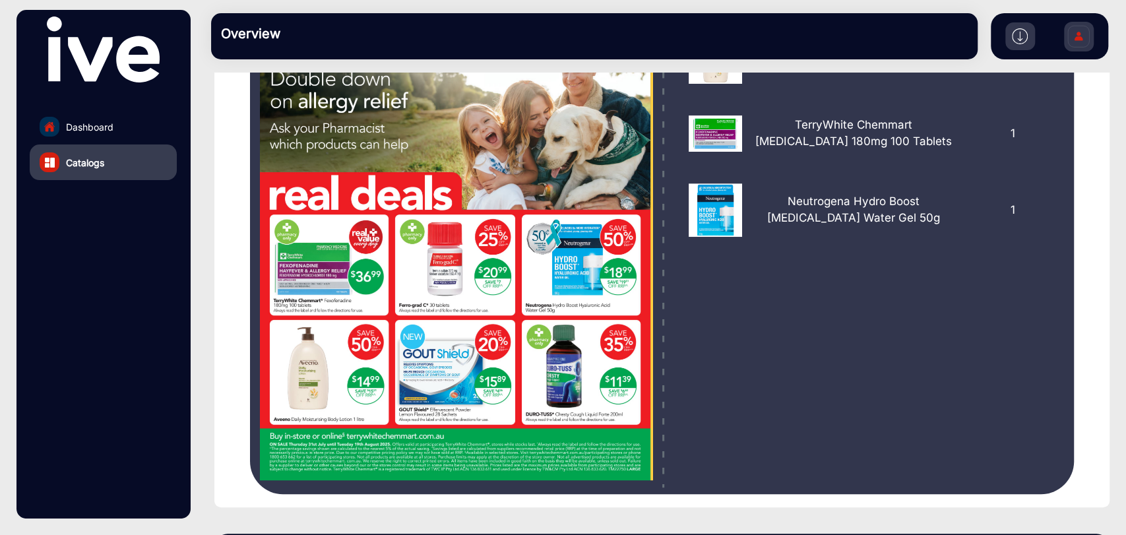
scroll to position [94, 0]
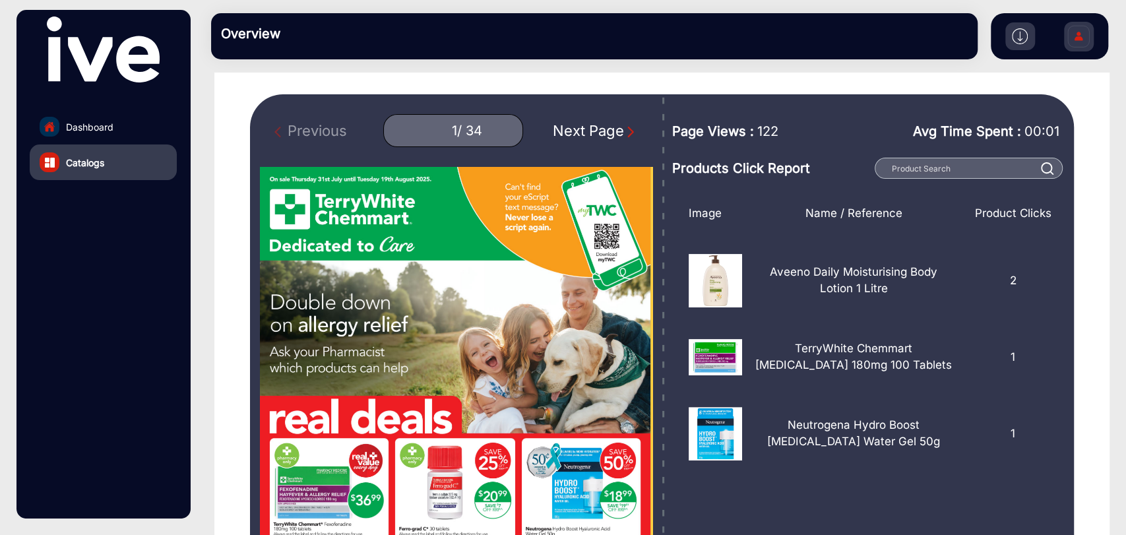
click at [605, 129] on div "Next Page" at bounding box center [595, 131] width 84 height 22
click at [607, 125] on div "Next Page" at bounding box center [595, 131] width 84 height 22
click at [609, 131] on div "Next Page" at bounding box center [595, 131] width 84 height 22
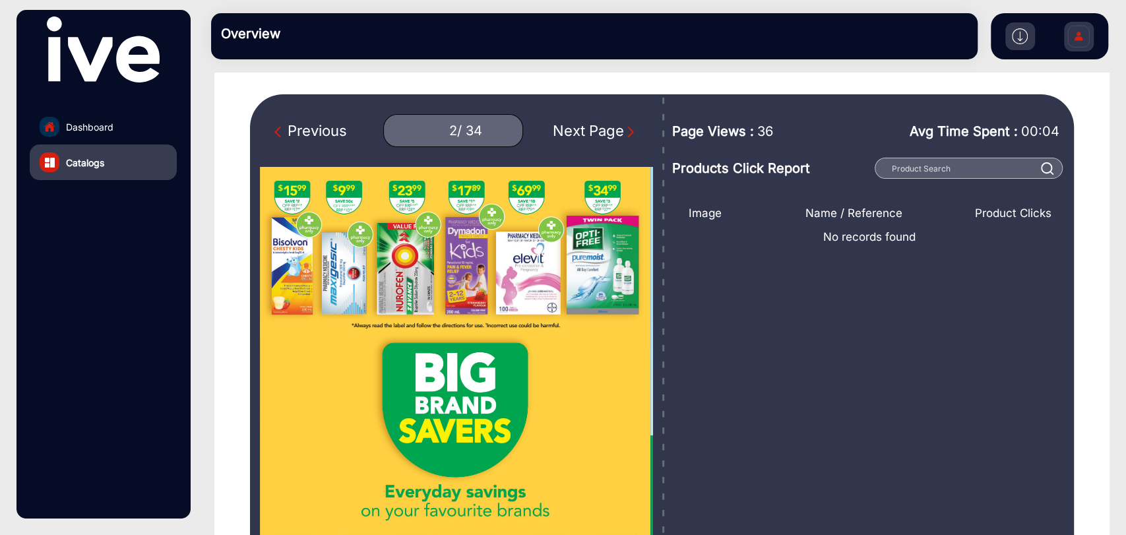
click at [609, 131] on div "Next Page" at bounding box center [595, 131] width 84 height 22
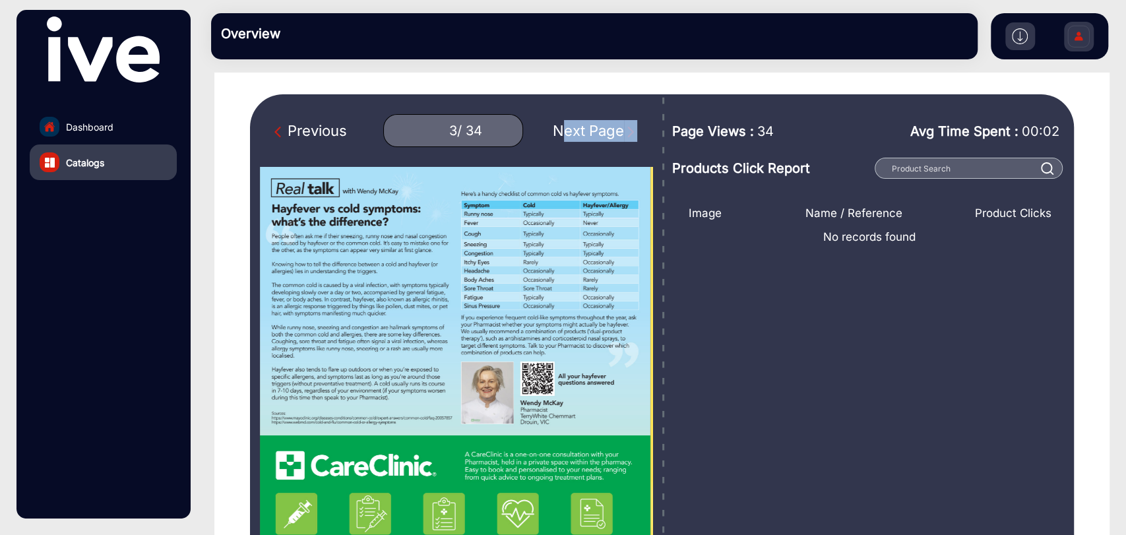
click at [610, 131] on div "Next Page" at bounding box center [595, 131] width 84 height 22
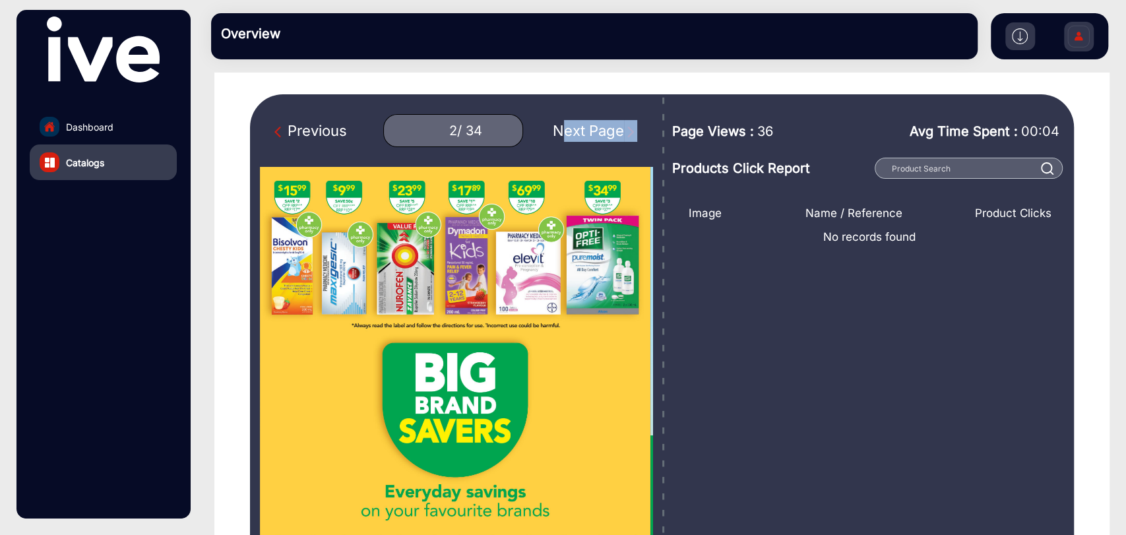
click at [610, 131] on div "Next Page" at bounding box center [595, 131] width 84 height 22
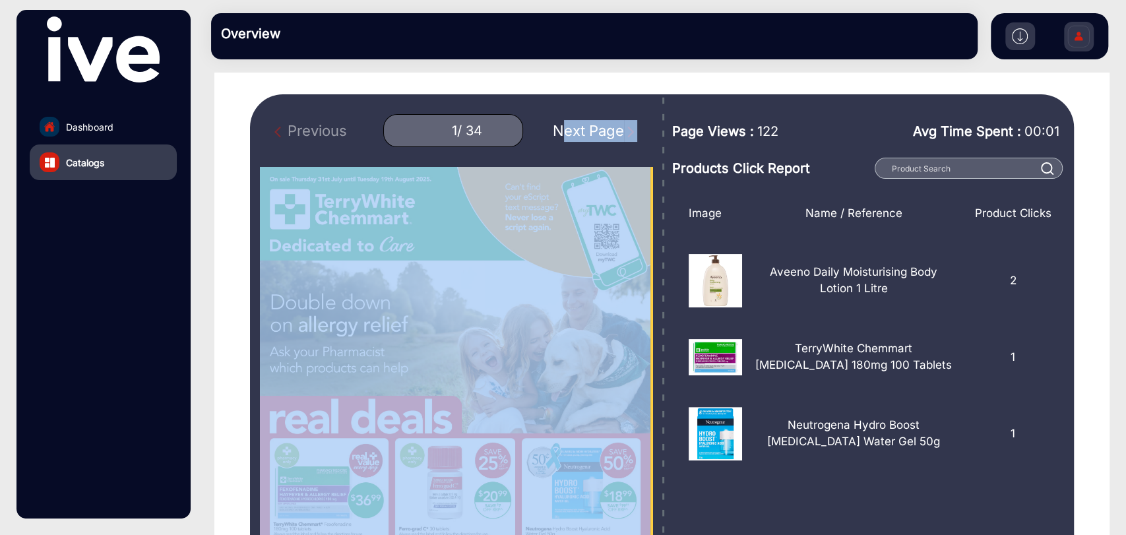
click at [610, 131] on div "Next Page" at bounding box center [595, 131] width 84 height 22
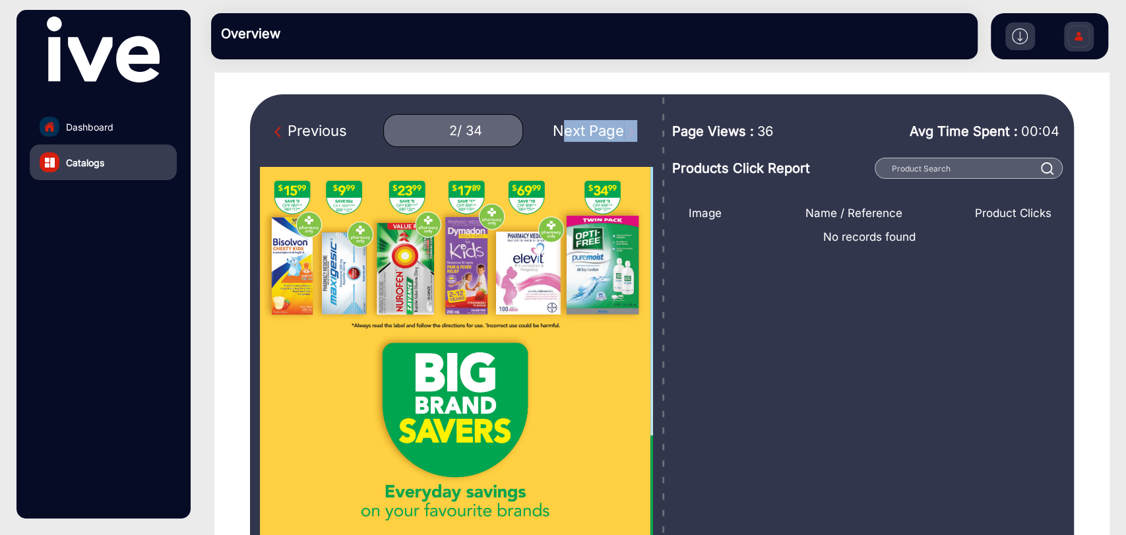
click at [610, 131] on div "Next Page" at bounding box center [595, 131] width 84 height 22
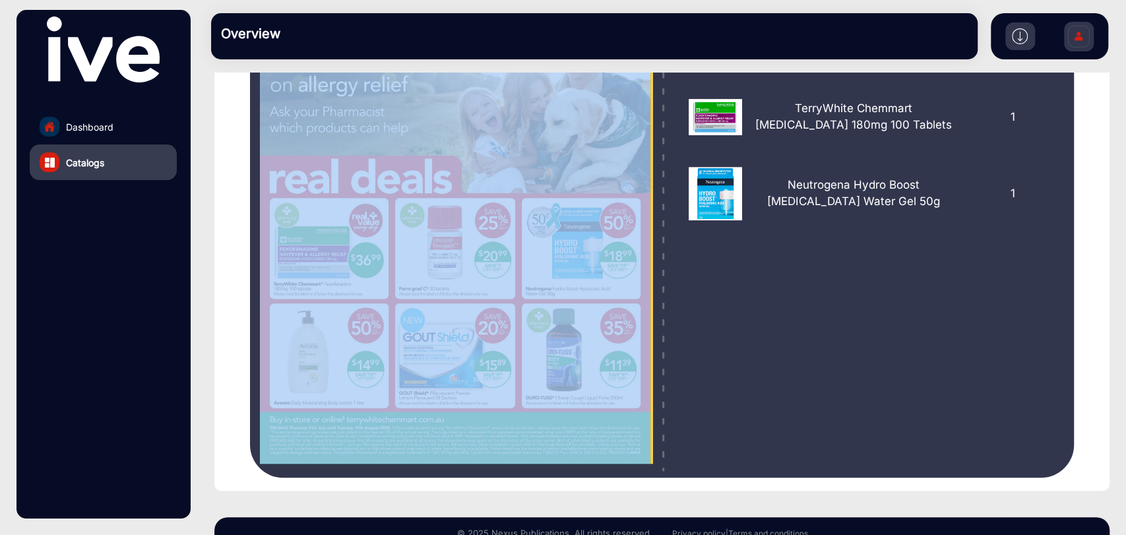
scroll to position [21, 0]
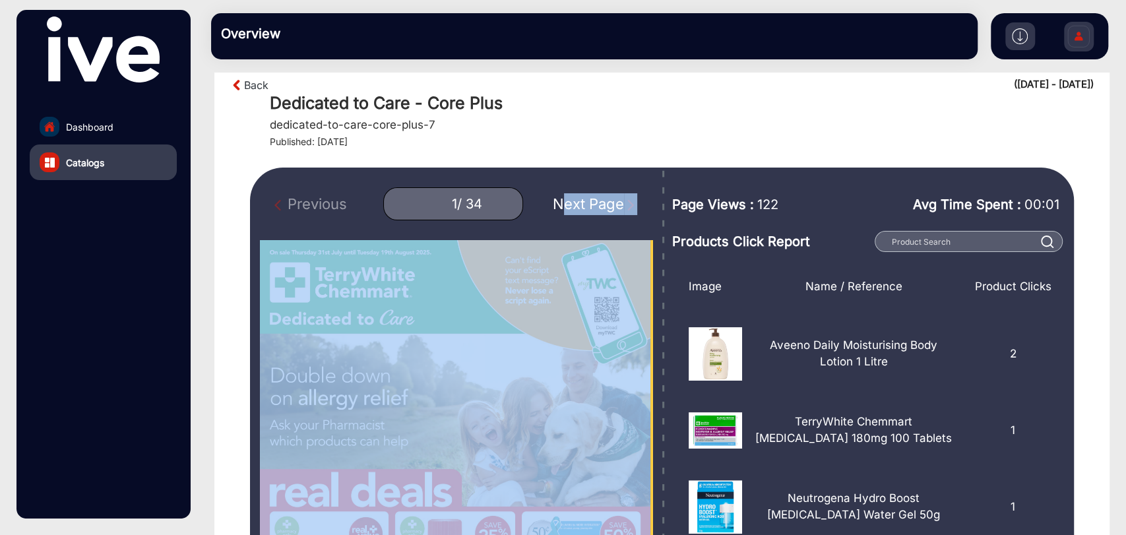
click at [624, 206] on img "Next Page" at bounding box center [630, 205] width 13 height 13
click at [624, 207] on img "Next Page" at bounding box center [630, 205] width 13 height 13
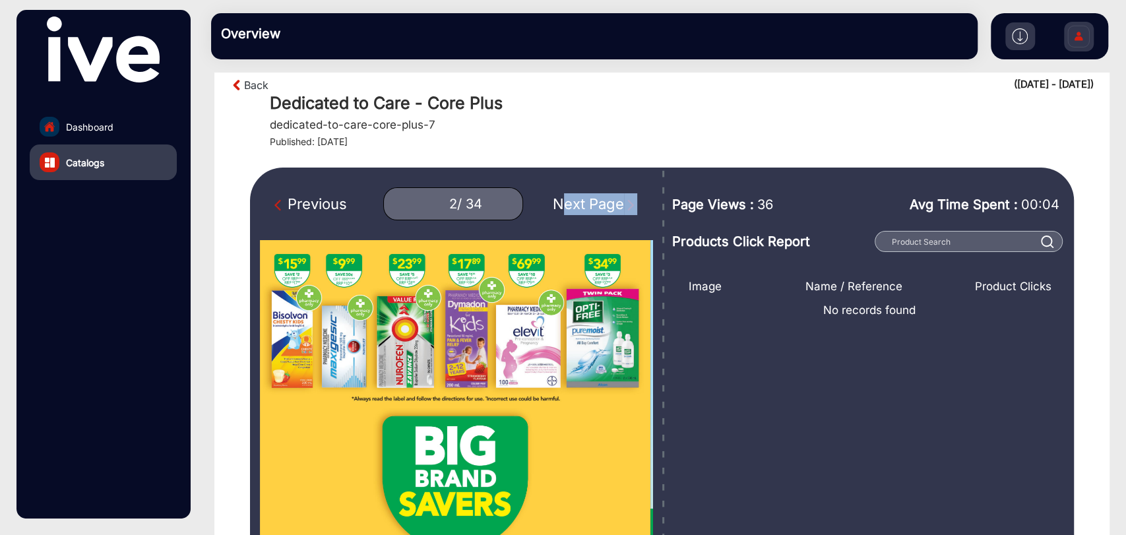
click at [624, 207] on img "Next Page" at bounding box center [630, 205] width 13 height 13
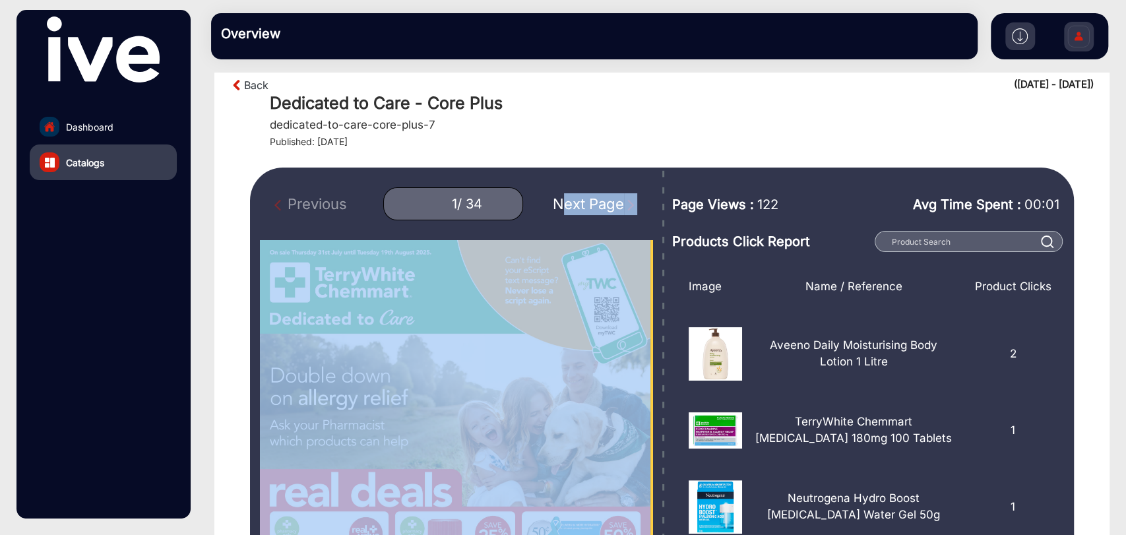
click at [624, 207] on img "Next Page" at bounding box center [630, 205] width 13 height 13
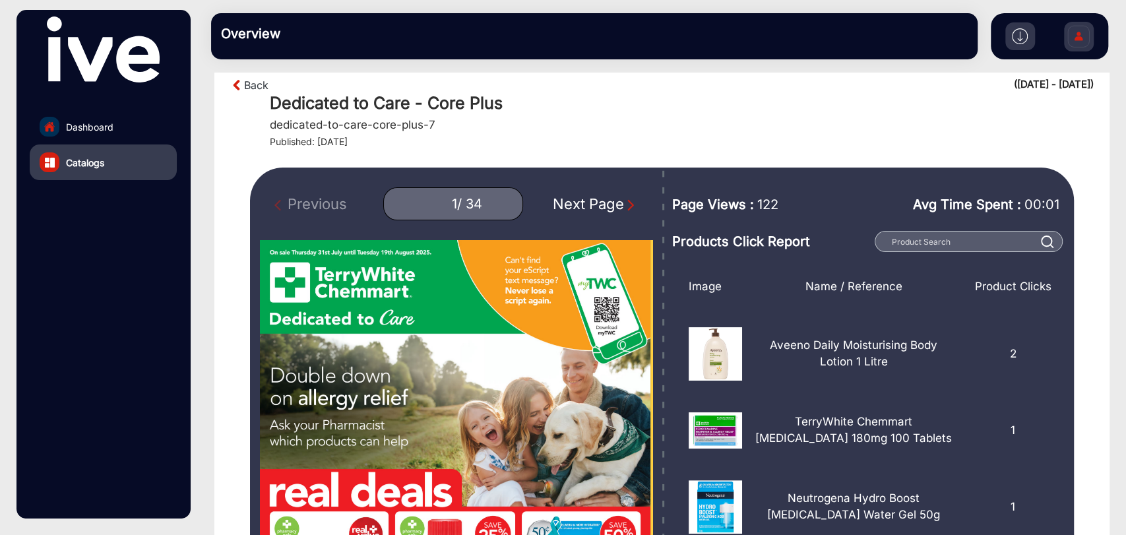
click at [589, 204] on div "Next Page" at bounding box center [595, 204] width 84 height 22
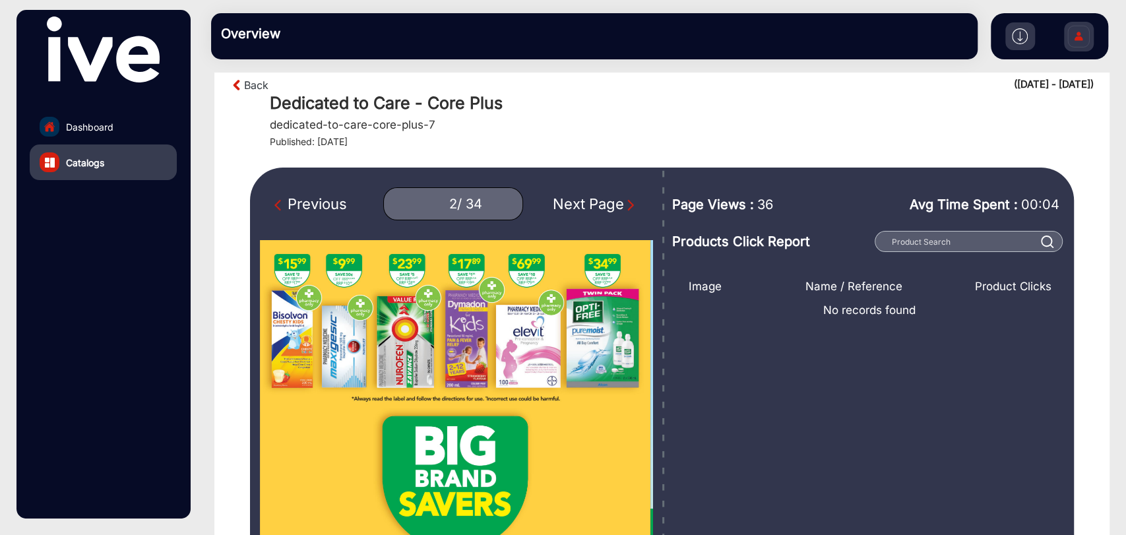
click at [590, 204] on div "Next Page" at bounding box center [595, 204] width 84 height 22
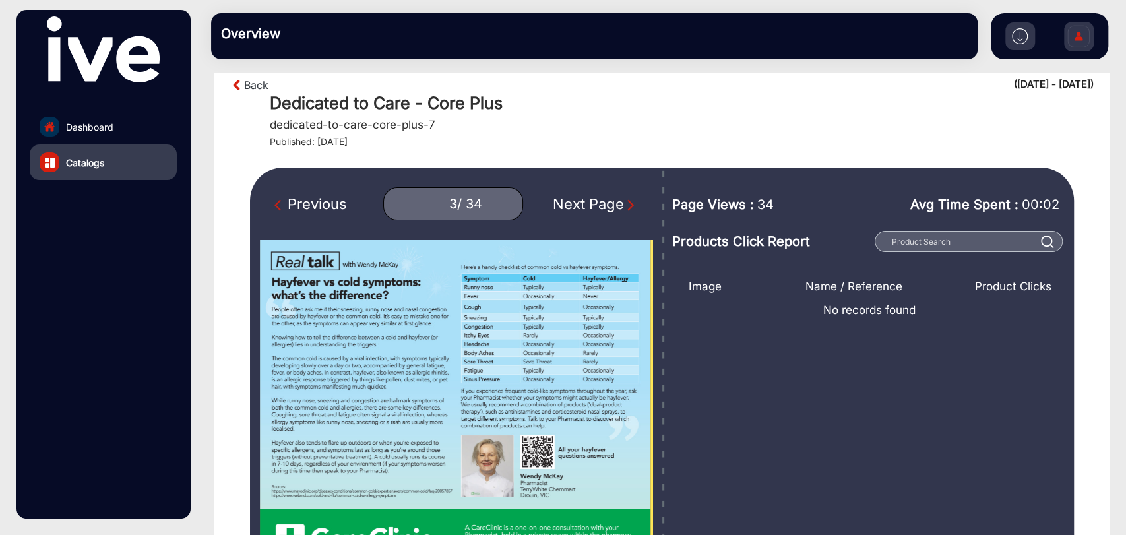
type input "1"
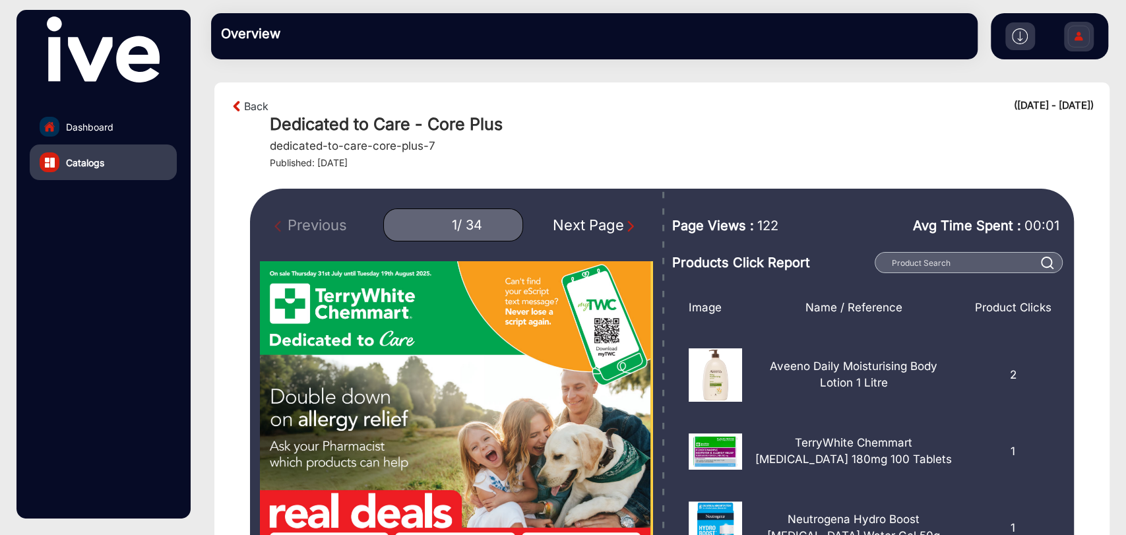
click at [1022, 34] on img at bounding box center [1020, 36] width 16 height 16
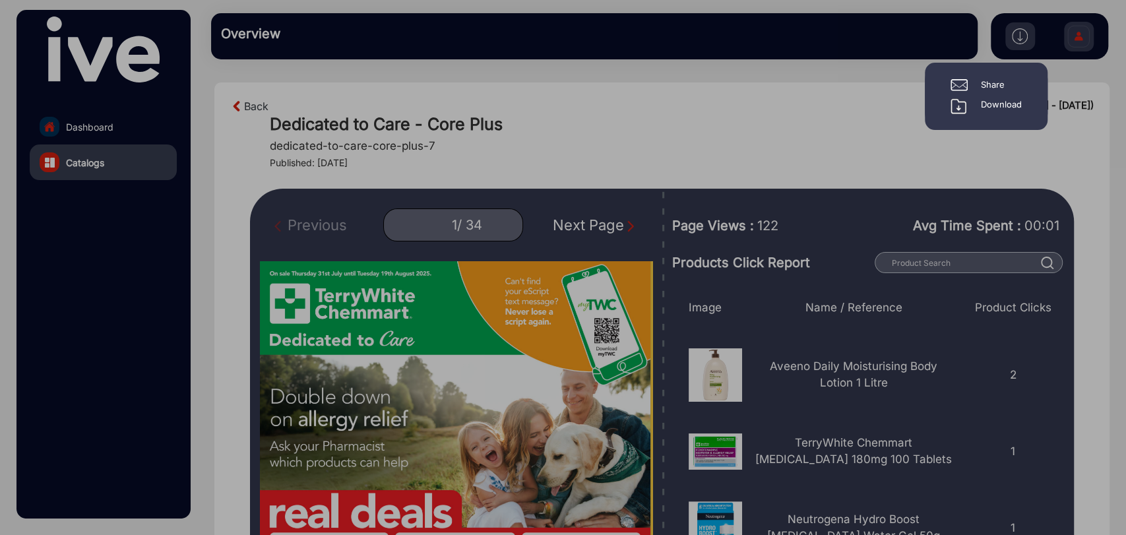
click at [989, 107] on div "Download" at bounding box center [1001, 106] width 41 height 16
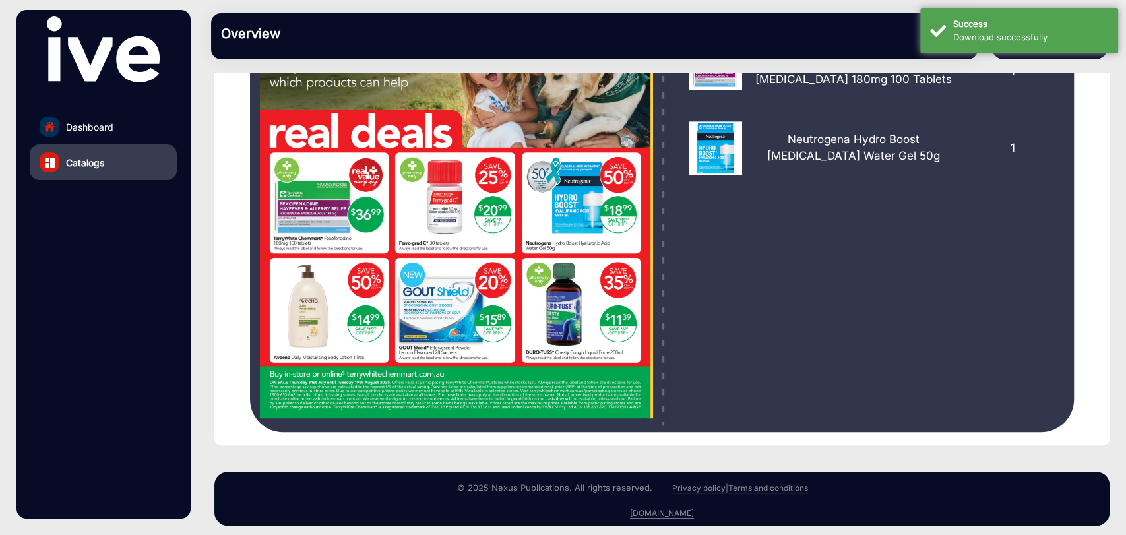
scroll to position [387, 0]
